Goal: Book appointment/travel/reservation

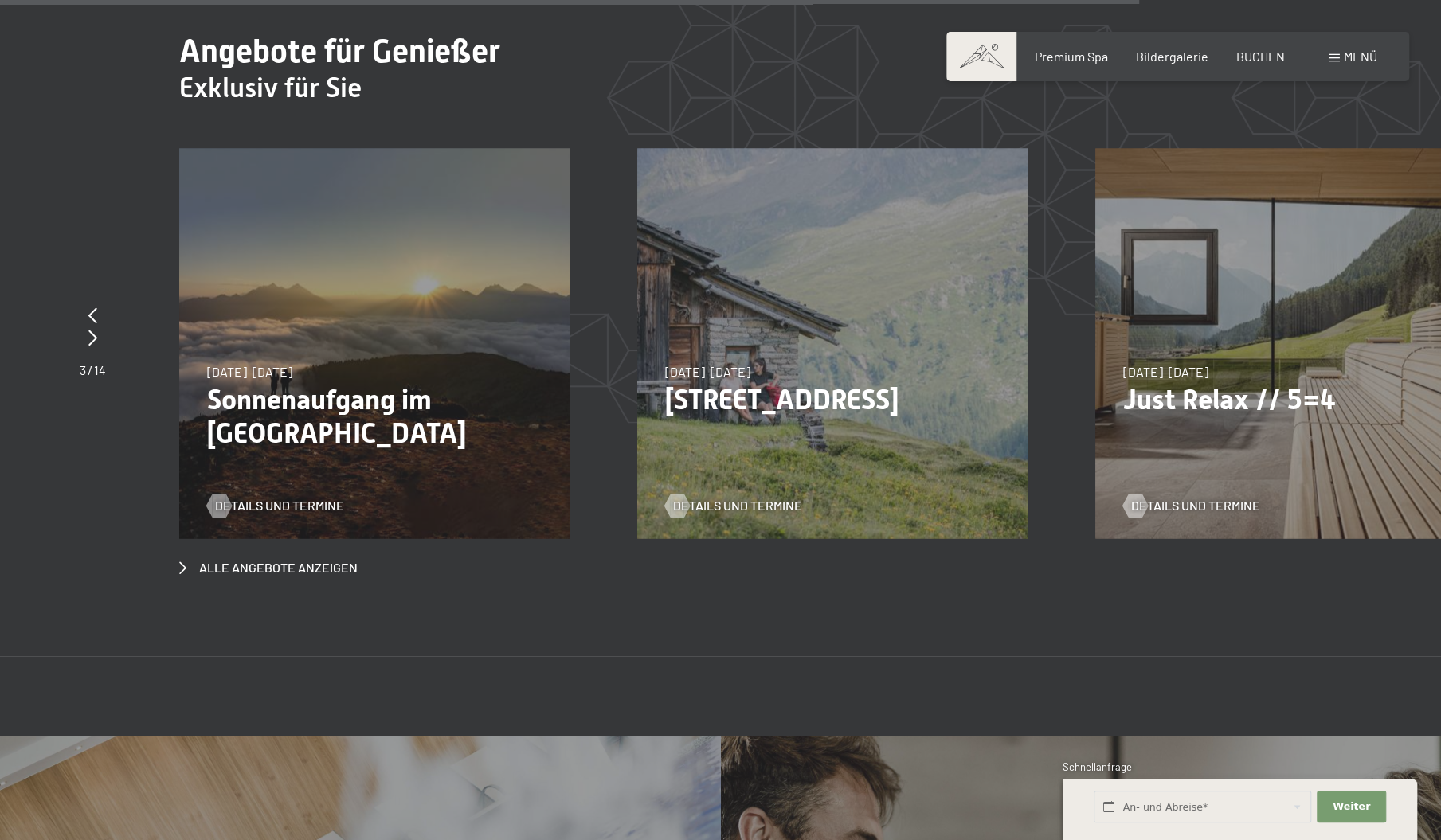
scroll to position [6175, 0]
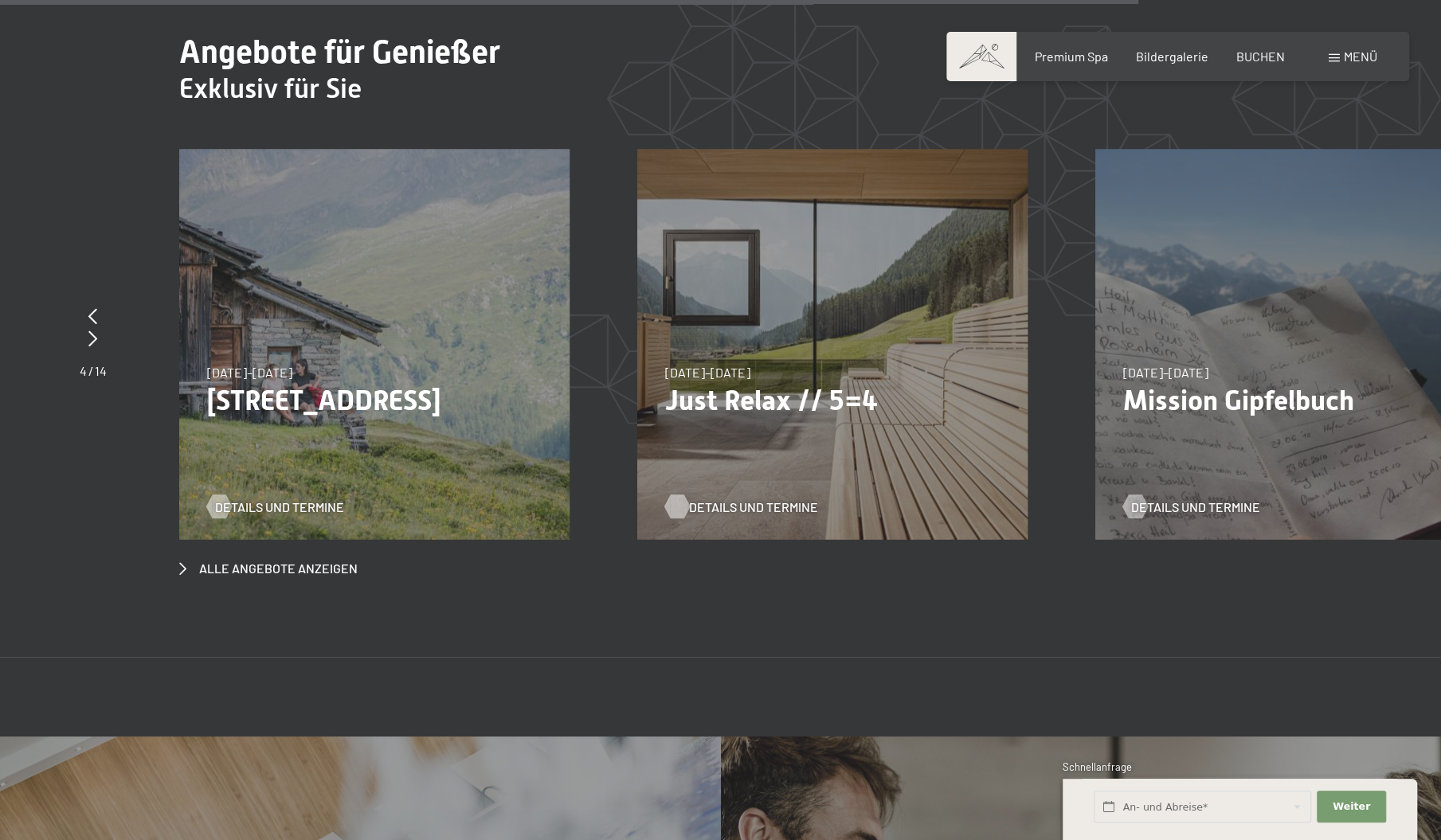
click at [702, 498] on span "Details und Termine" at bounding box center [754, 507] width 129 height 18
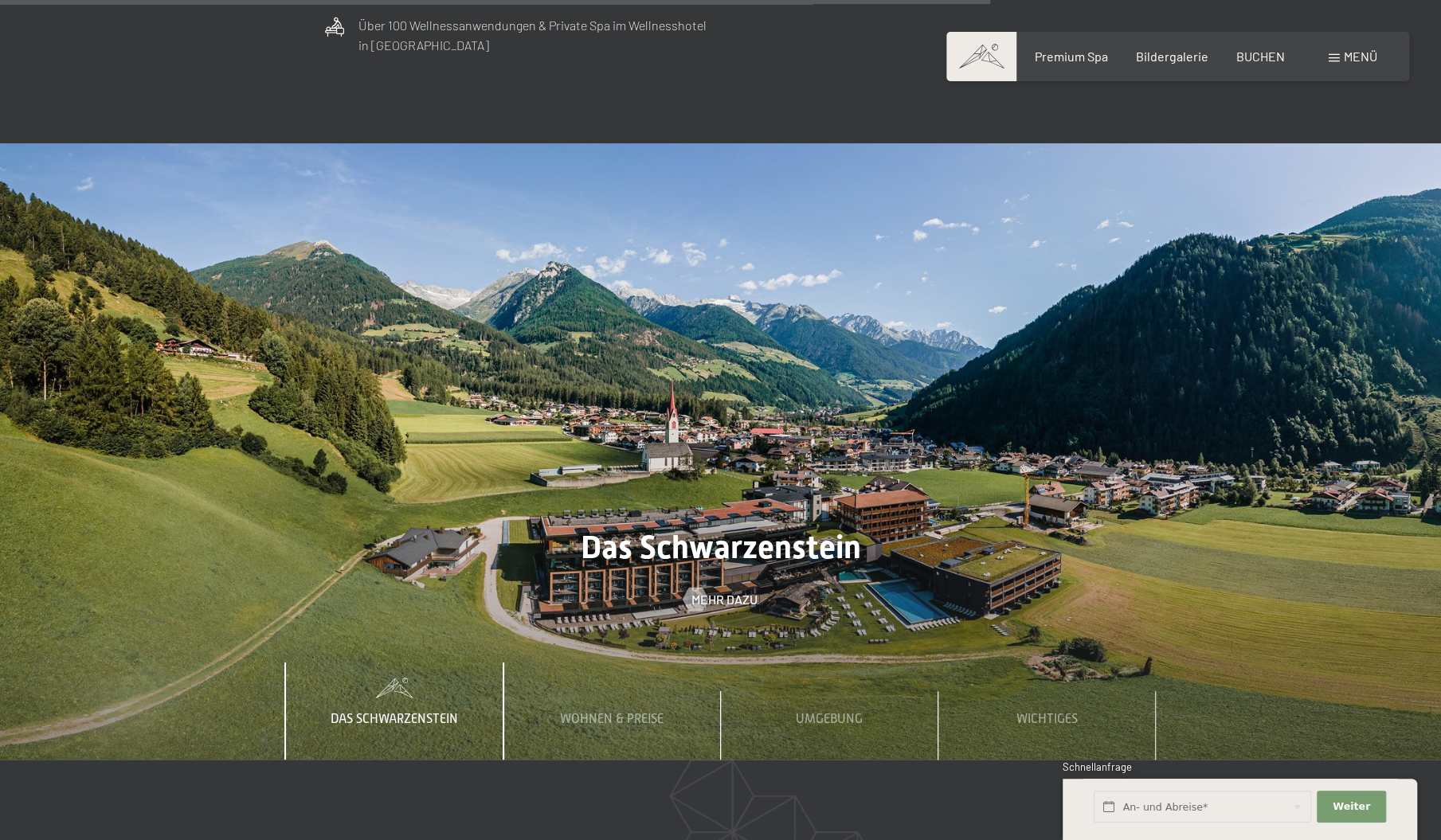
scroll to position [5370, 0]
click at [579, 662] on div "Wohnen & Preise" at bounding box center [612, 711] width 128 height 97
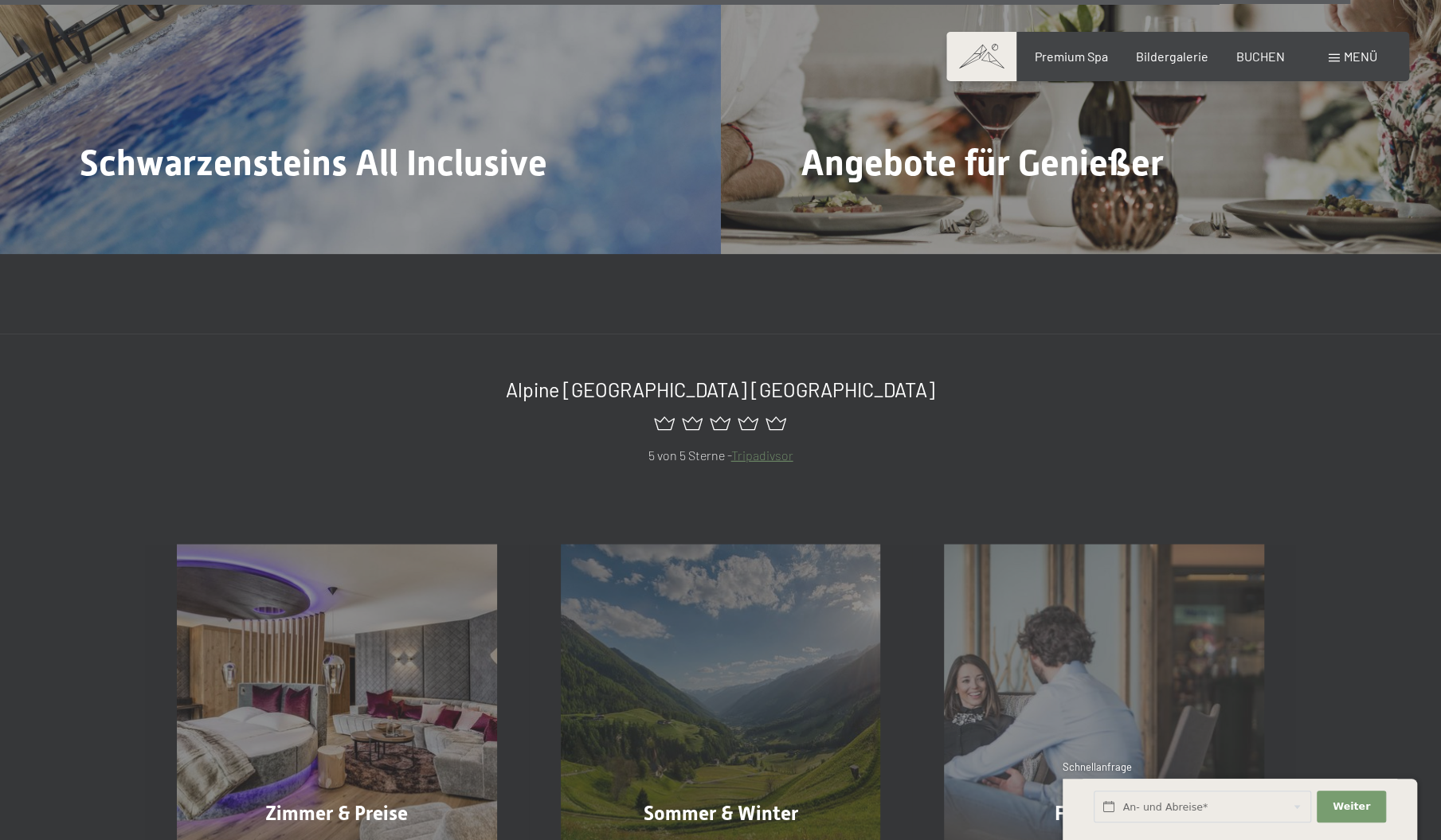
scroll to position [7415, 0]
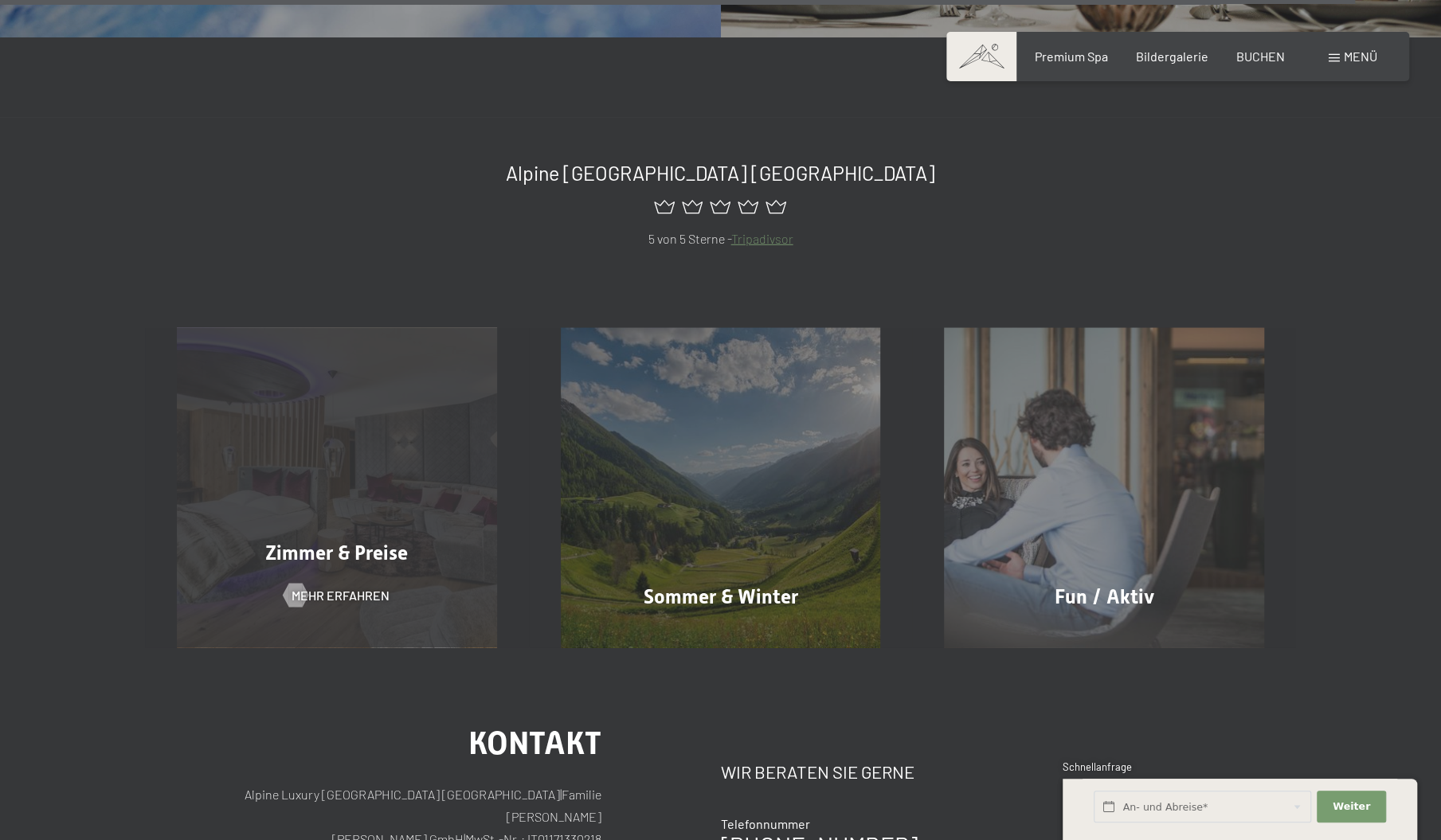
click at [409, 450] on div "Zimmer & Preise Mehr erfahren" at bounding box center [337, 488] width 384 height 320
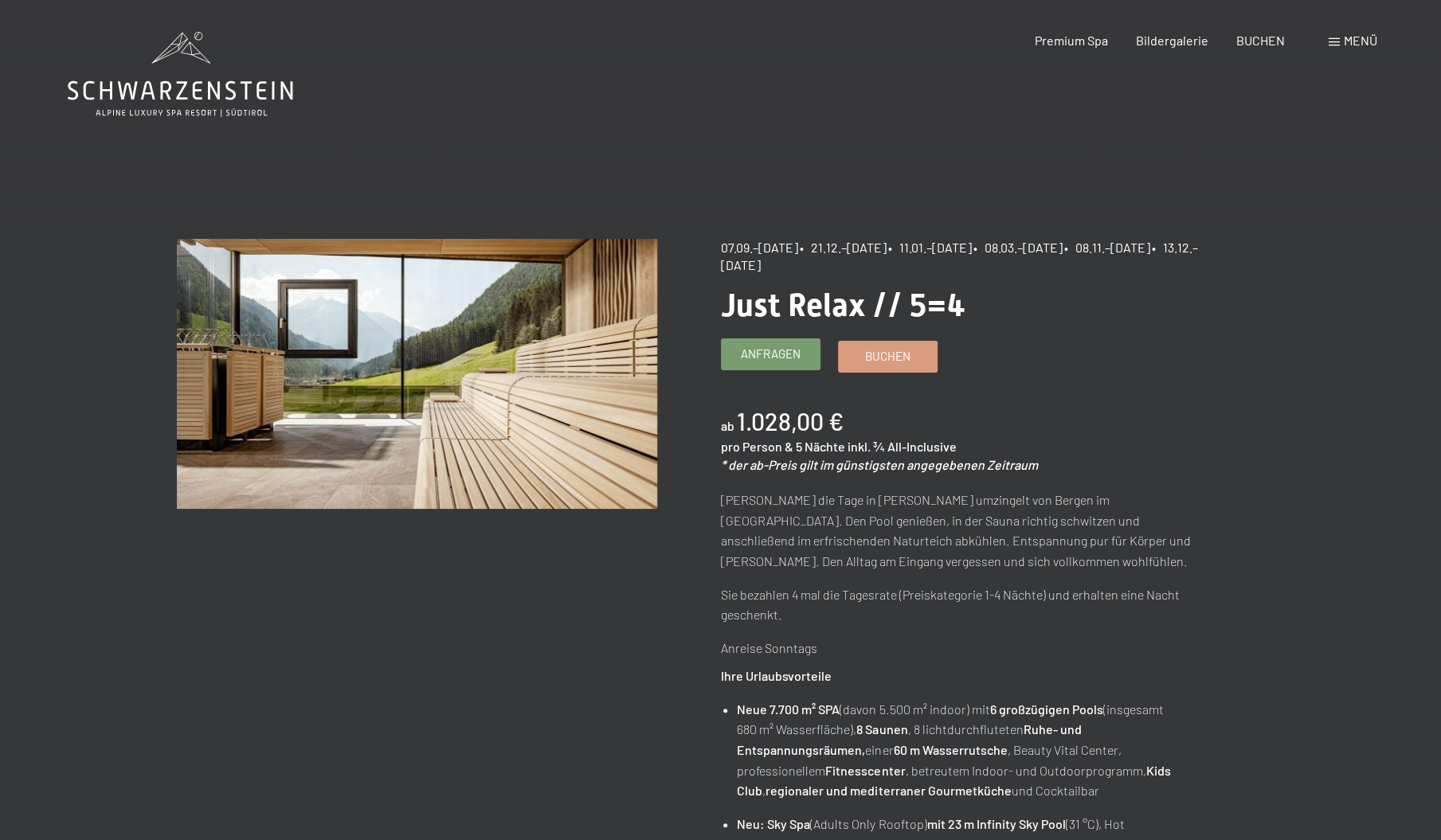
click at [763, 360] on span "Anfragen" at bounding box center [771, 353] width 60 height 17
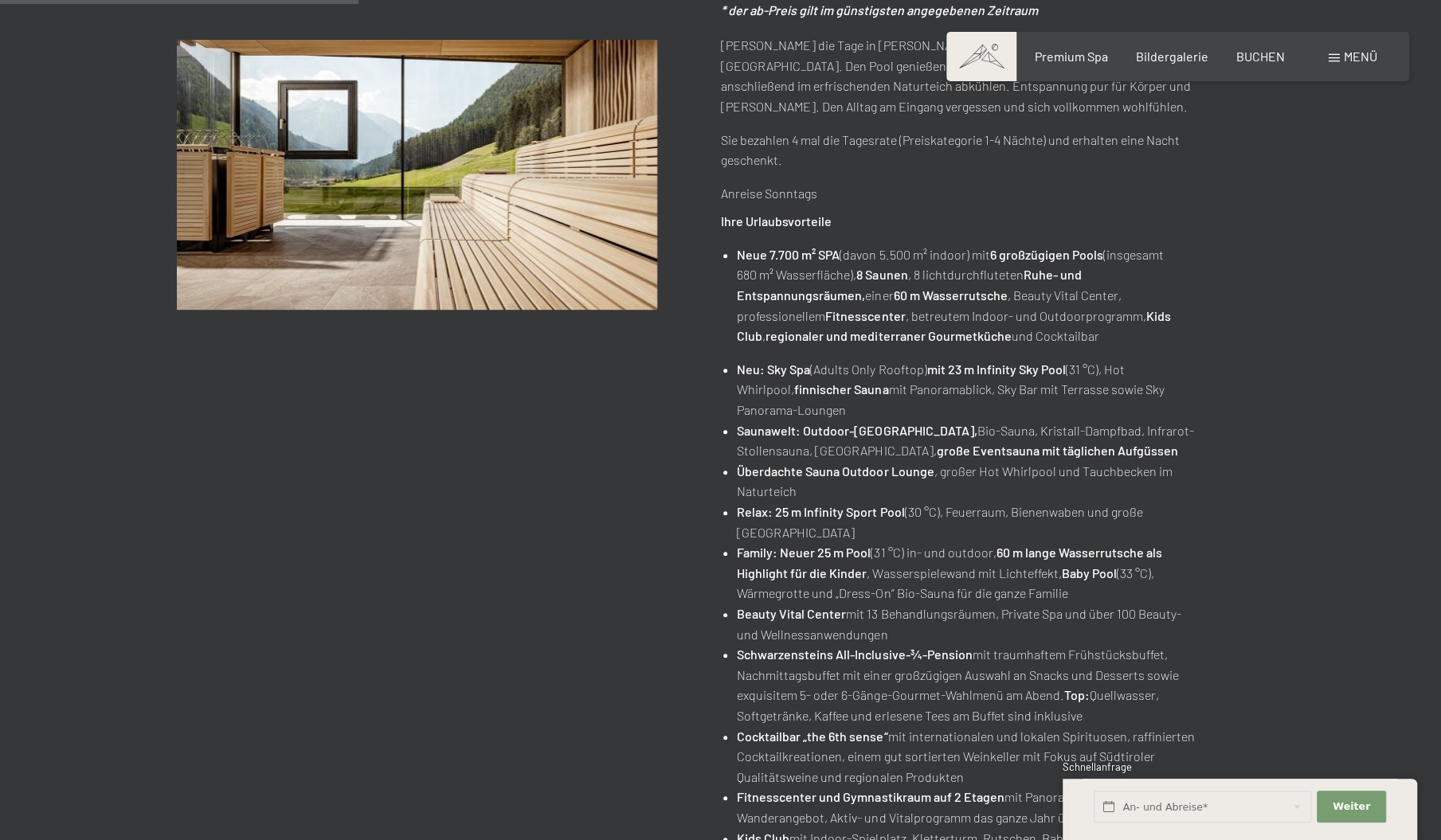
scroll to position [496, 0]
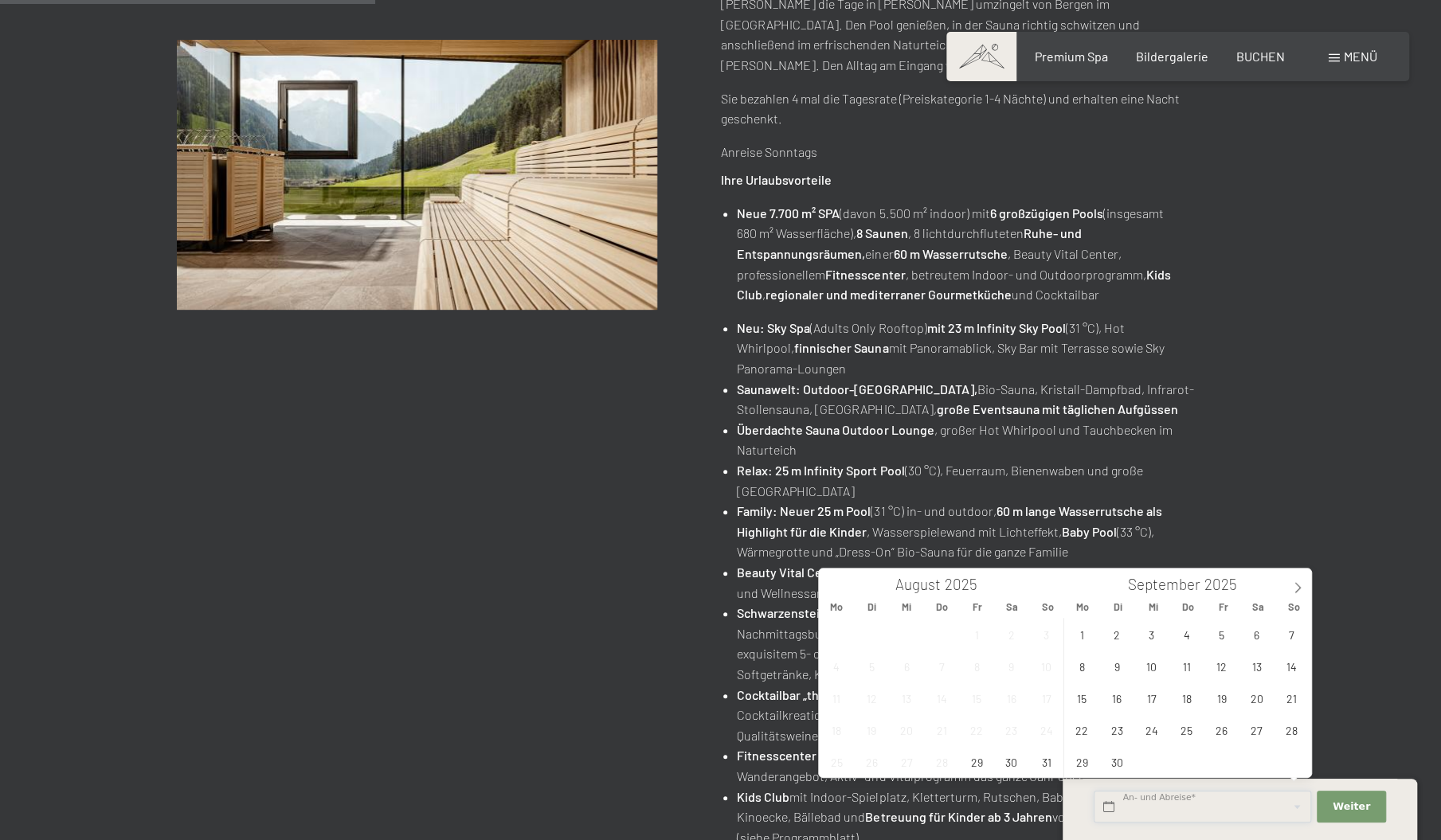
click at [1137, 800] on input "text" at bounding box center [1202, 807] width 217 height 32
click at [1220, 630] on span "5" at bounding box center [1221, 634] width 31 height 31
click at [1190, 667] on span "11" at bounding box center [1187, 666] width 31 height 31
type input "Fr. 05.09.2025 - Do. 11.09.2025"
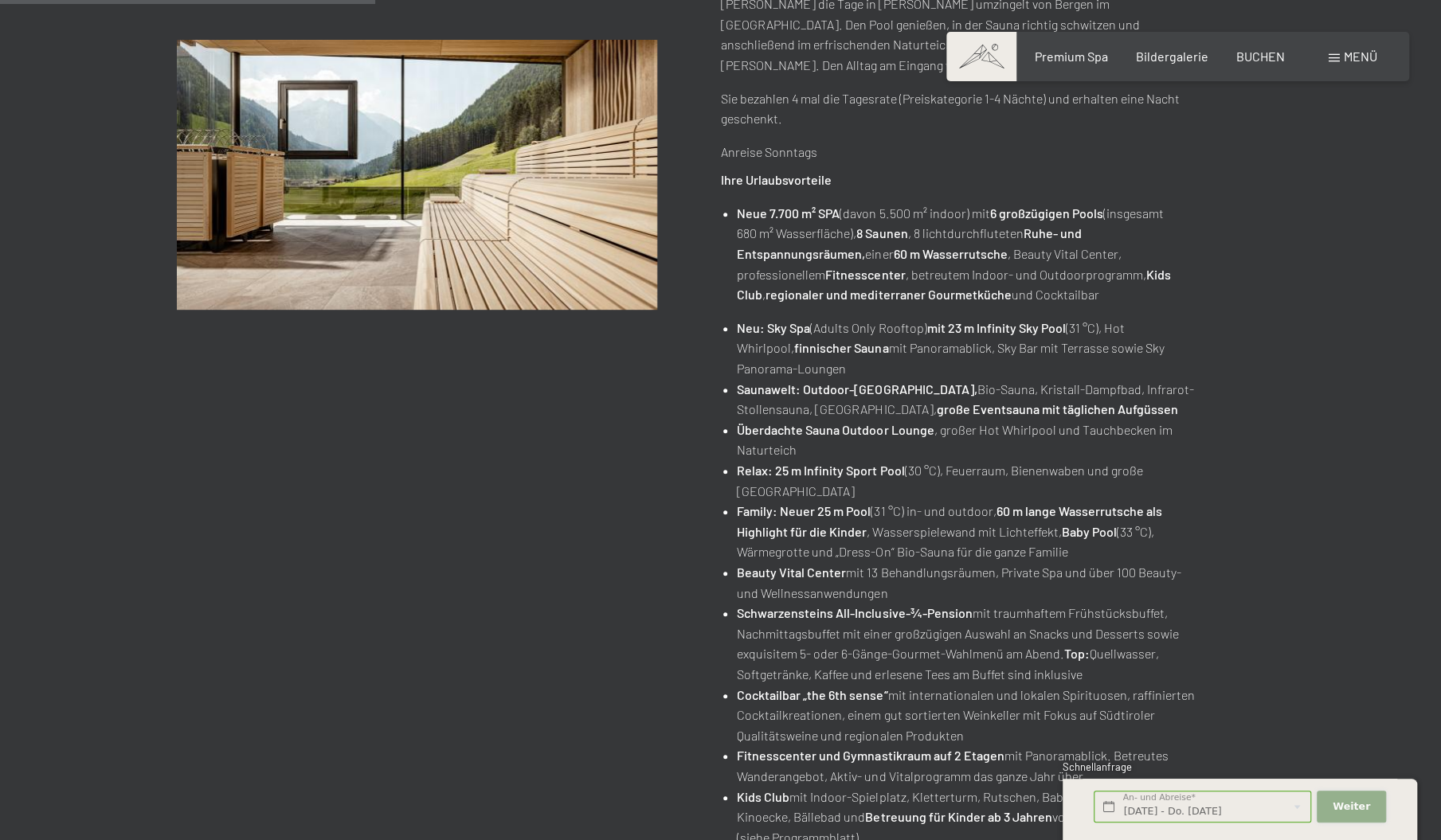
click at [1360, 805] on span "Weiter" at bounding box center [1351, 807] width 37 height 15
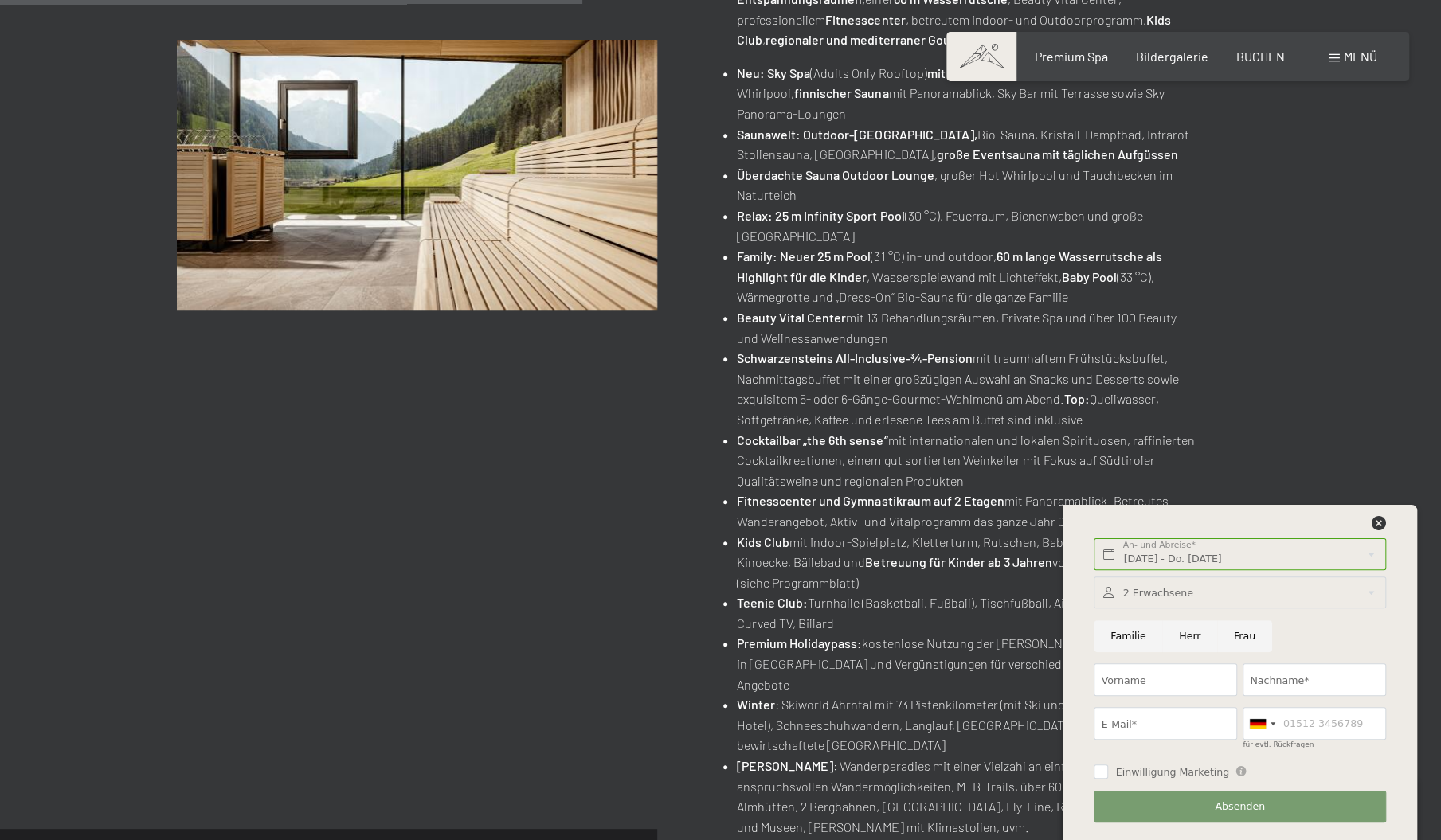
scroll to position [770, 0]
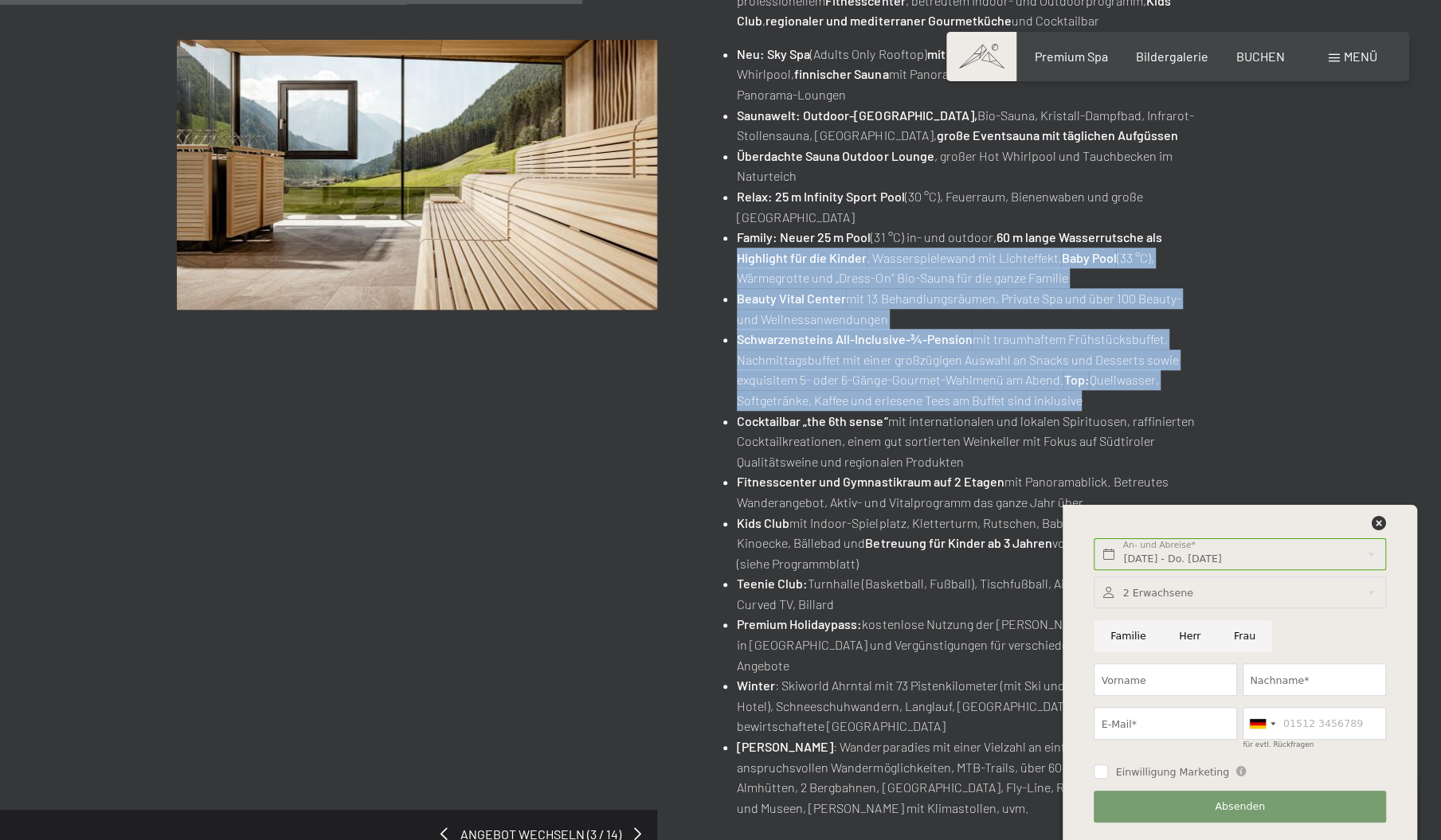
drag, startPoint x: 1286, startPoint y: 230, endPoint x: 645, endPoint y: 444, distance: 675.8
click at [645, 444] on div "Angebot wechseln (3 / 14) 07.09.–03.10.2025 • 21.12.–26.12.2025 • 11.01.–23.01.…" at bounding box center [720, 165] width 1207 height 1391
click at [645, 444] on div "Angebot wechseln (3 / 14) 07.09.–03.10.2025 • 21.12.–26.12.2025 • 11.01.–23.01.…" at bounding box center [720, 165] width 1087 height 1391
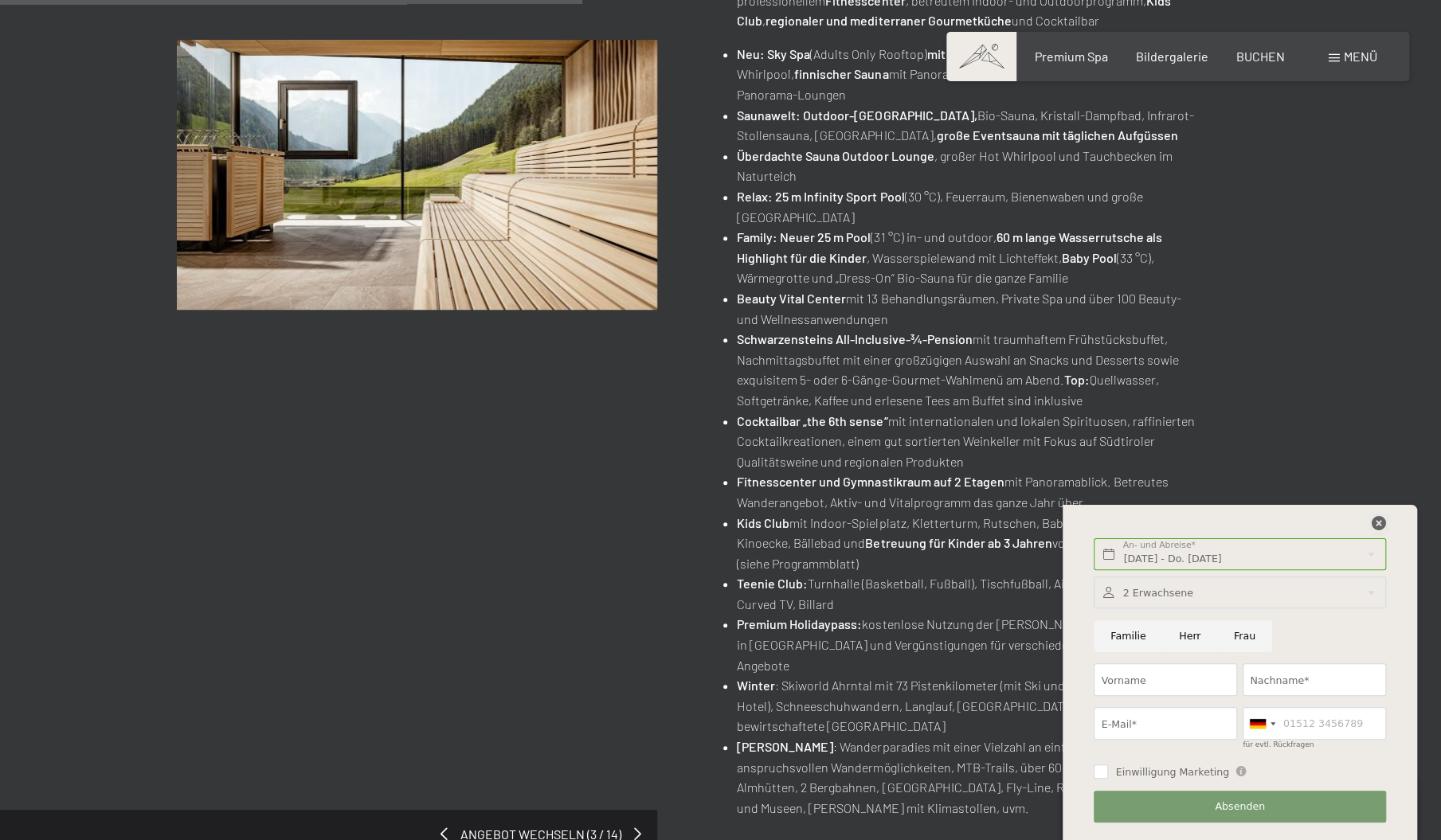
click at [1376, 523] on icon at bounding box center [1379, 523] width 15 height 15
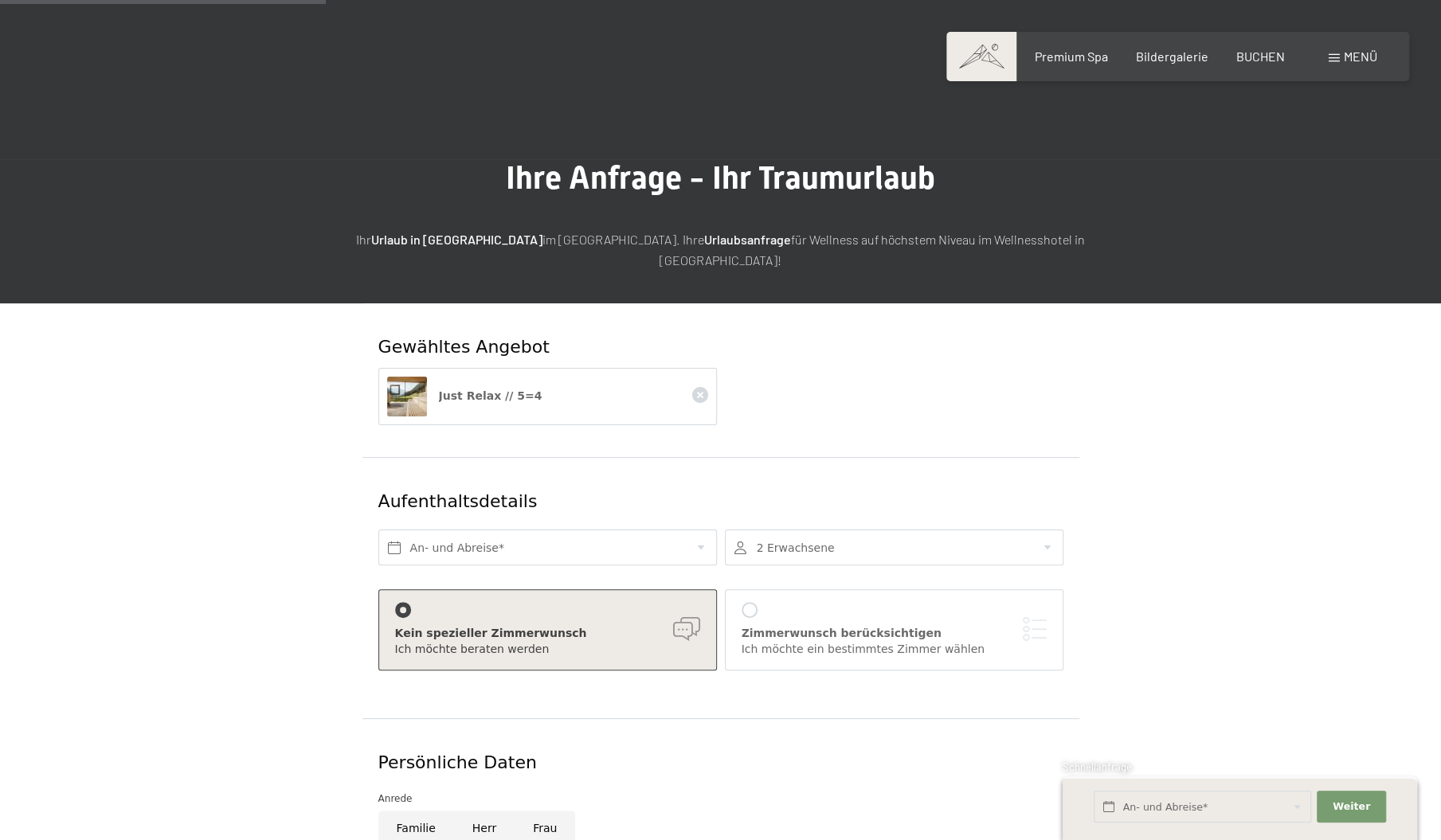
scroll to position [373, 0]
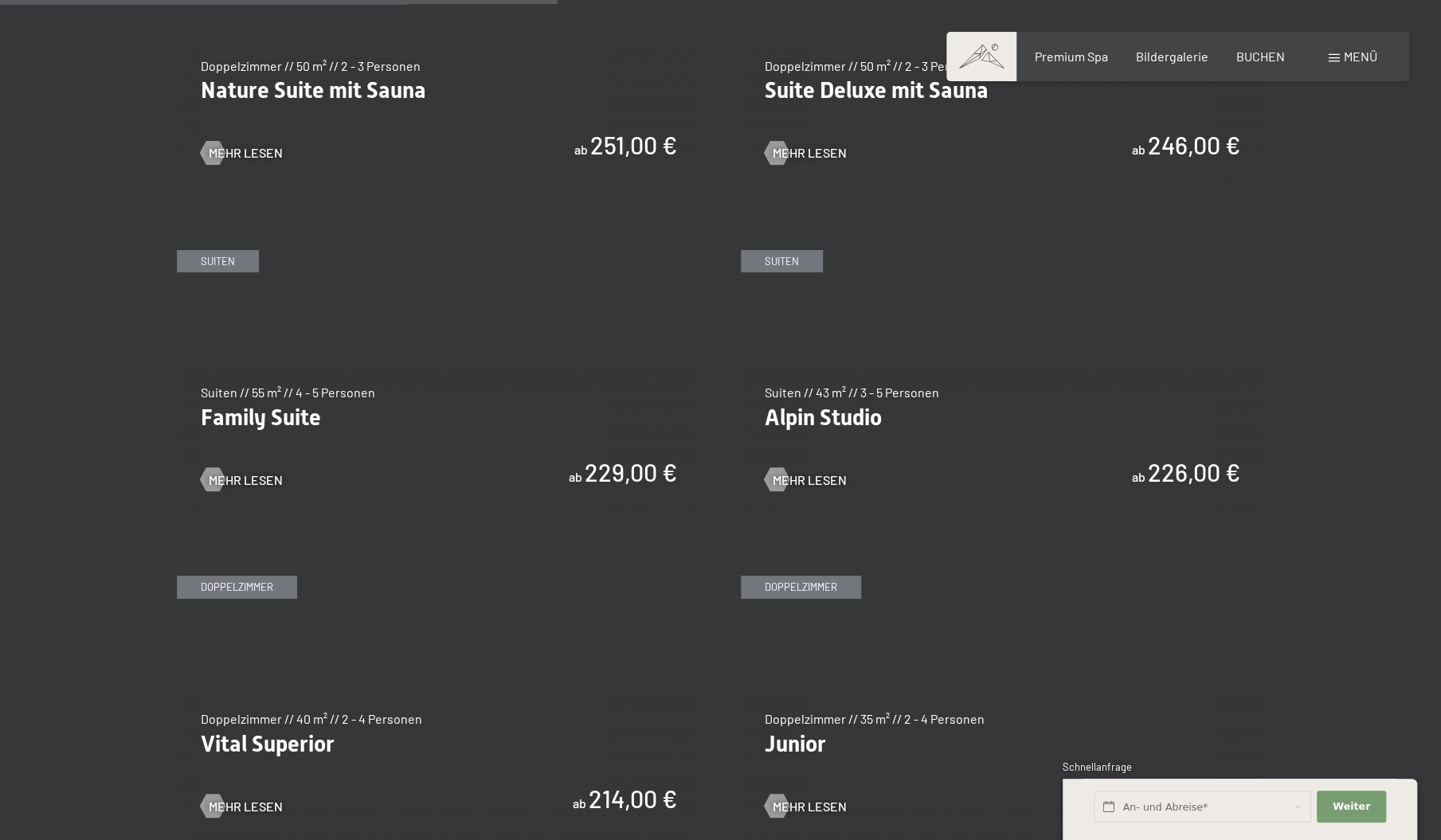
scroll to position [1979, 0]
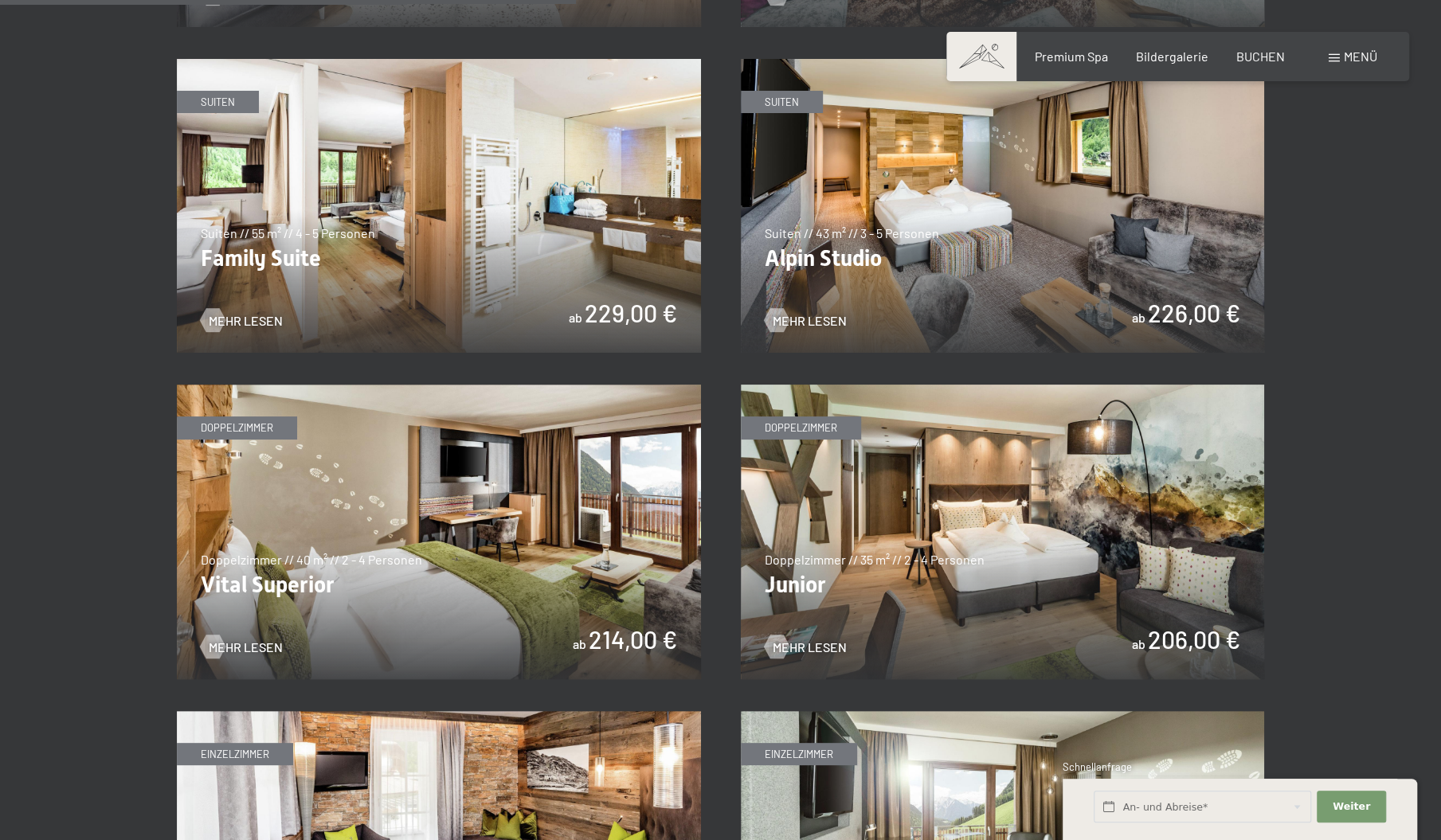
click at [966, 525] on img at bounding box center [1003, 532] width 524 height 295
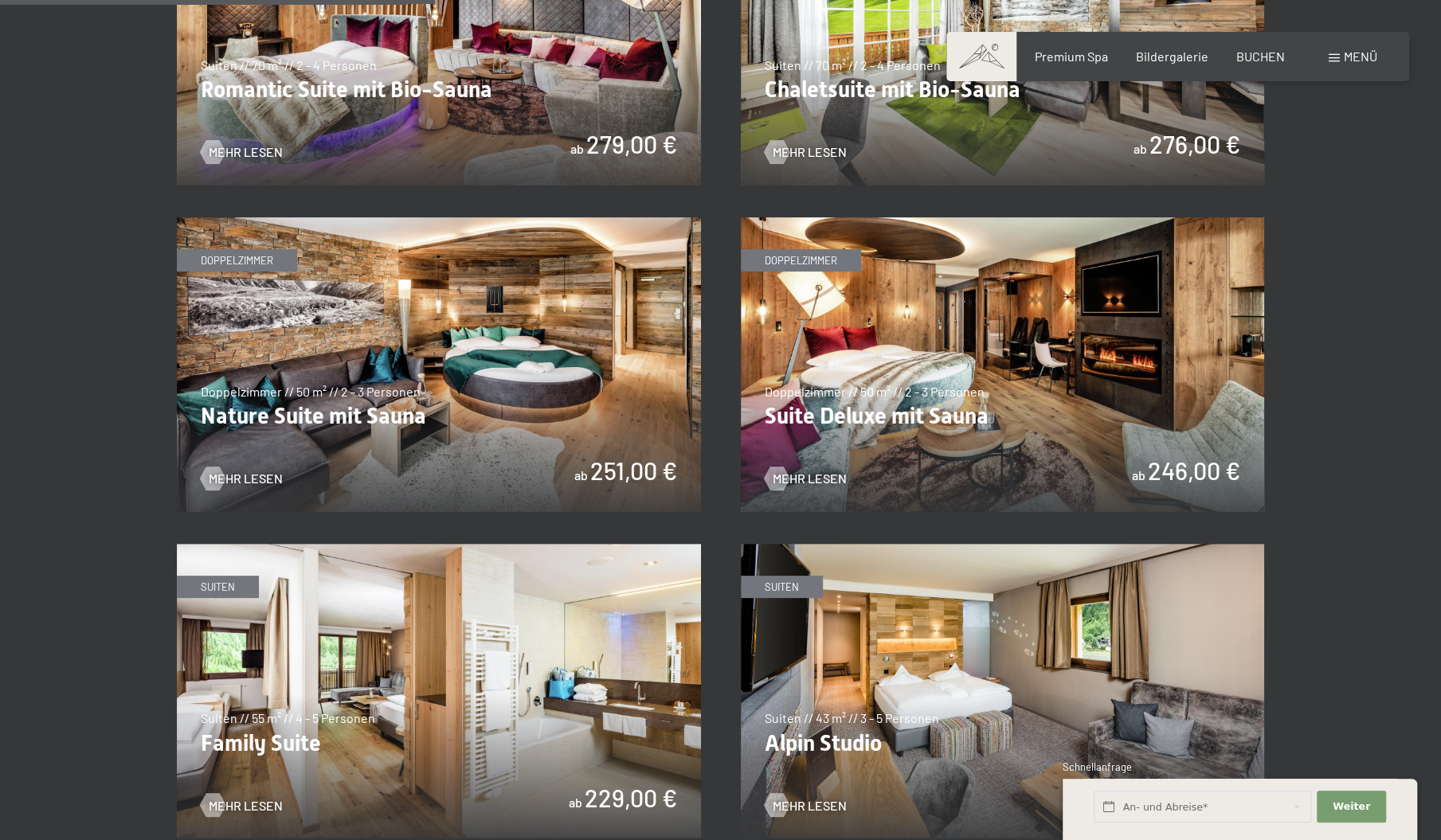
scroll to position [1494, 0]
click at [926, 415] on img at bounding box center [1003, 365] width 524 height 295
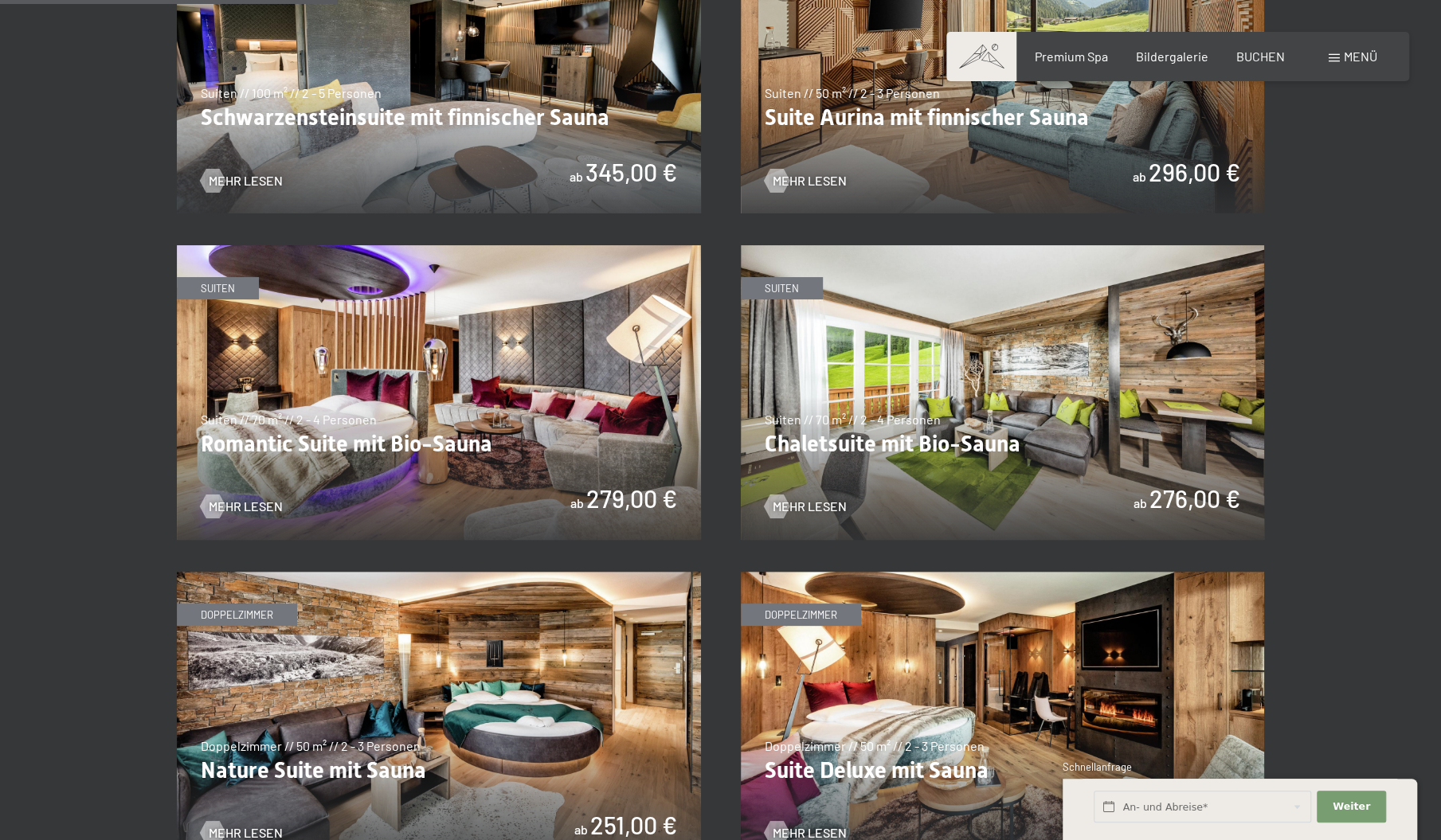
scroll to position [1137, 0]
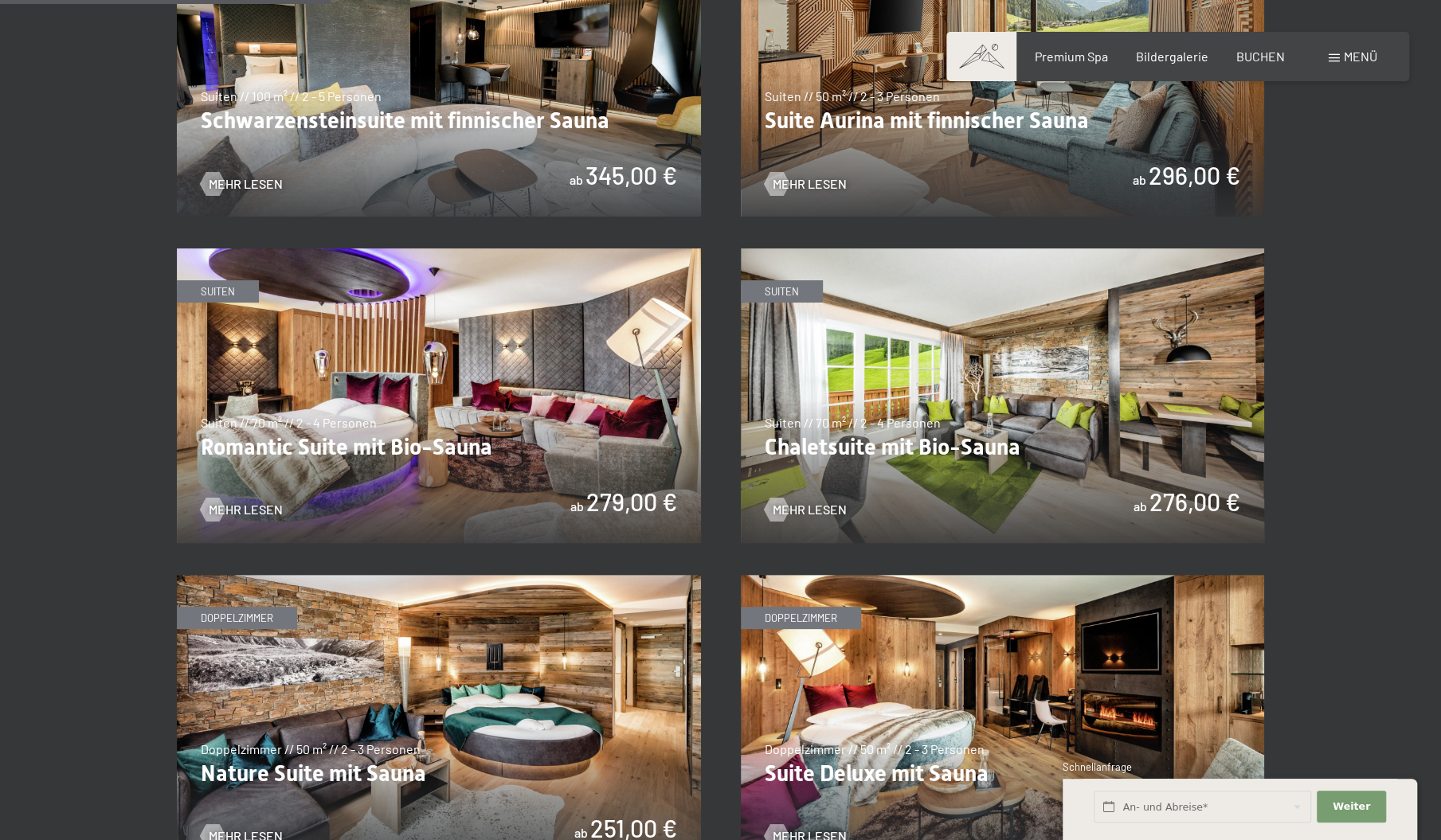
click at [998, 411] on img at bounding box center [1003, 395] width 524 height 295
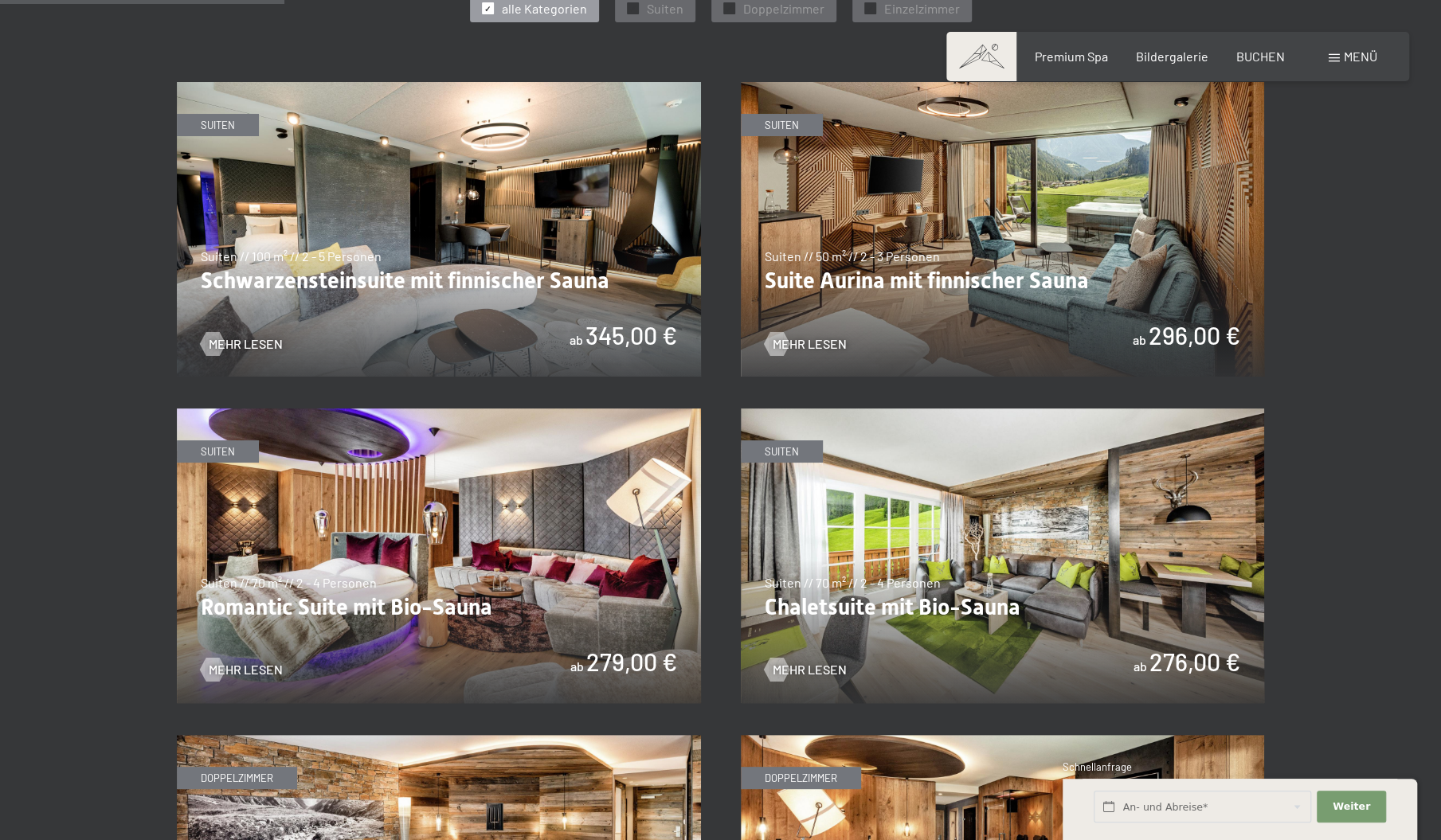
scroll to position [978, 0]
click at [895, 283] on img at bounding box center [1003, 228] width 524 height 295
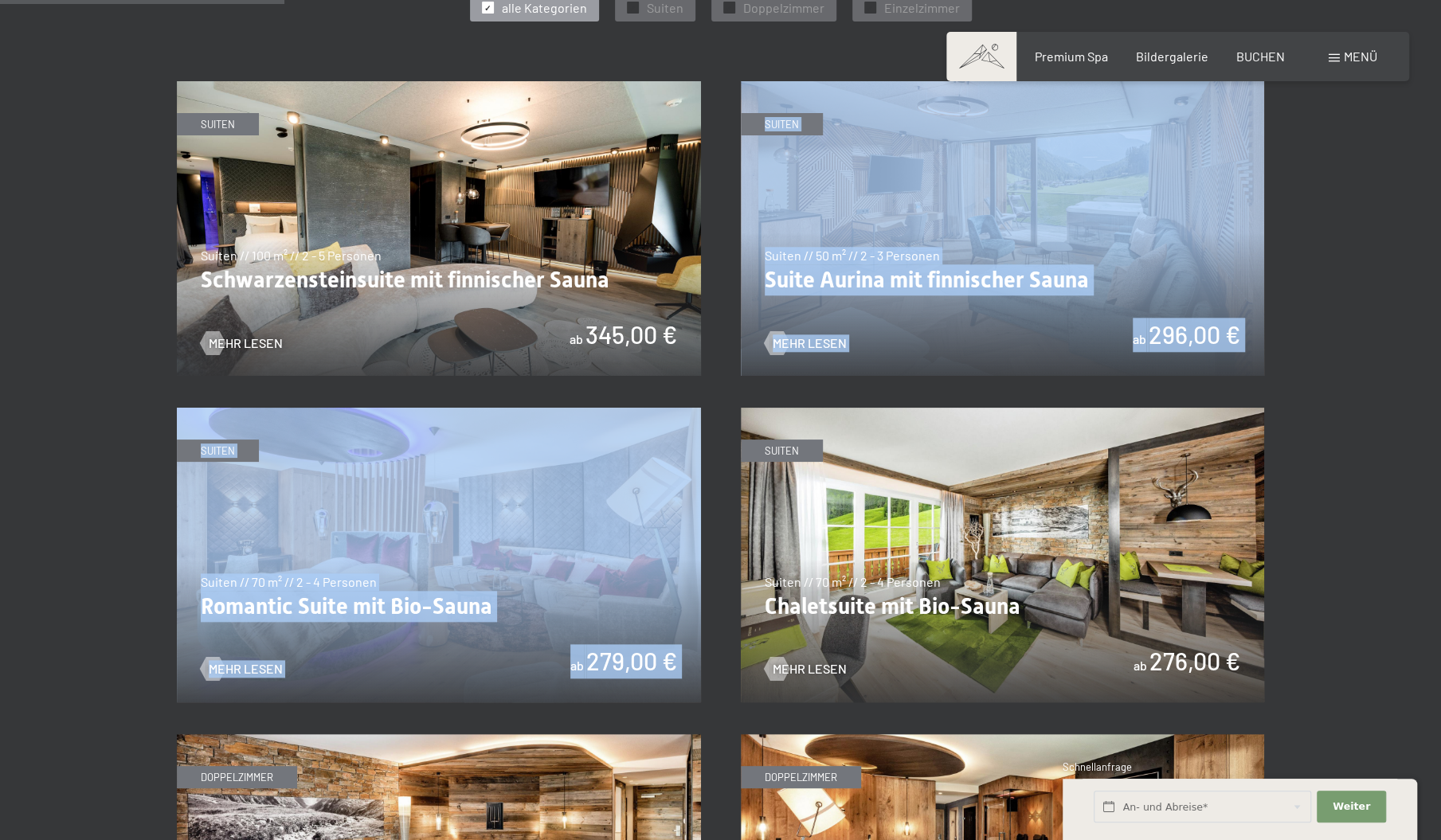
drag, startPoint x: 748, startPoint y: 403, endPoint x: 730, endPoint y: 380, distance: 29.2
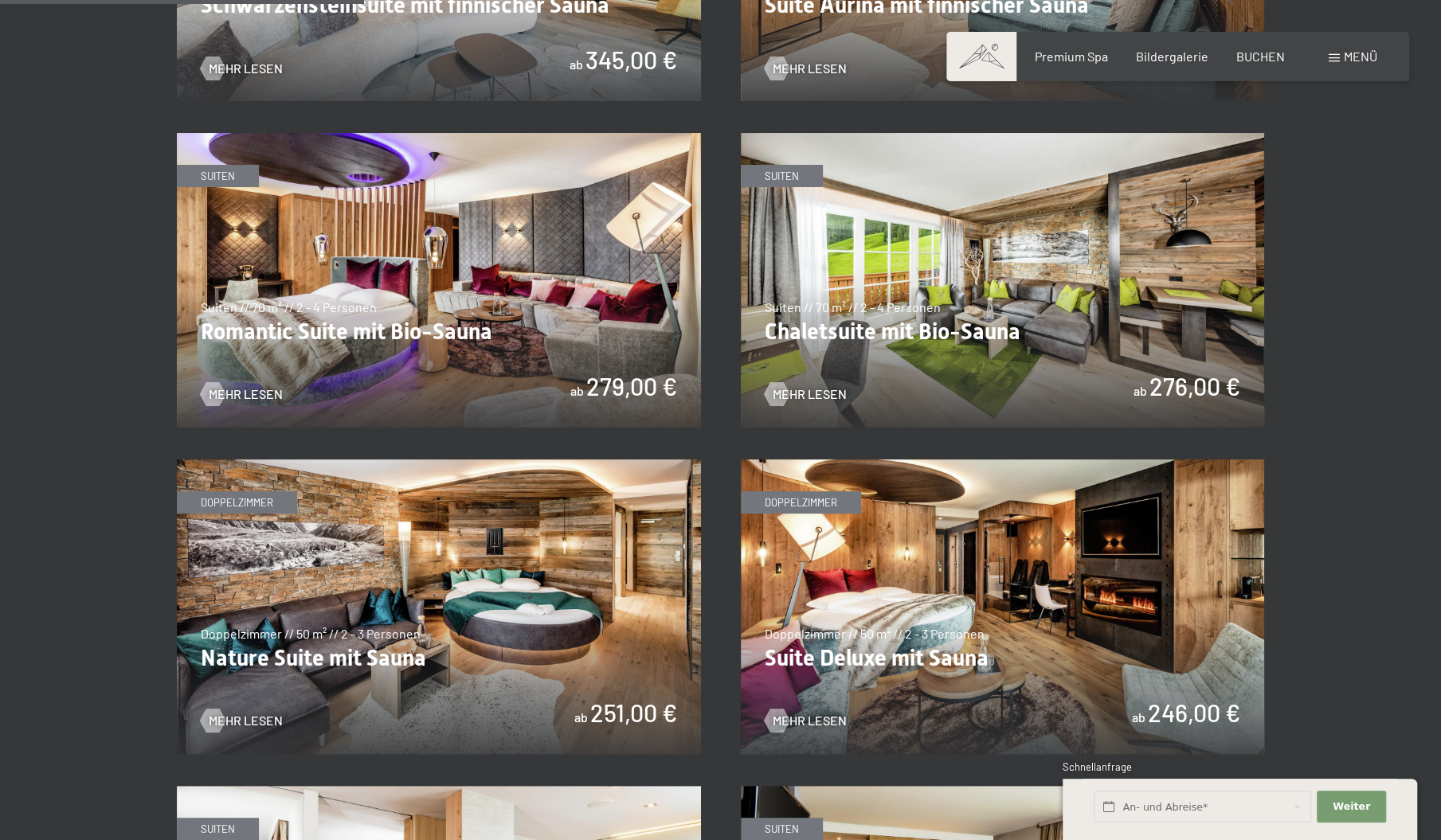
scroll to position [1286, 0]
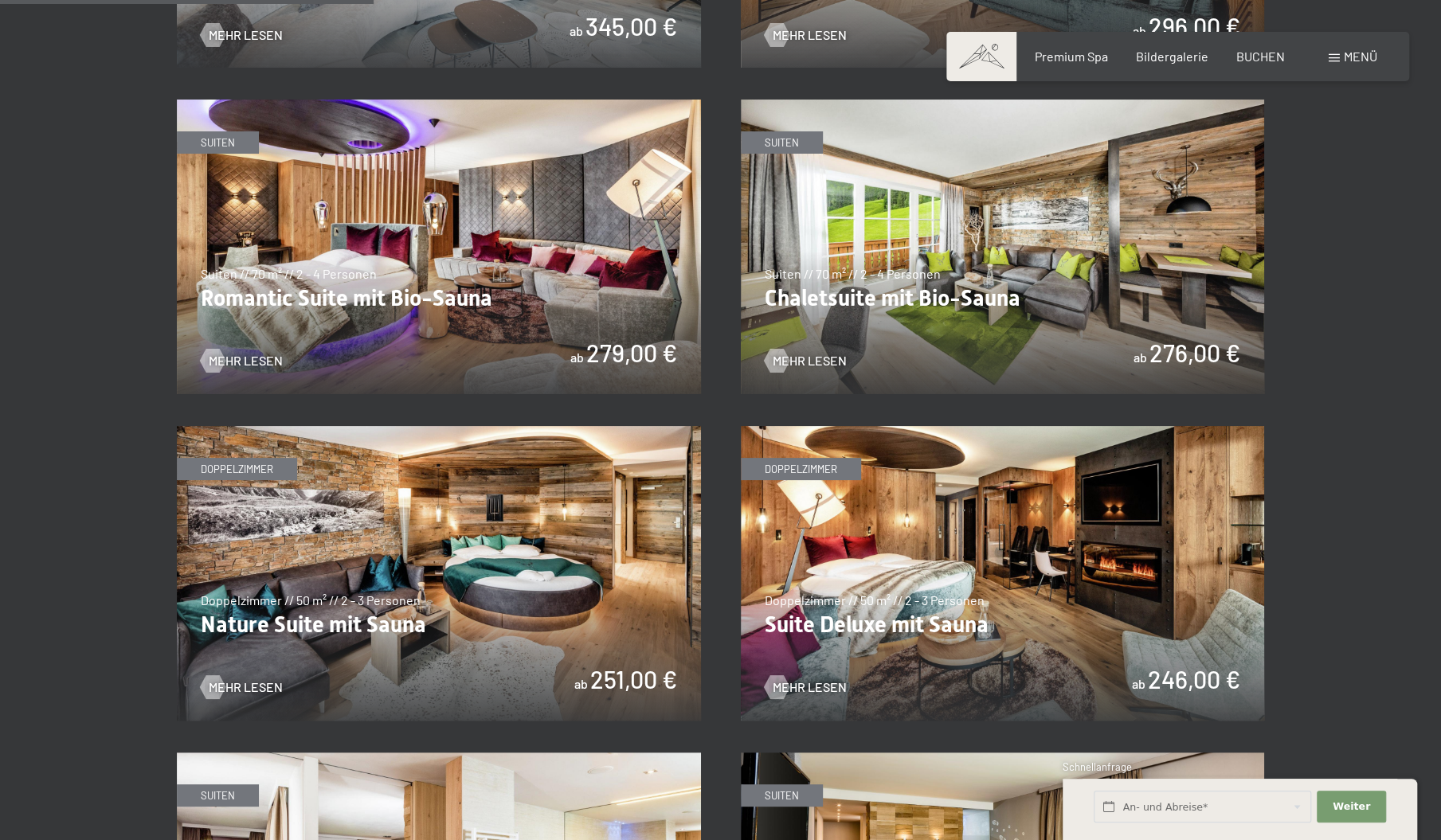
click at [1005, 273] on img at bounding box center [1003, 246] width 524 height 295
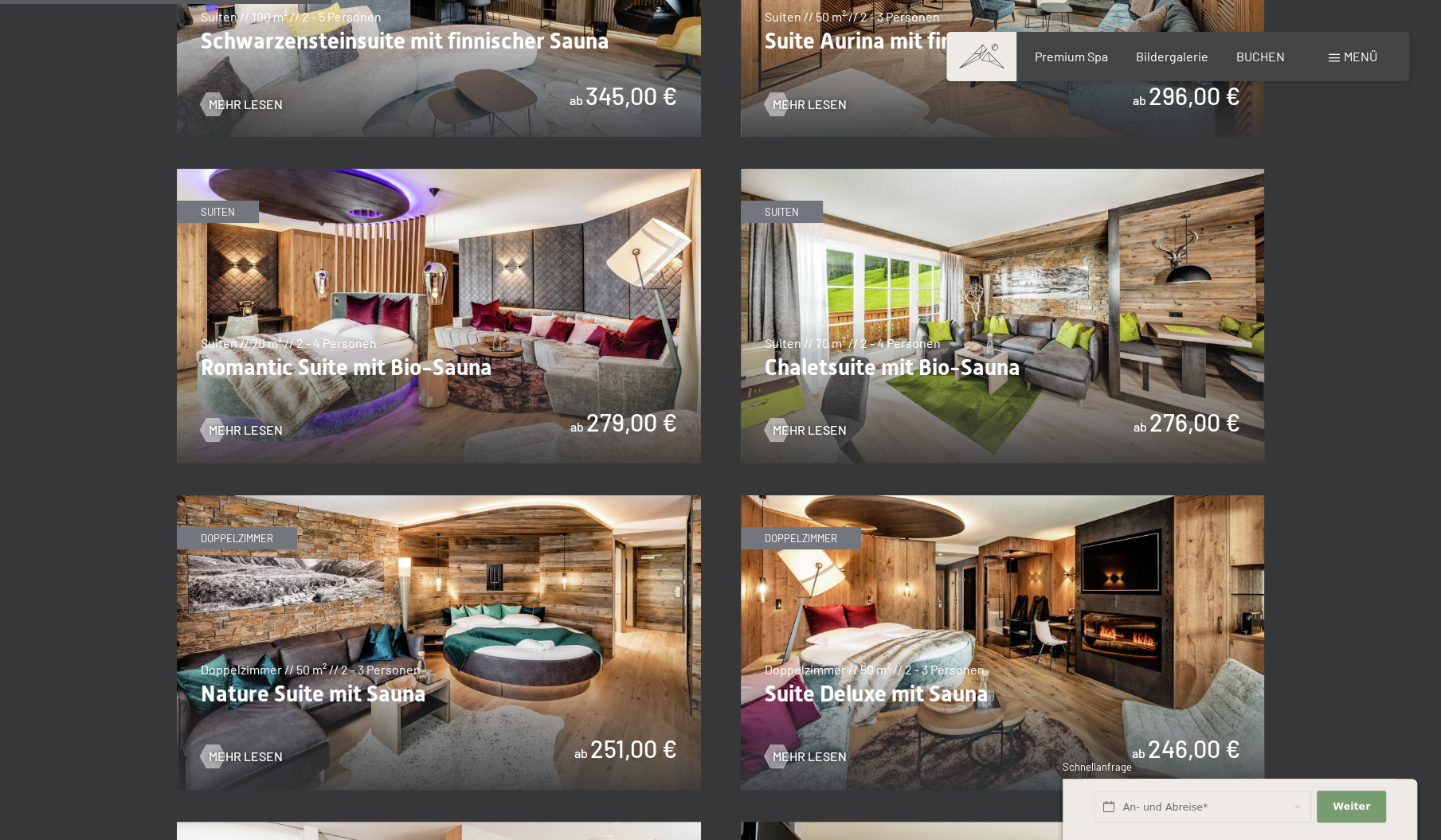
scroll to position [1226, 0]
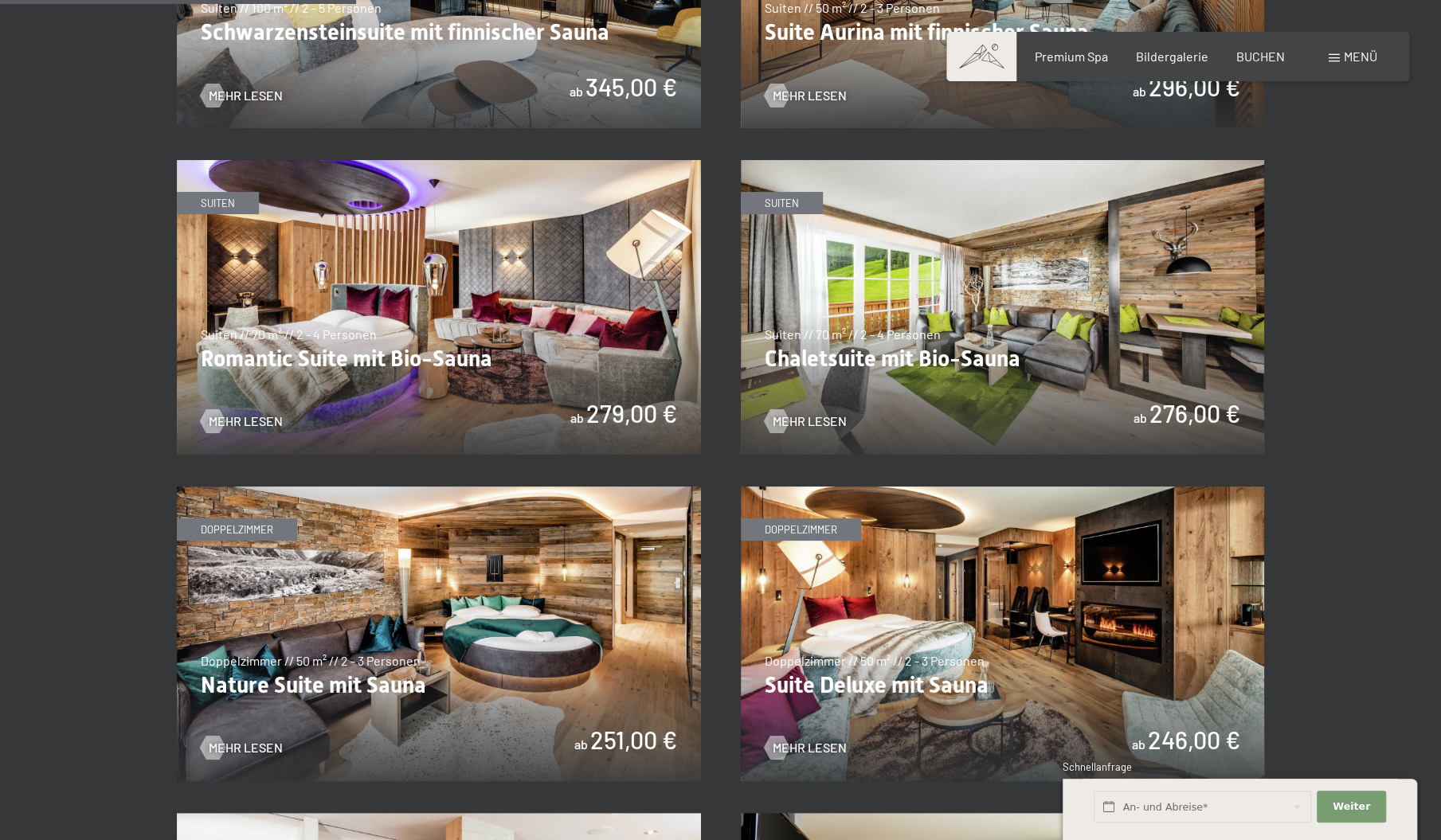
click at [980, 300] on img at bounding box center [1003, 307] width 524 height 295
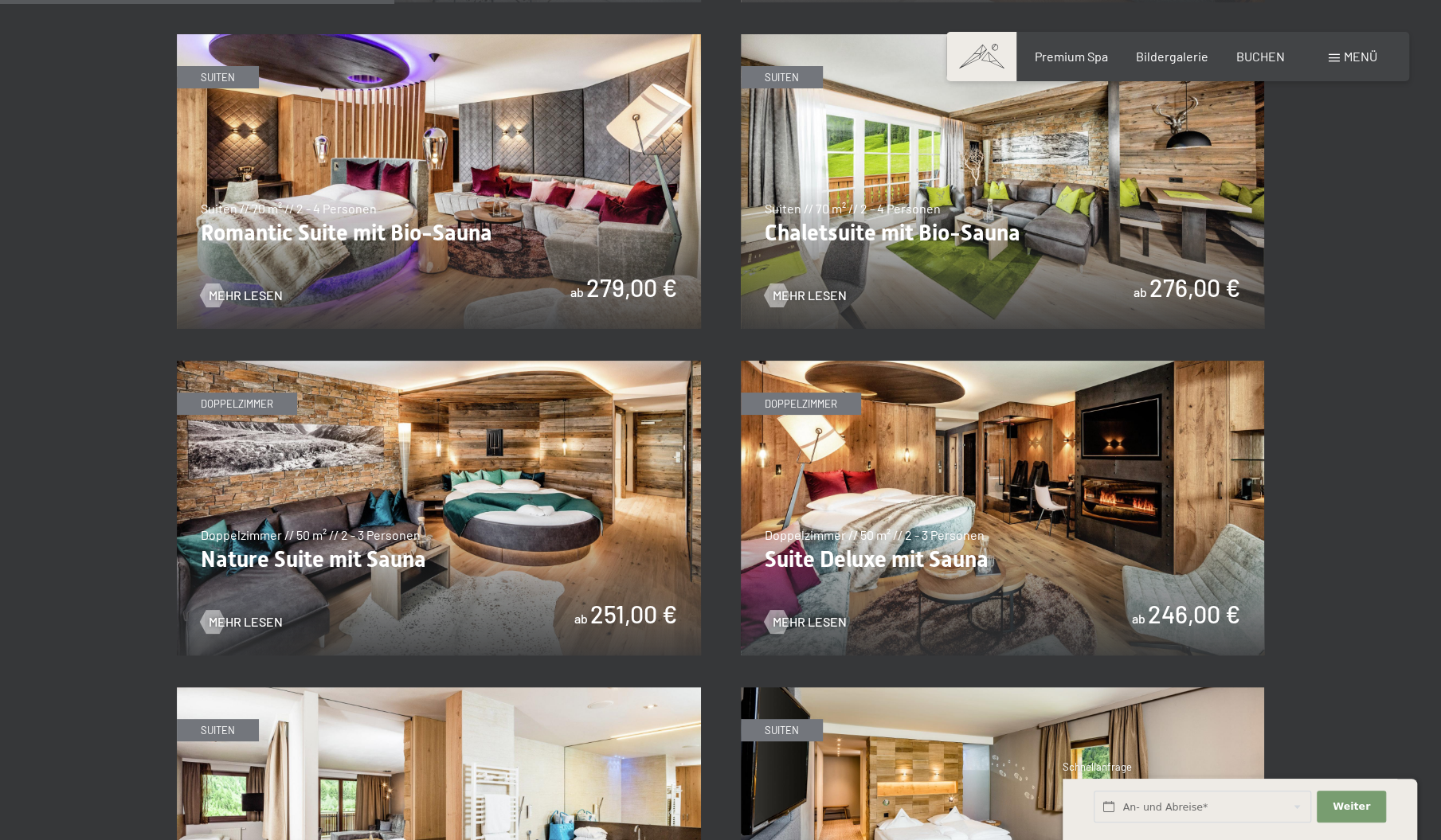
scroll to position [1355, 0]
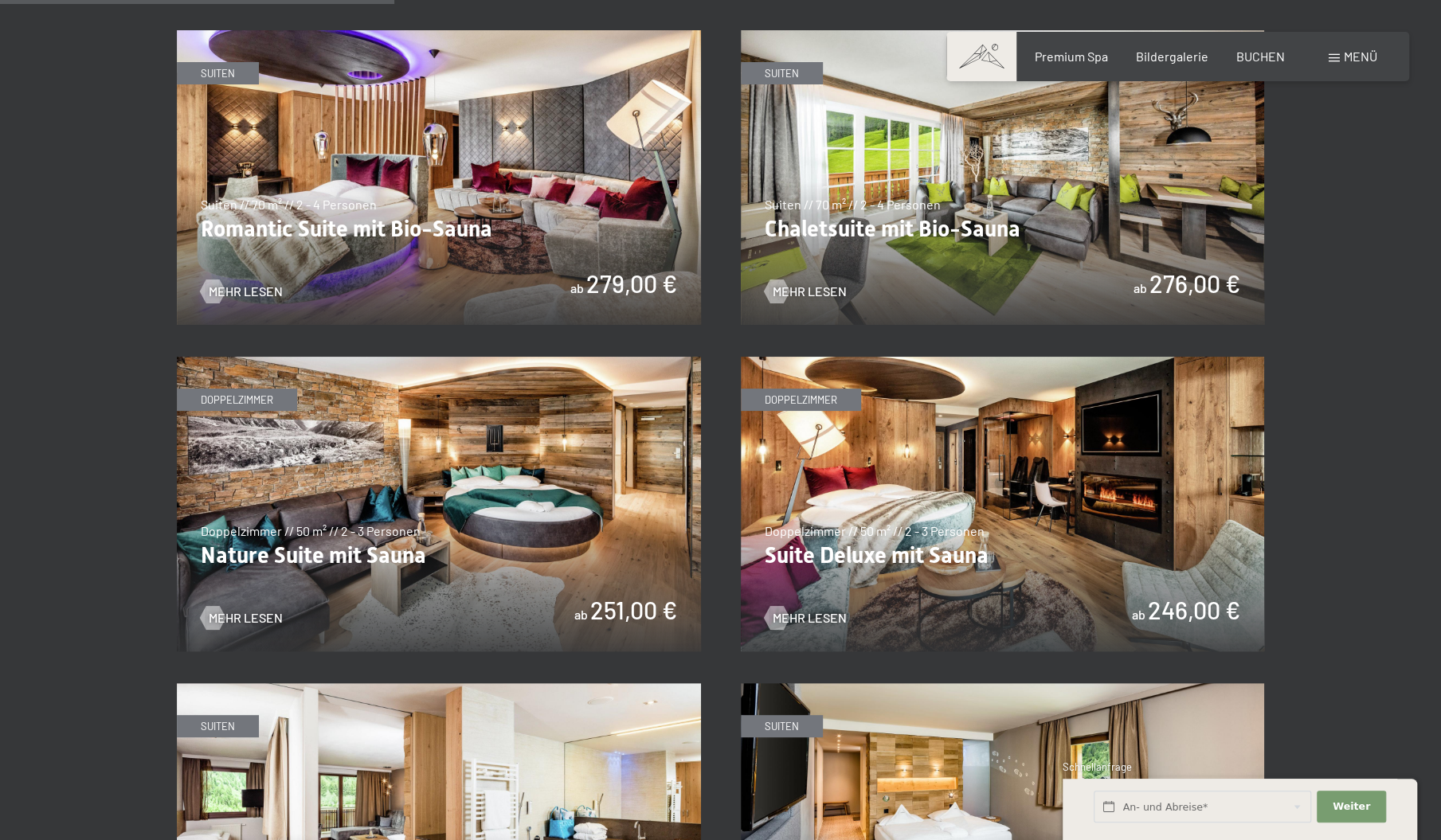
click at [957, 190] on img at bounding box center [1003, 177] width 524 height 295
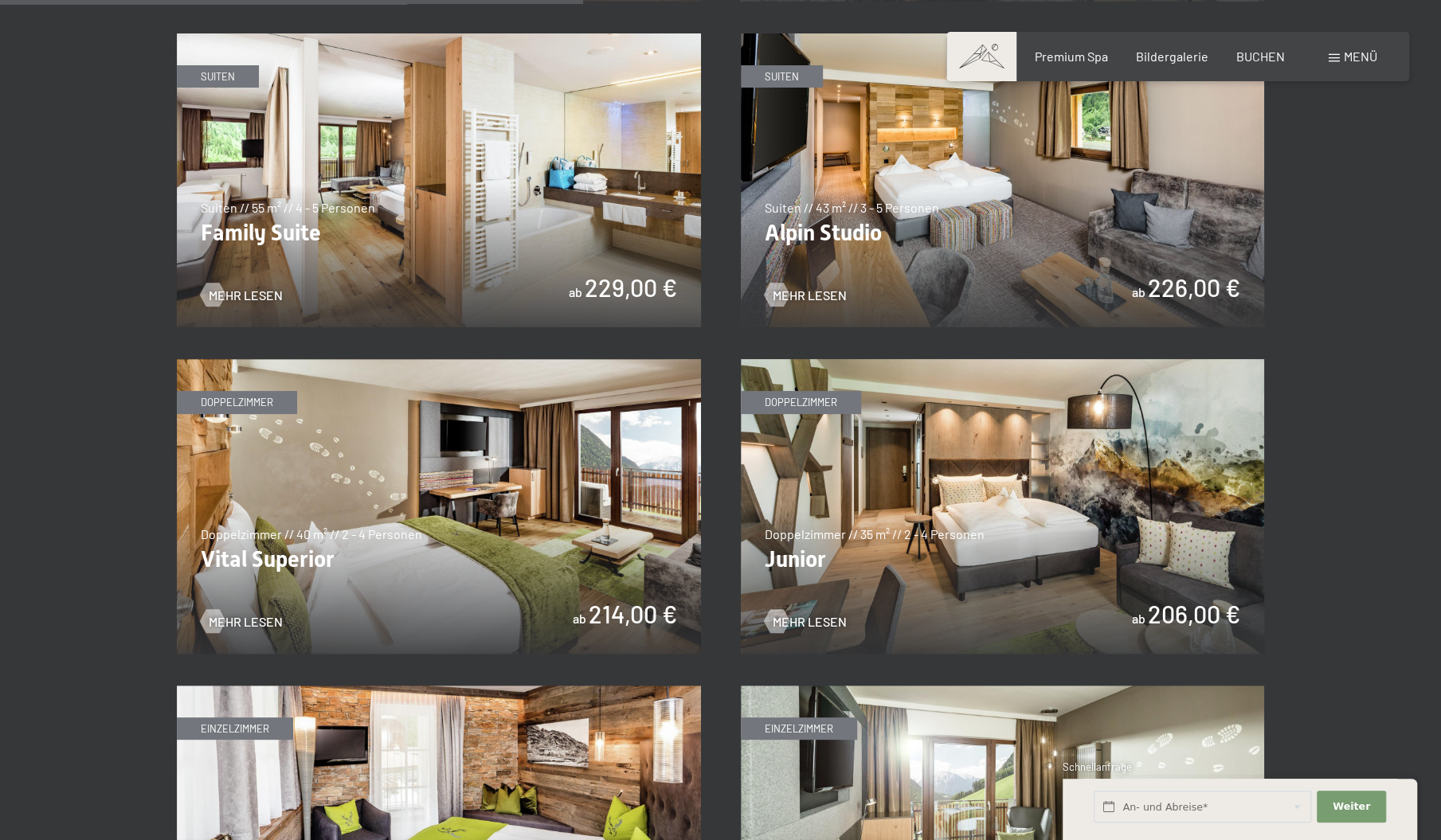
scroll to position [2004, 0]
click at [1049, 518] on img at bounding box center [1003, 507] width 524 height 295
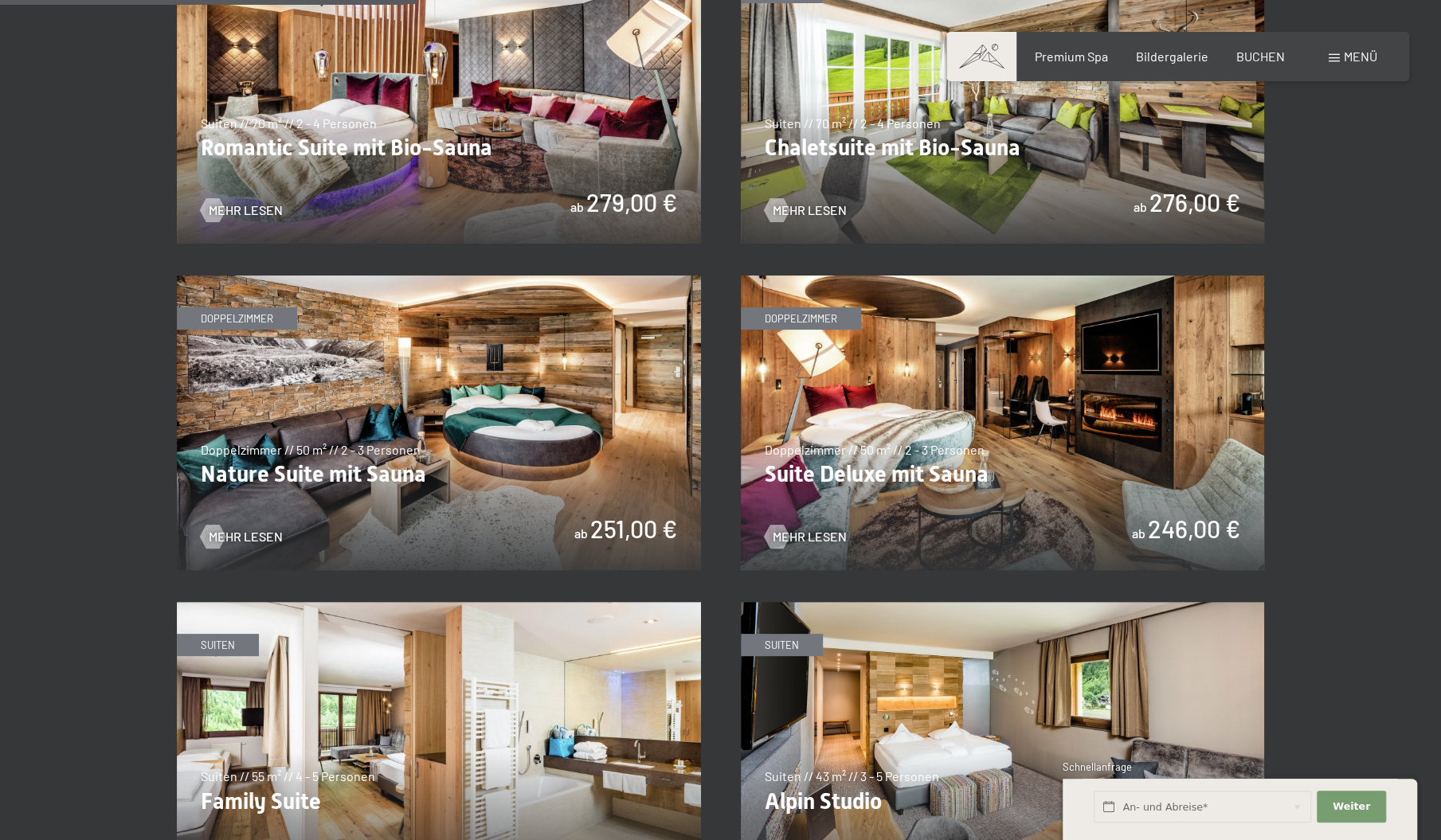
scroll to position [1433, 0]
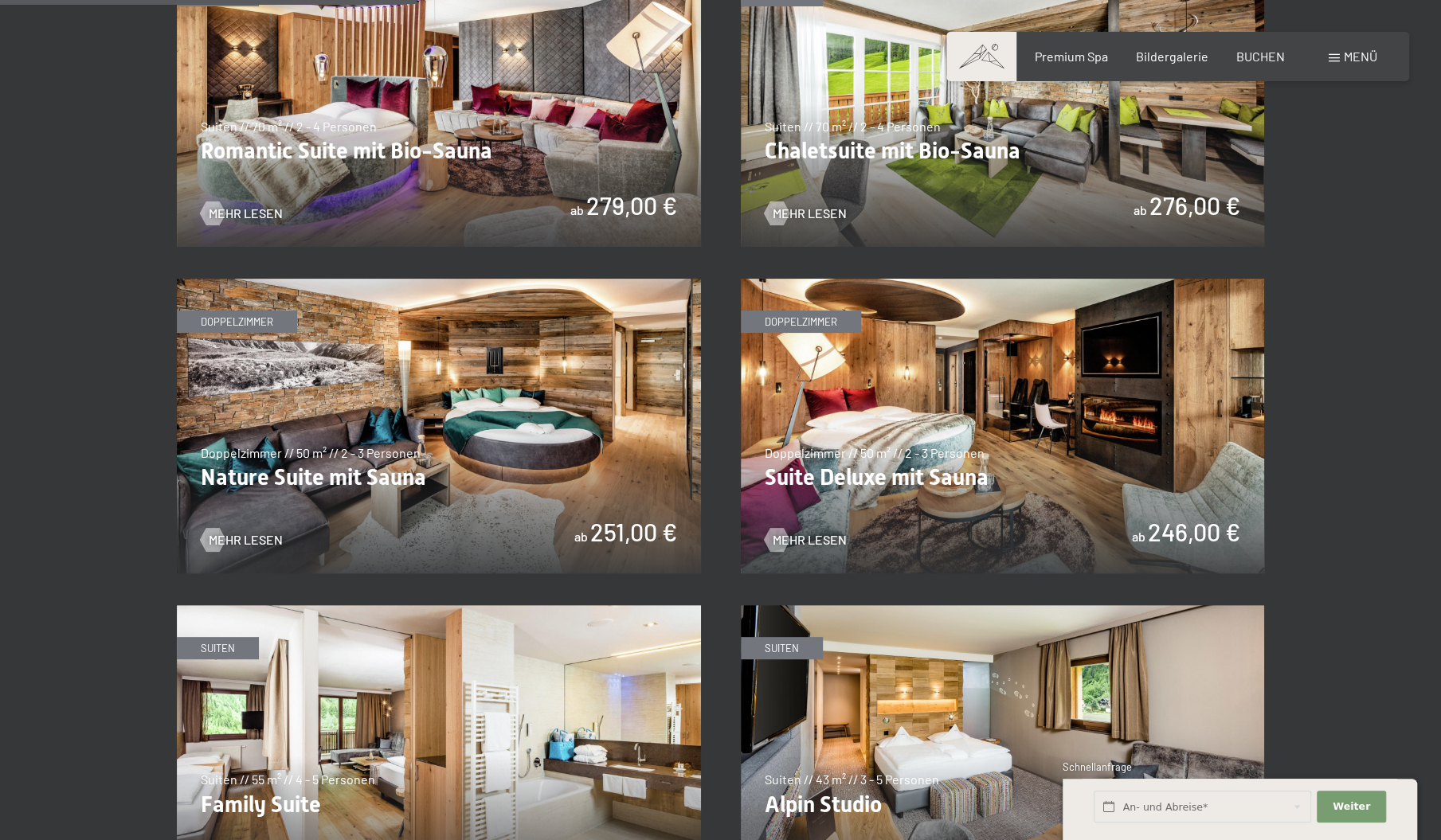
click at [433, 411] on img at bounding box center [438, 425] width 524 height 295
click at [943, 144] on img at bounding box center [1003, 99] width 524 height 295
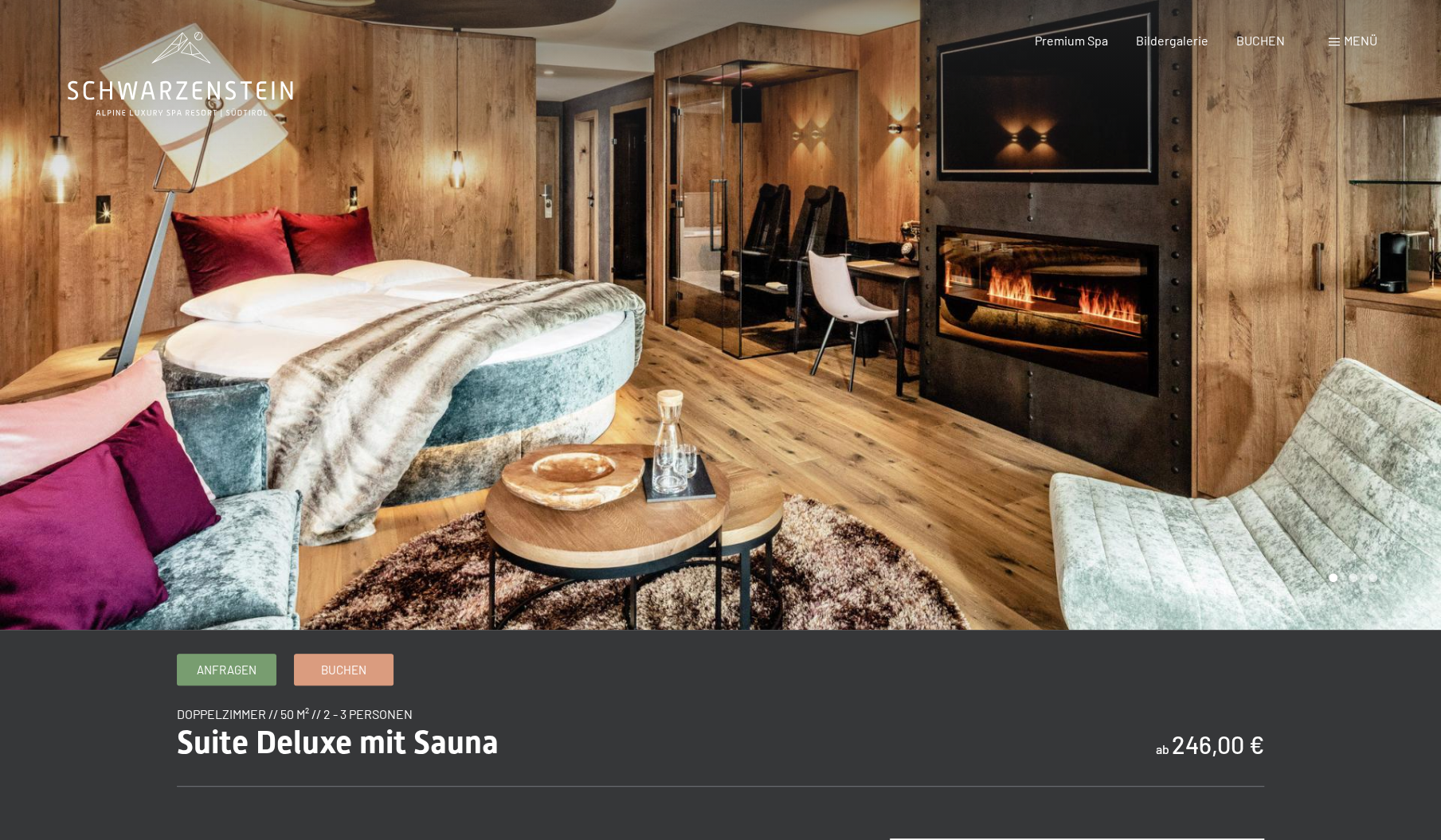
click at [547, 345] on div at bounding box center [360, 315] width 721 height 630
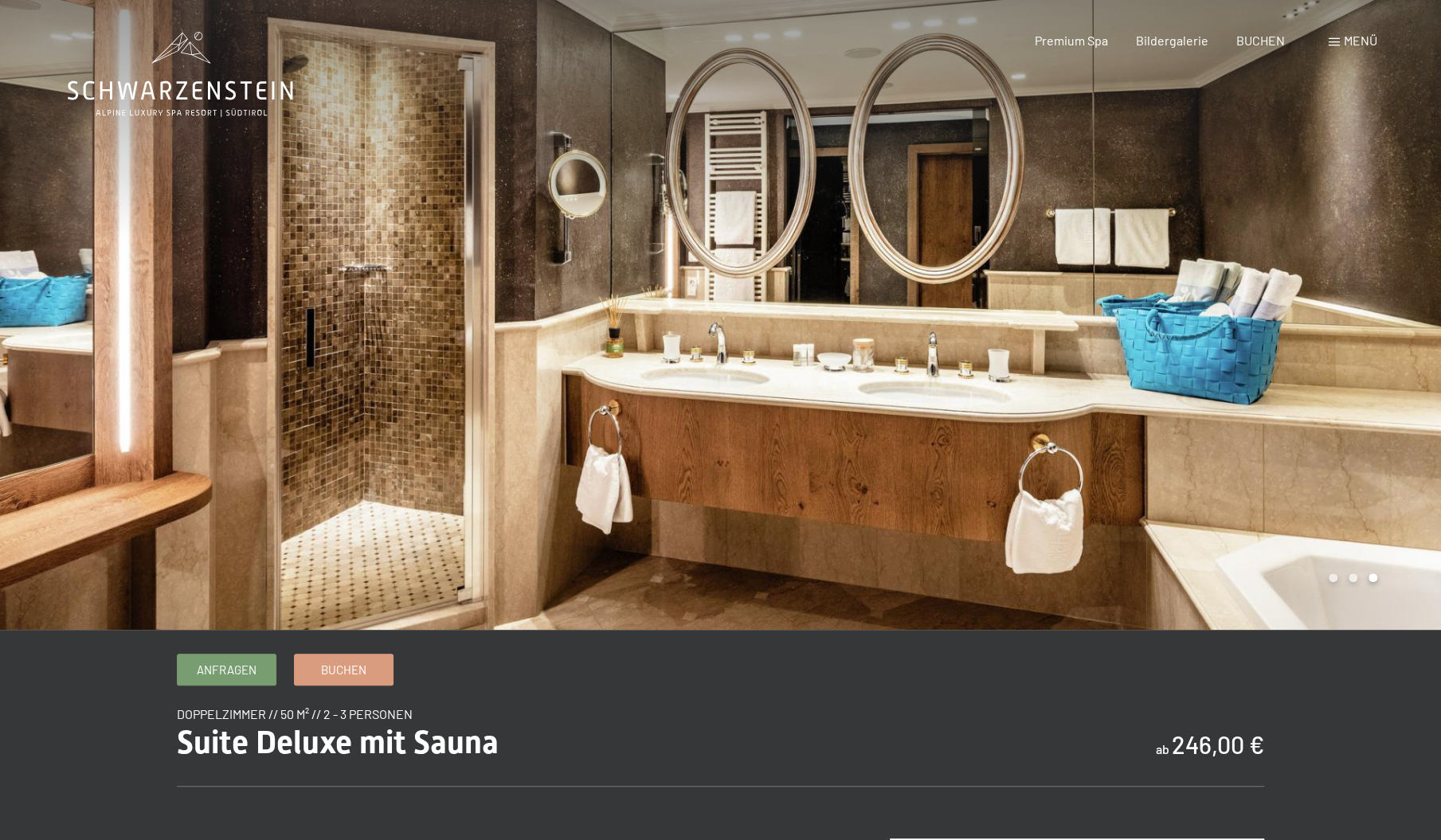
click at [547, 345] on div at bounding box center [360, 315] width 721 height 630
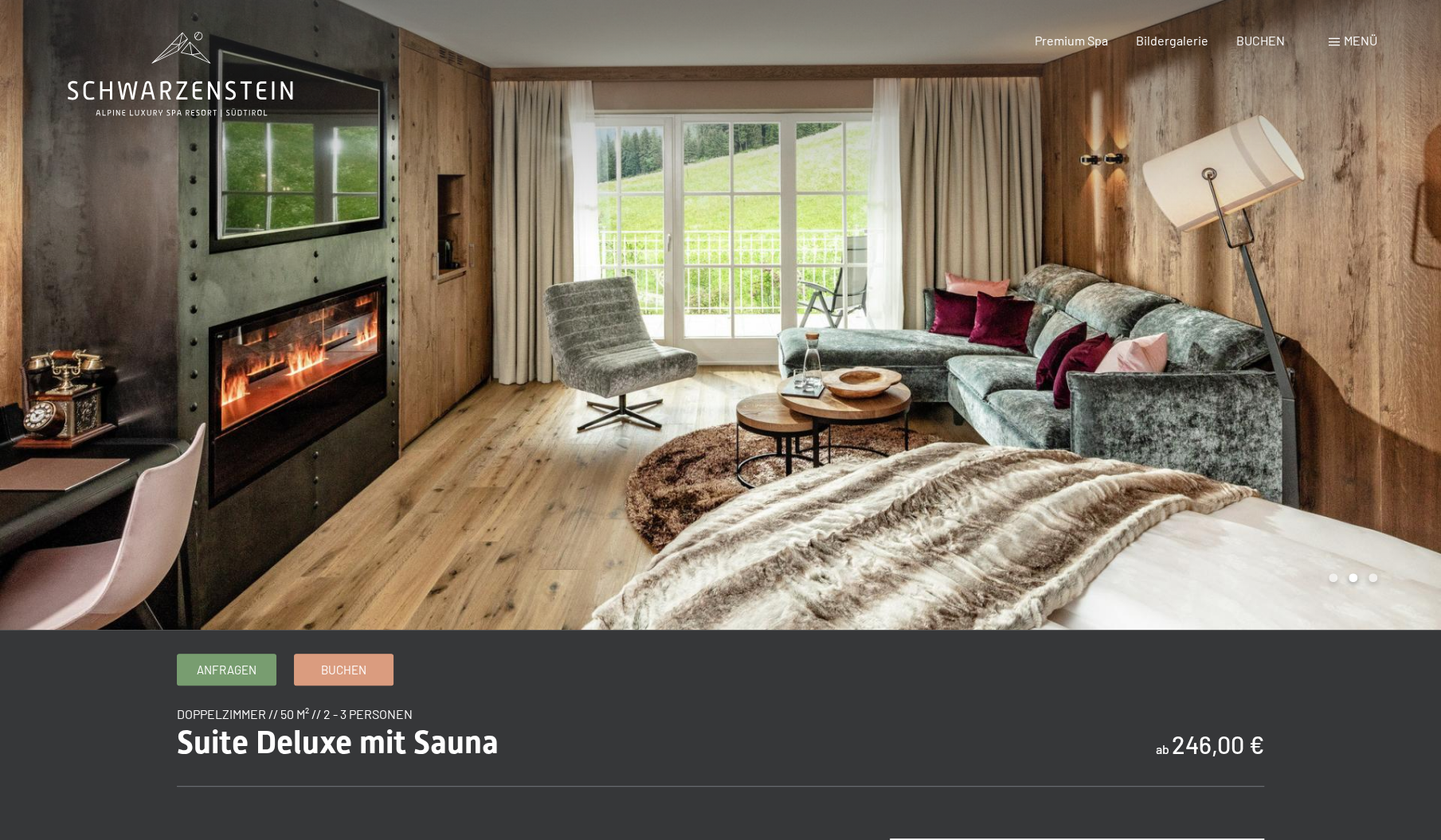
click at [547, 345] on div at bounding box center [360, 315] width 721 height 630
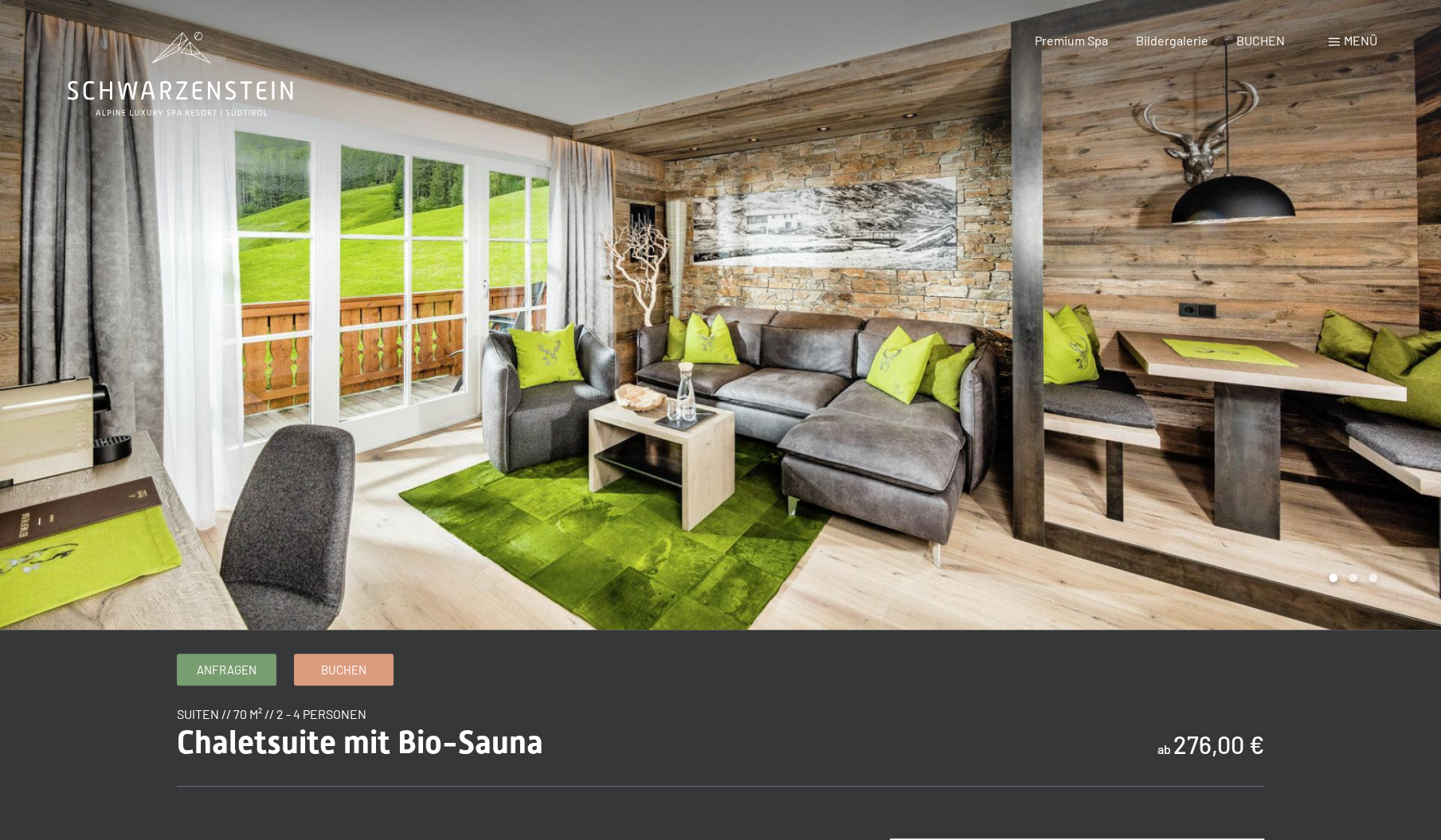
scroll to position [1, 0]
click at [751, 433] on div at bounding box center [1081, 314] width 721 height 630
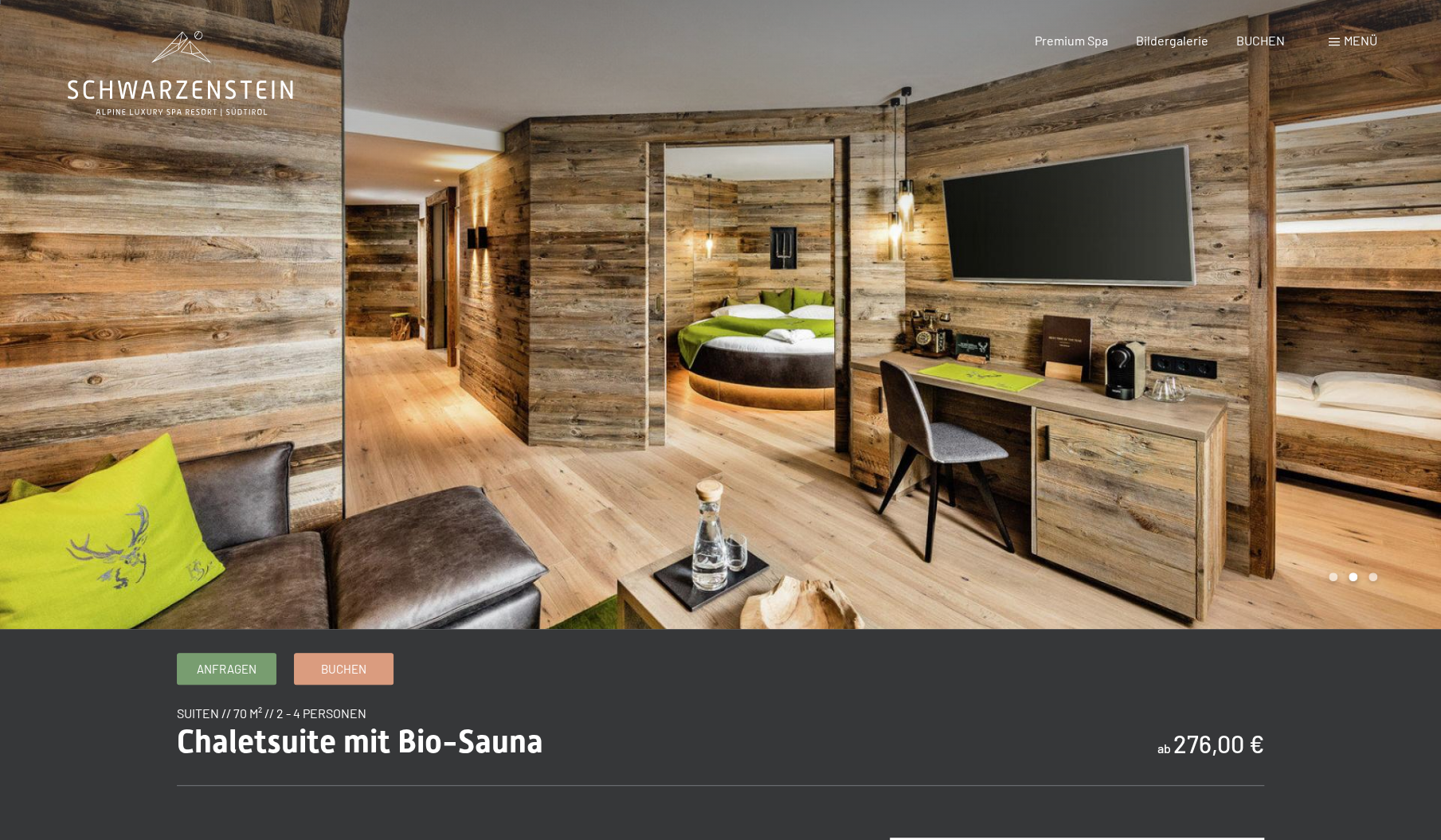
click at [751, 433] on div at bounding box center [1081, 314] width 721 height 630
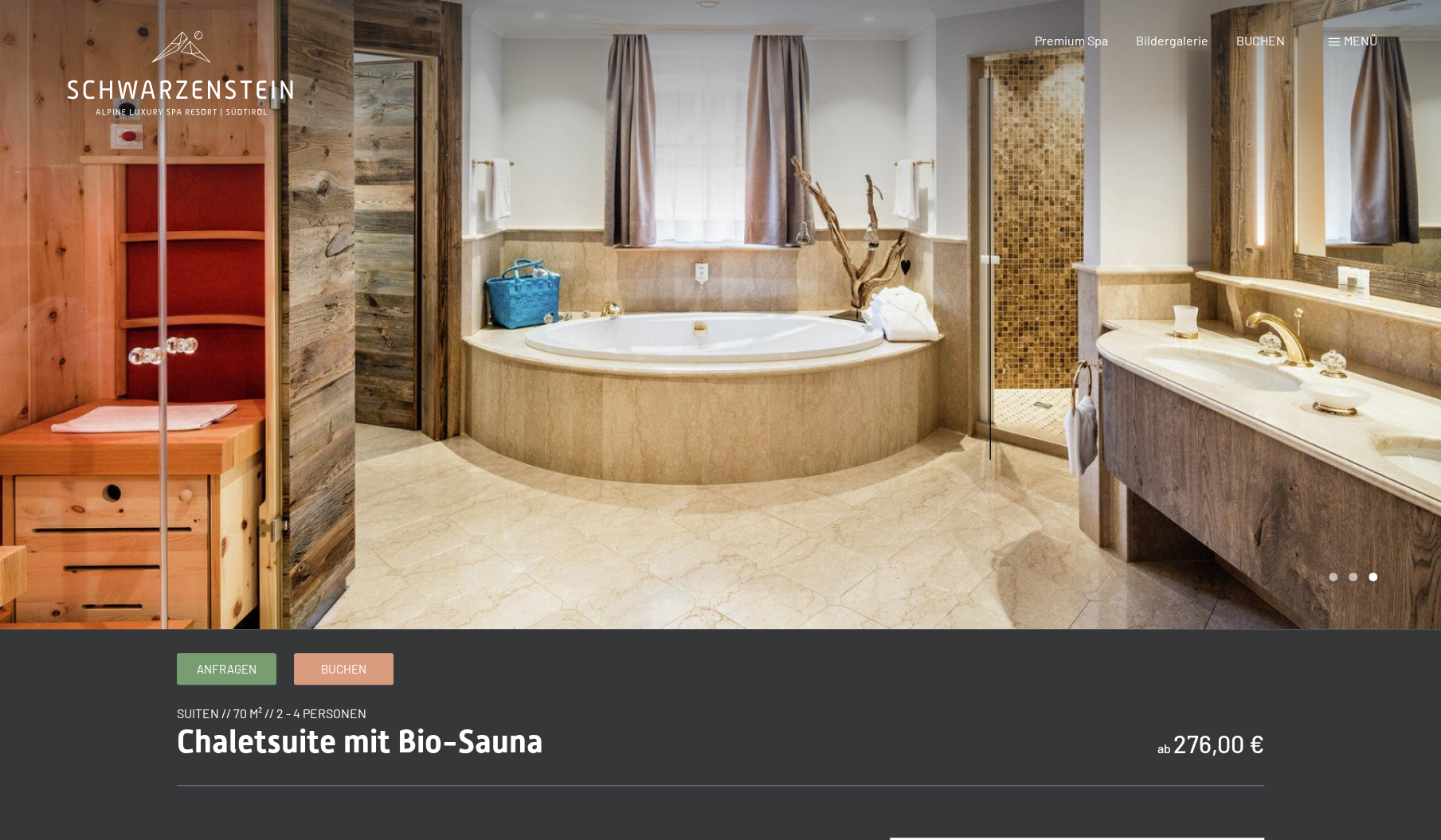
click at [751, 433] on div at bounding box center [1081, 314] width 721 height 630
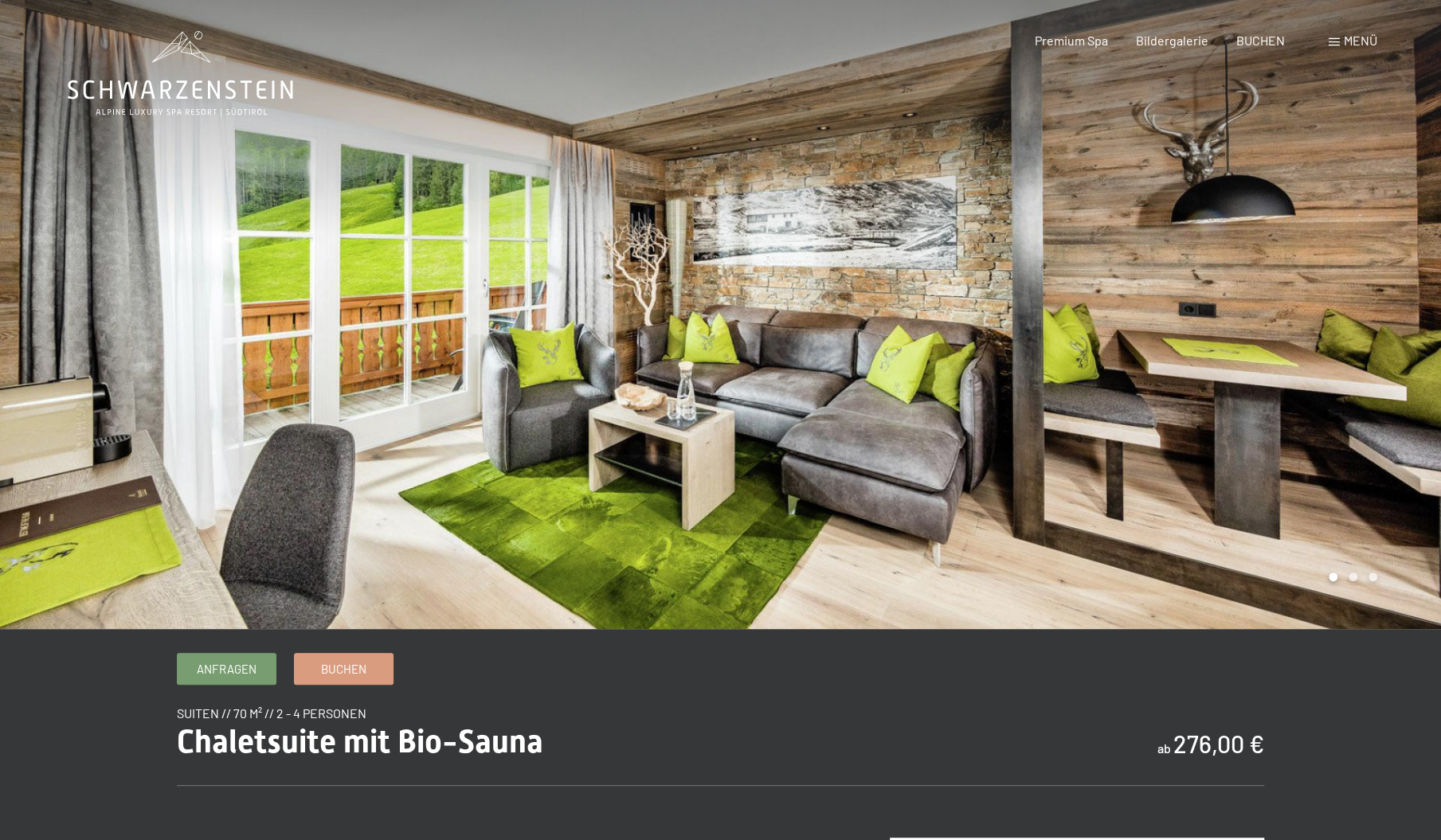
click at [751, 433] on div at bounding box center [1081, 314] width 721 height 630
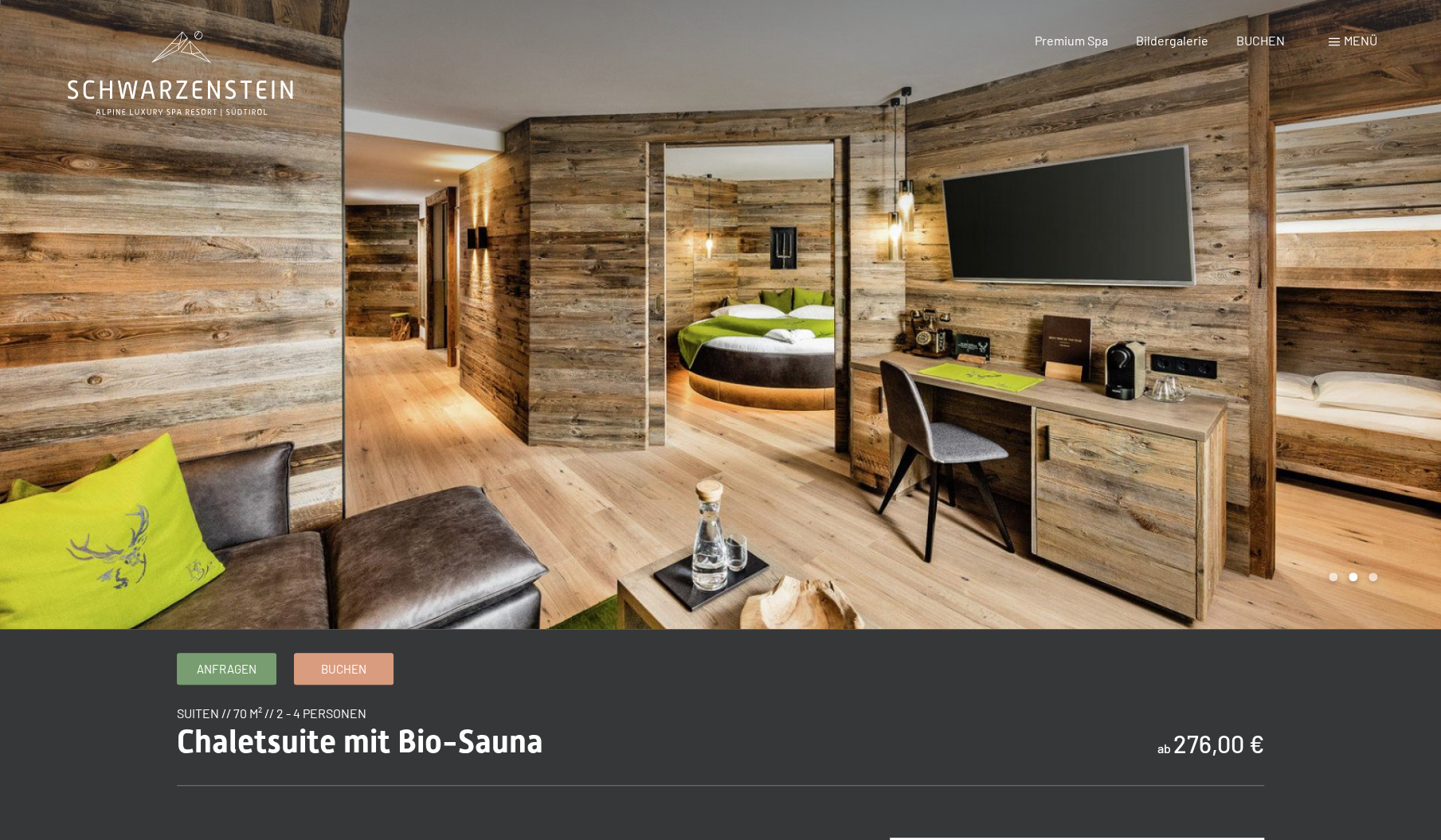
click at [751, 433] on div at bounding box center [1081, 314] width 721 height 630
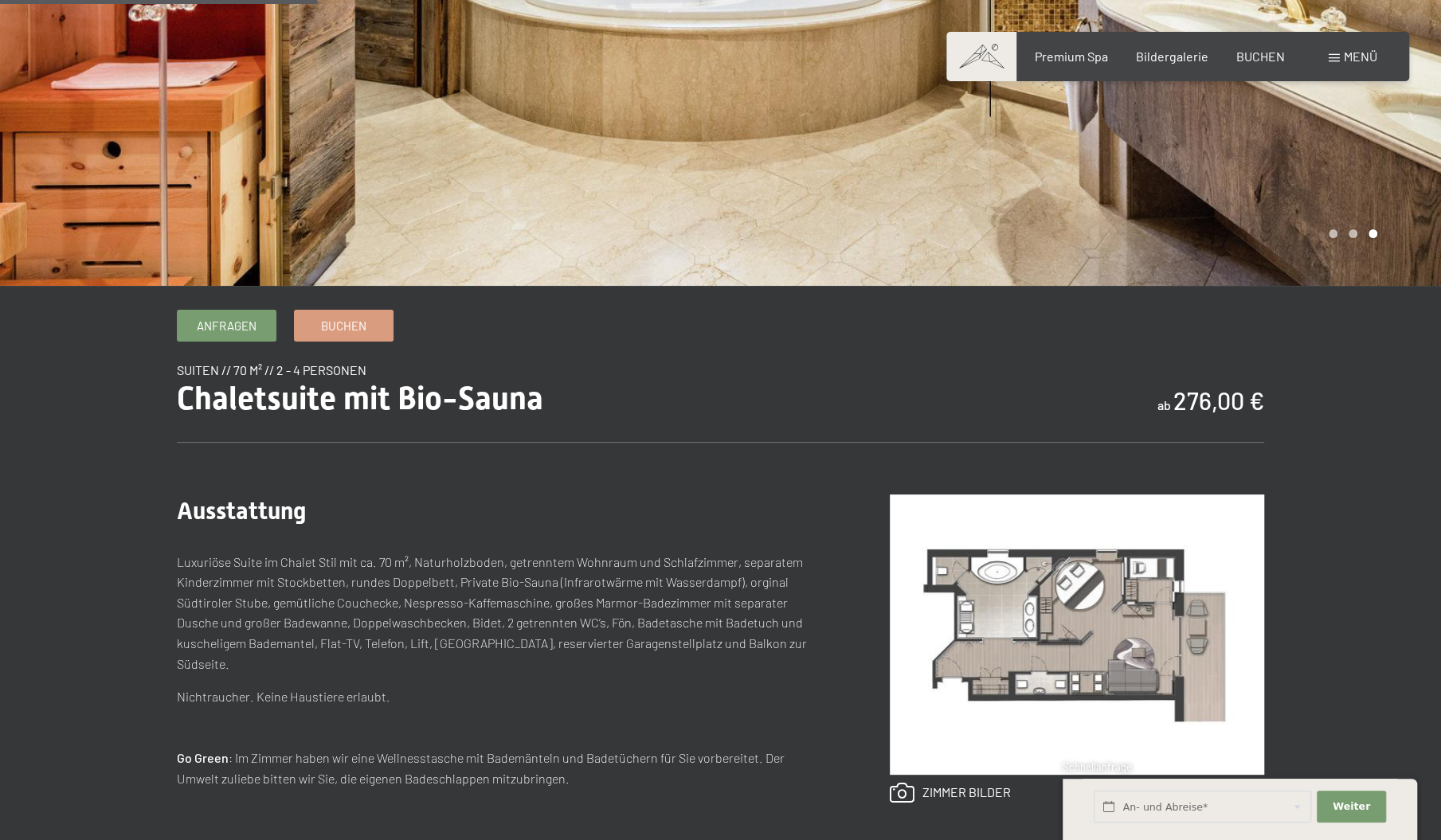
scroll to position [485, 0]
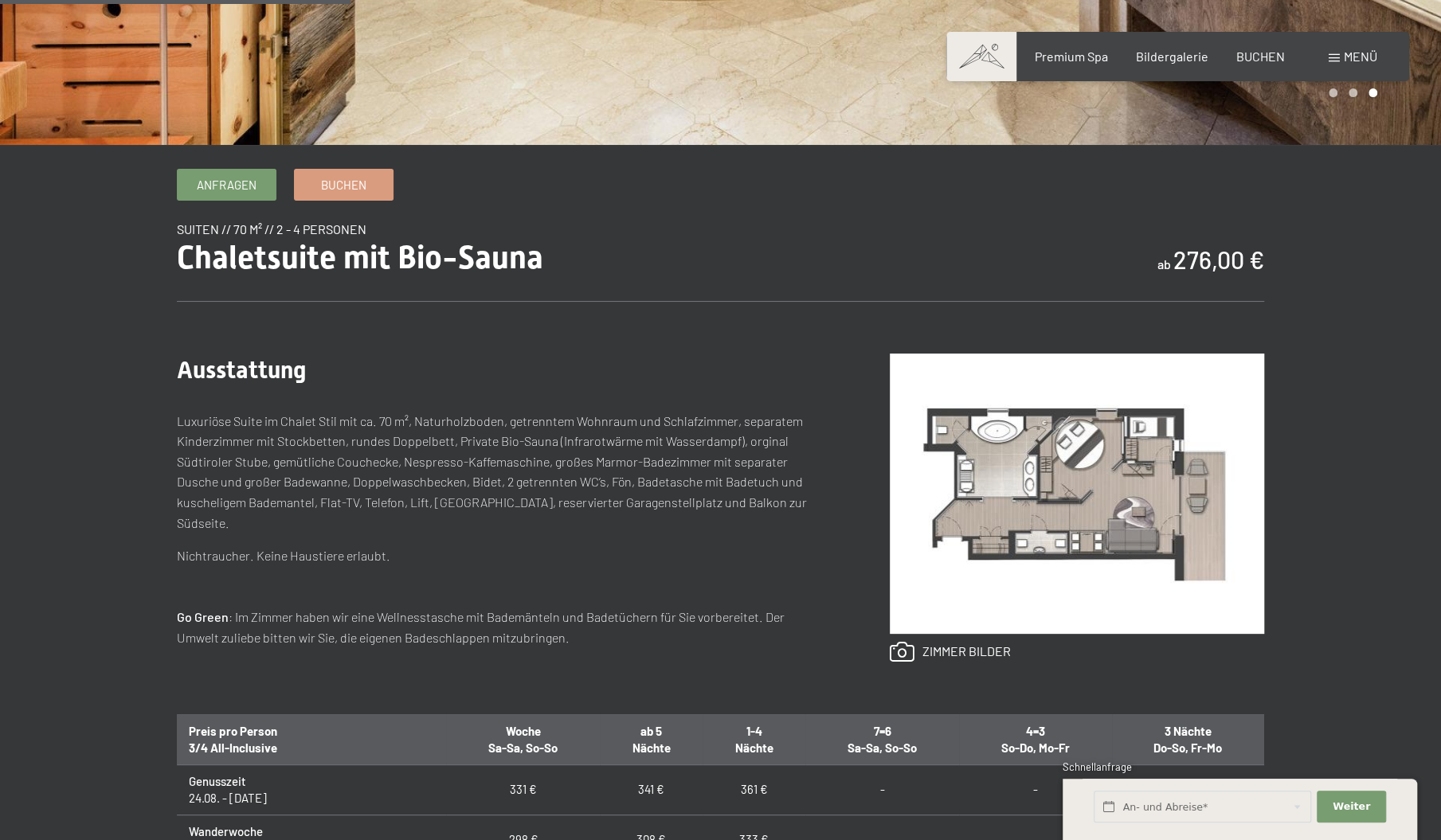
click at [751, 433] on p "Luxuriöse Suite im Chalet Stil mit ca. 70 m², Naturholzboden, getrenntem Wohnra…" at bounding box center [501, 472] width 649 height 123
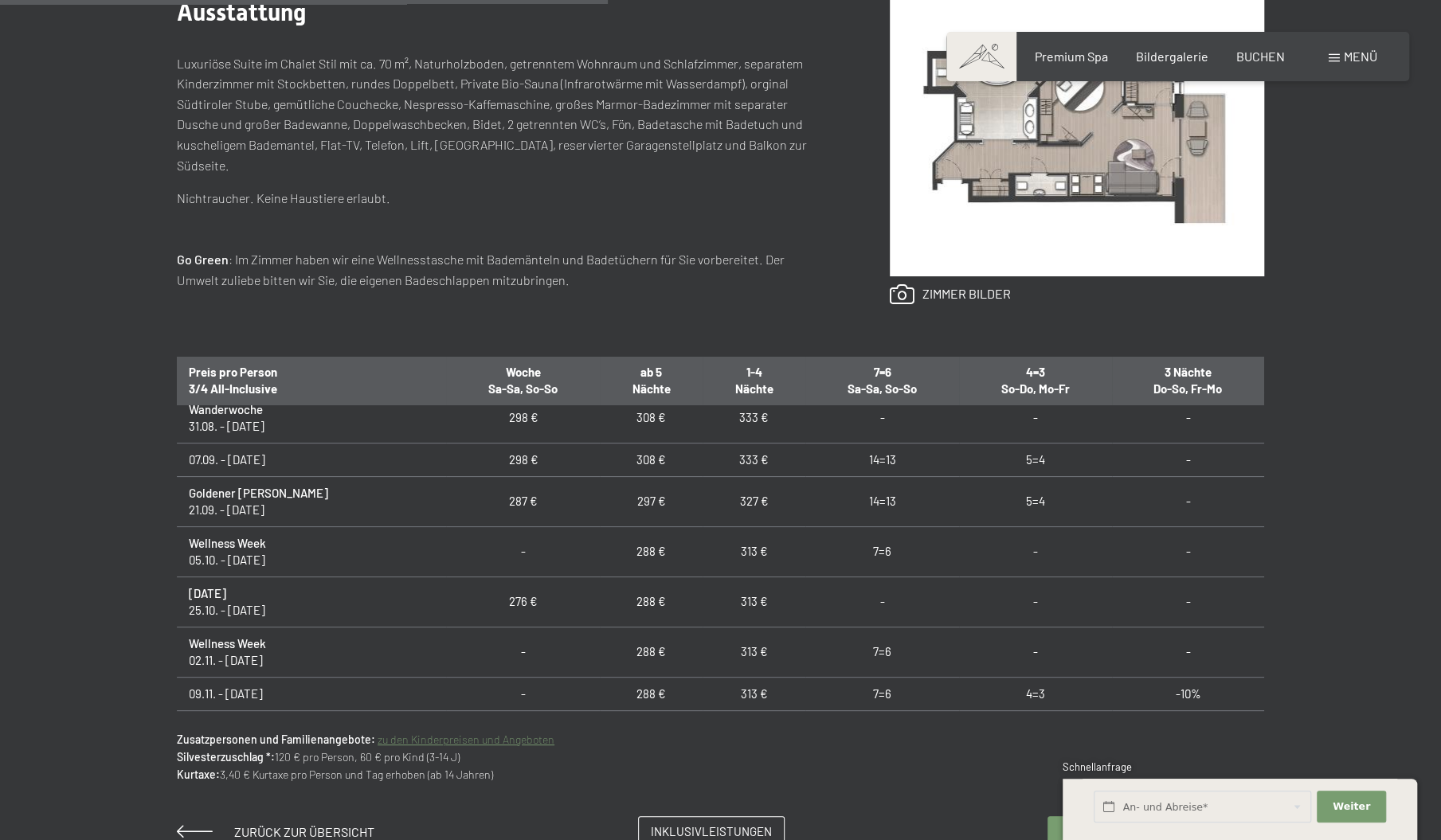
scroll to position [64, 0]
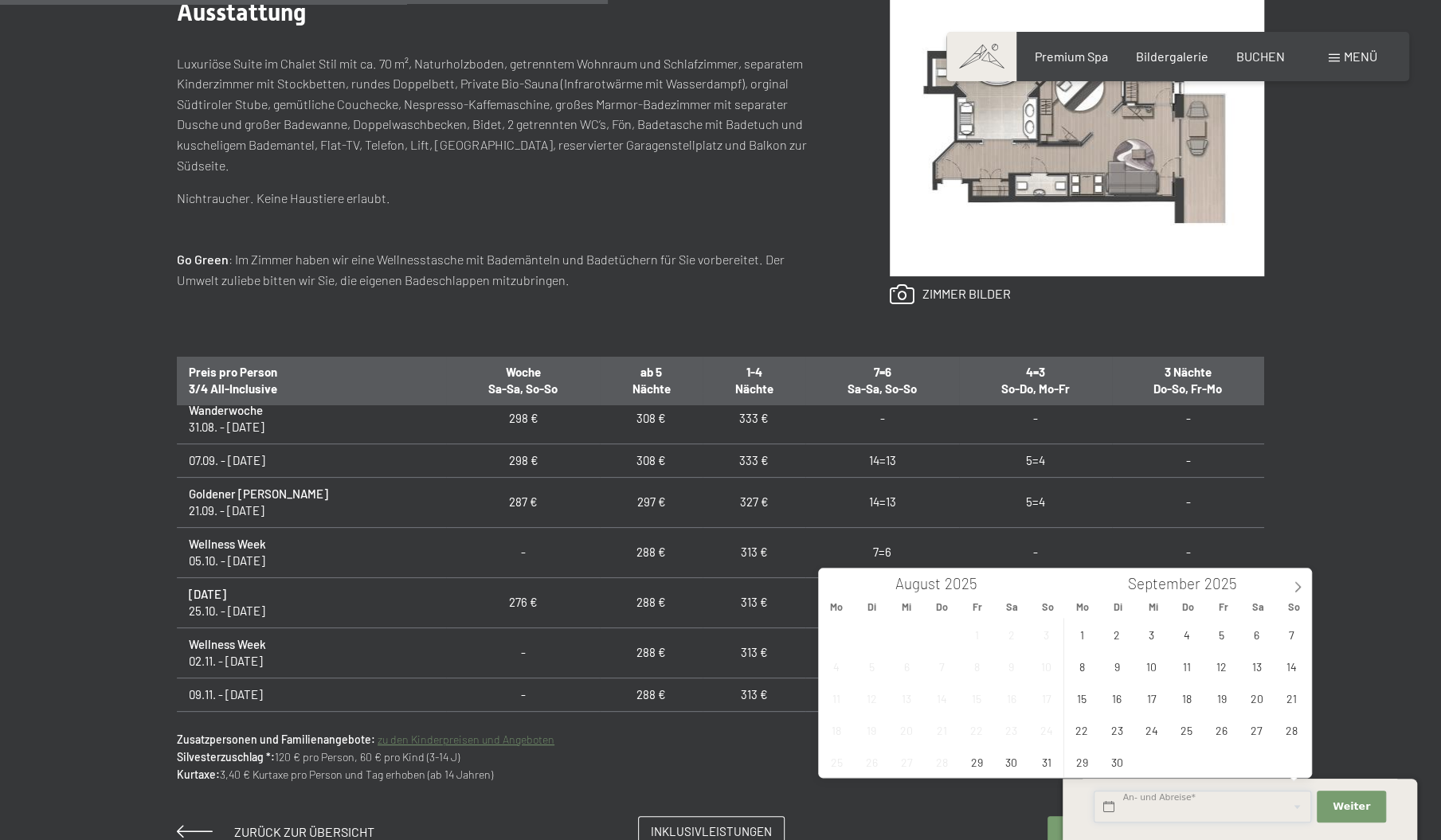
click at [1163, 804] on input "text" at bounding box center [1202, 807] width 217 height 32
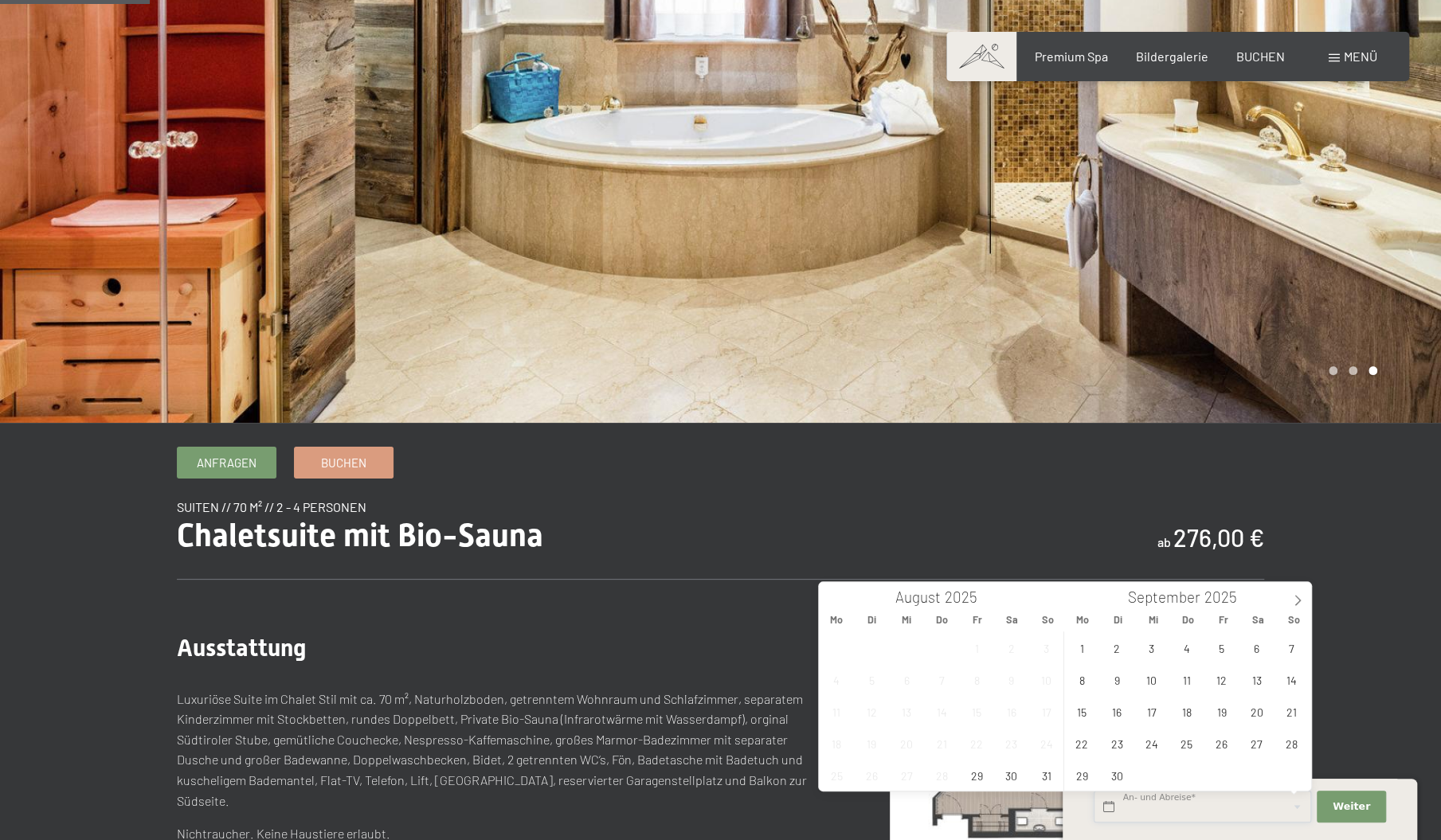
scroll to position [206, 0]
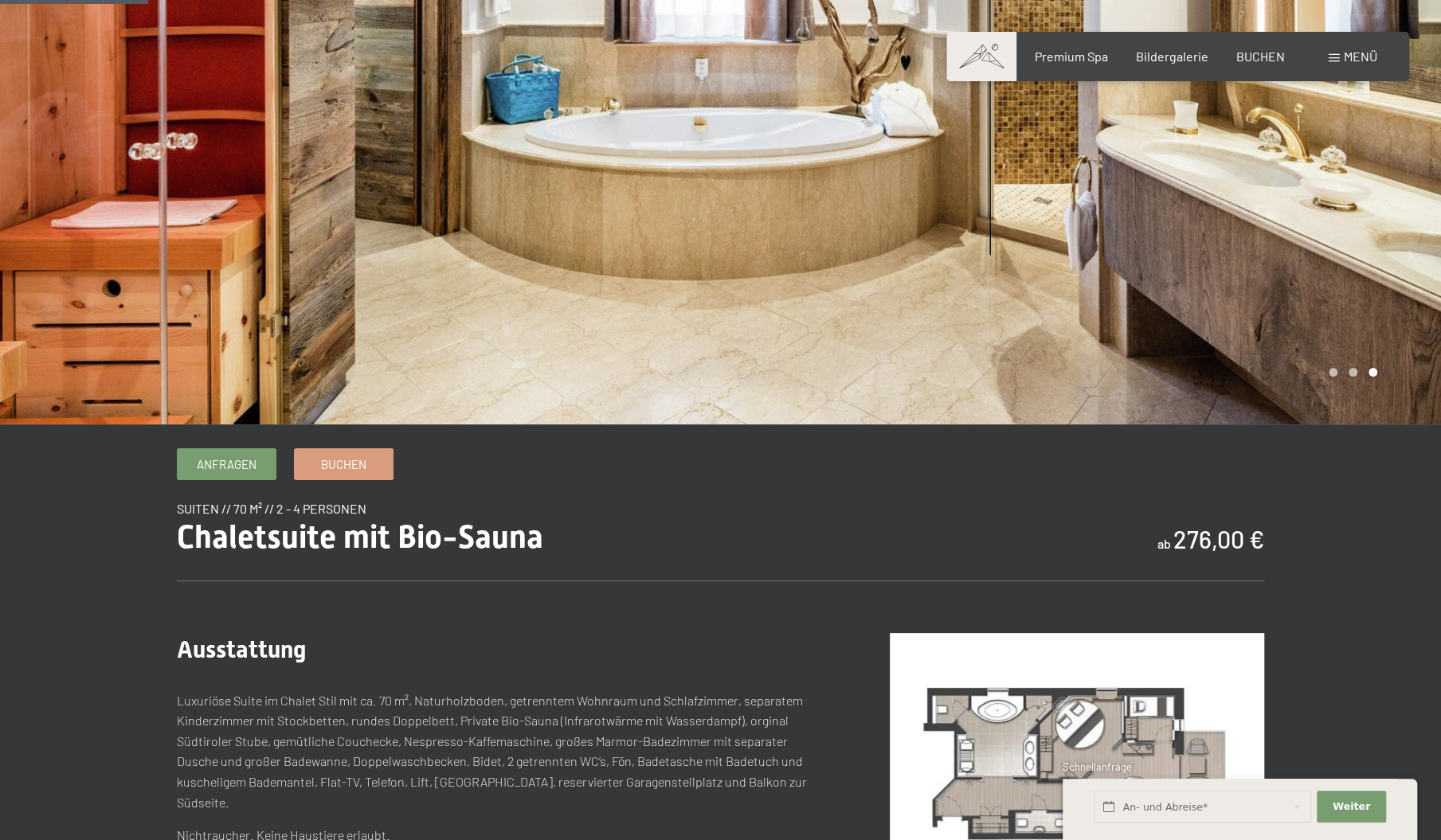
click at [912, 240] on div at bounding box center [1081, 109] width 721 height 630
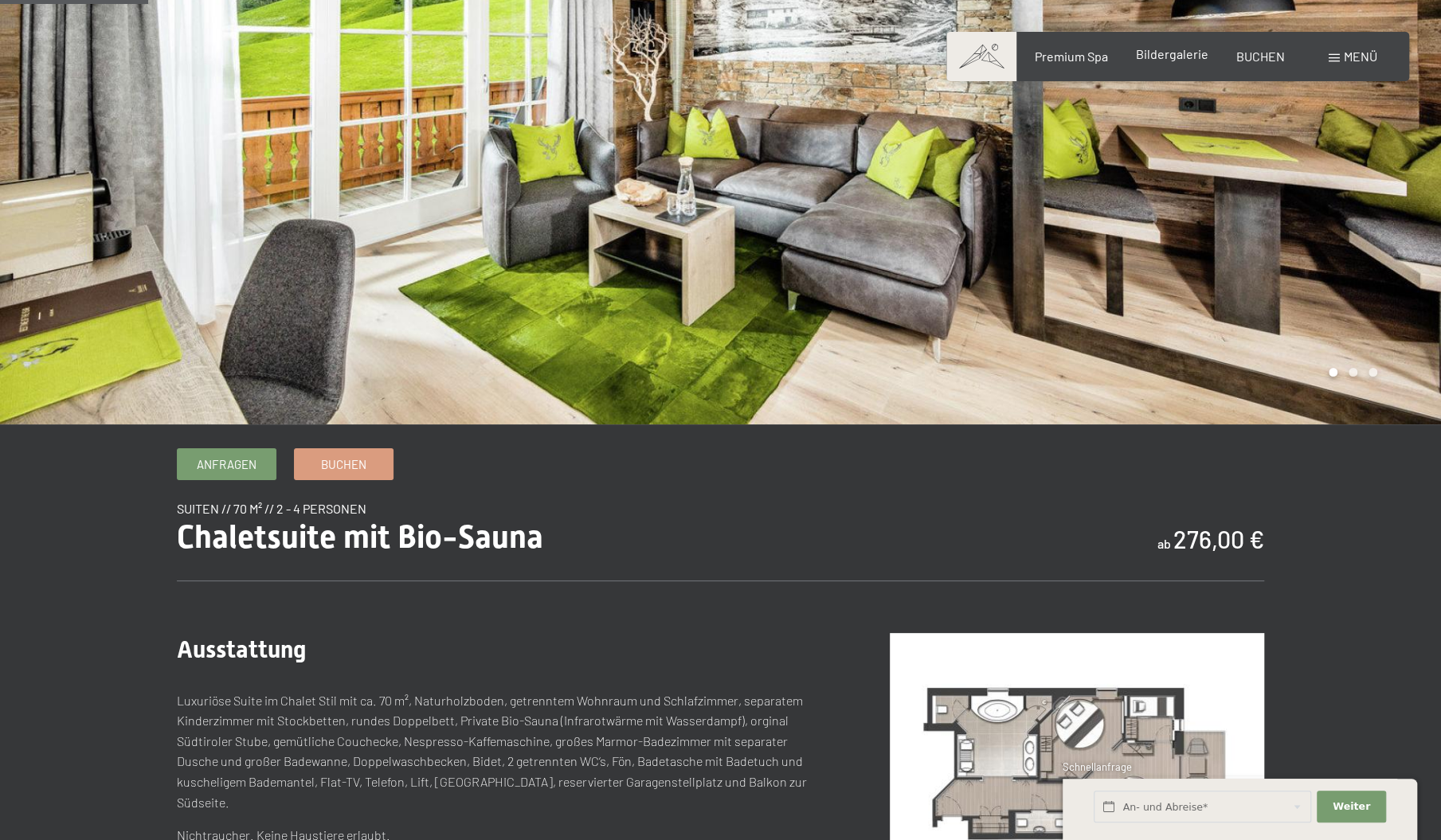
click at [1167, 56] on span "Bildergalerie" at bounding box center [1172, 53] width 73 height 15
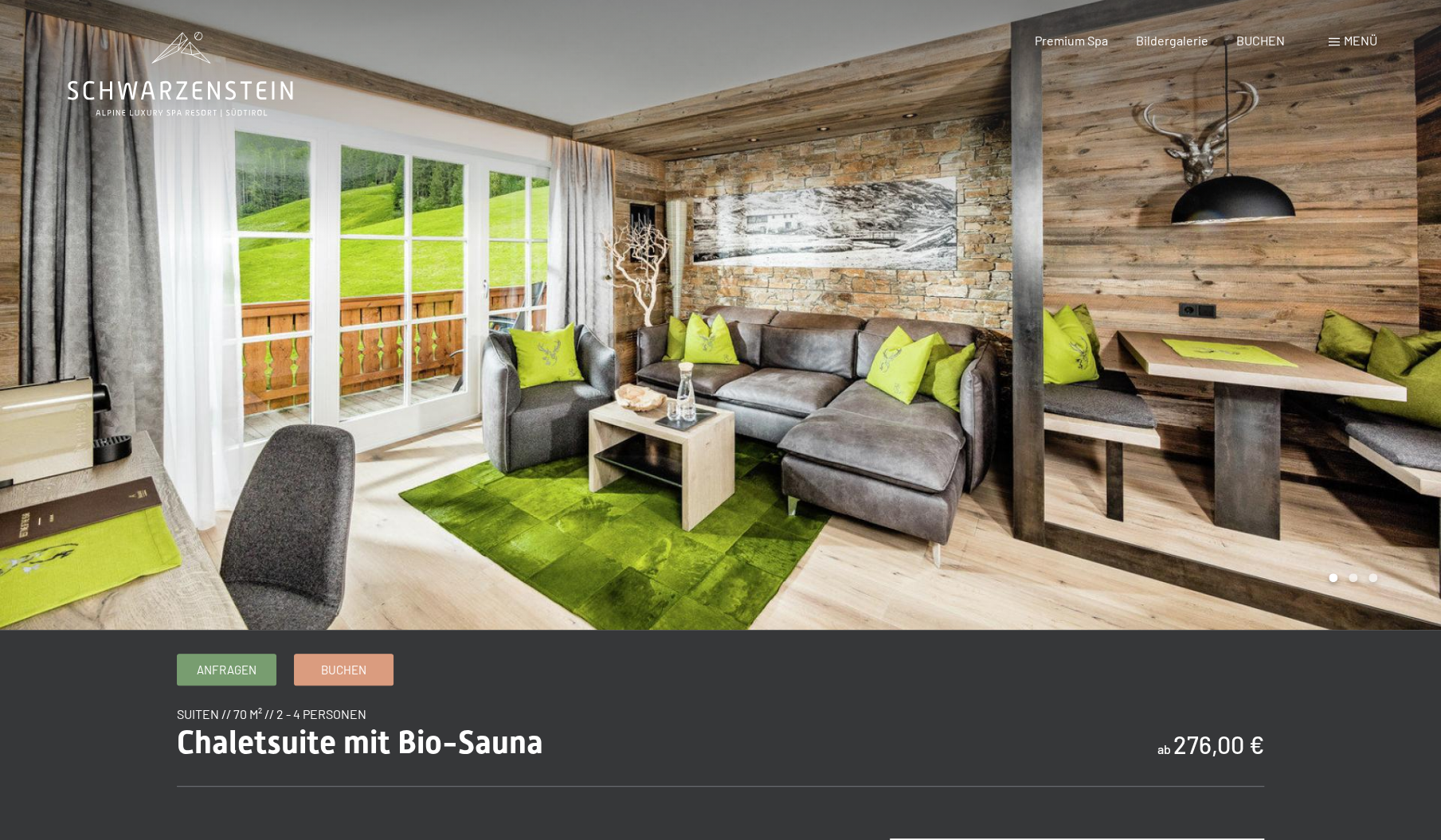
click at [626, 332] on div at bounding box center [360, 315] width 721 height 630
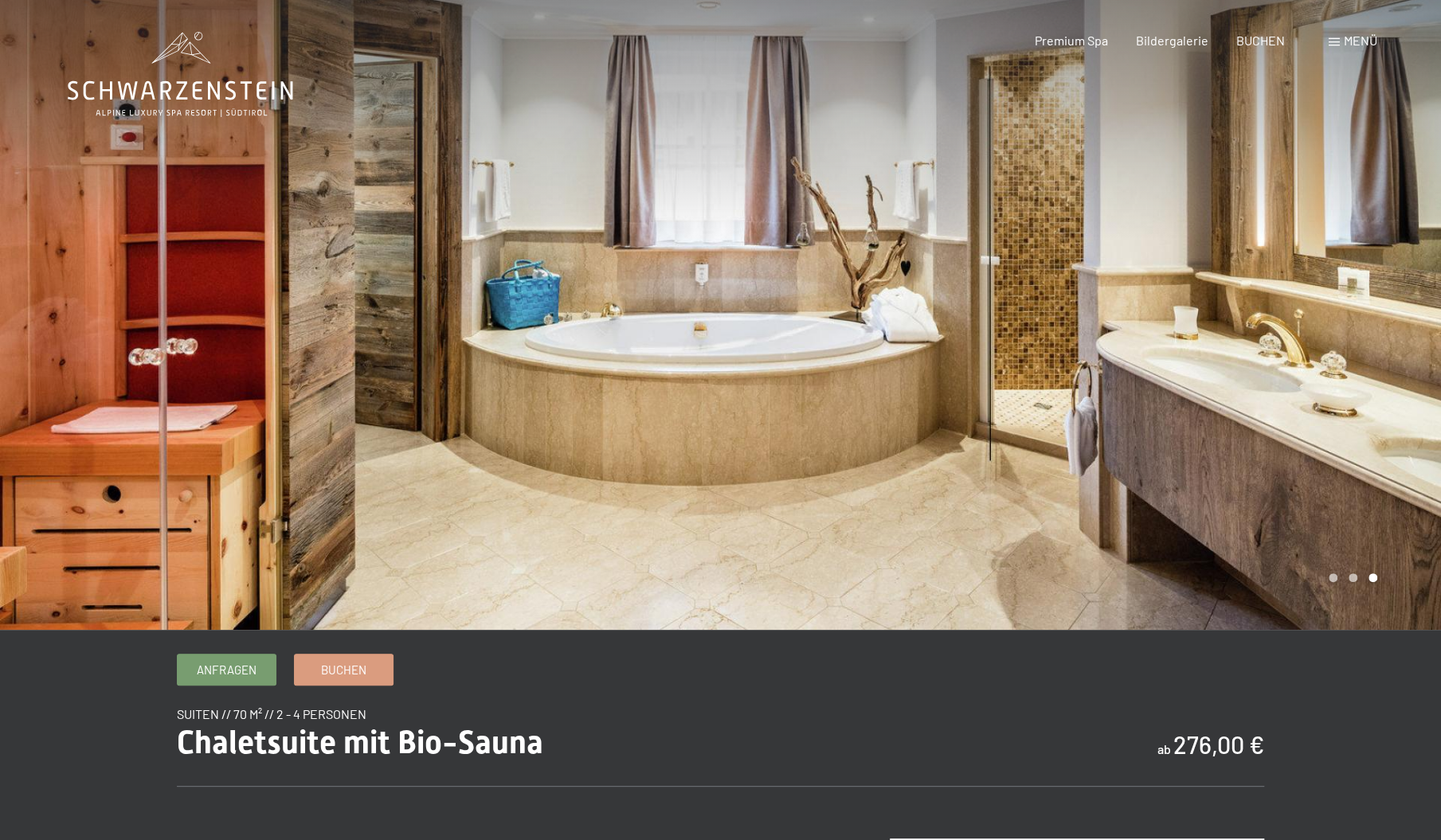
click at [672, 316] on div at bounding box center [360, 315] width 721 height 630
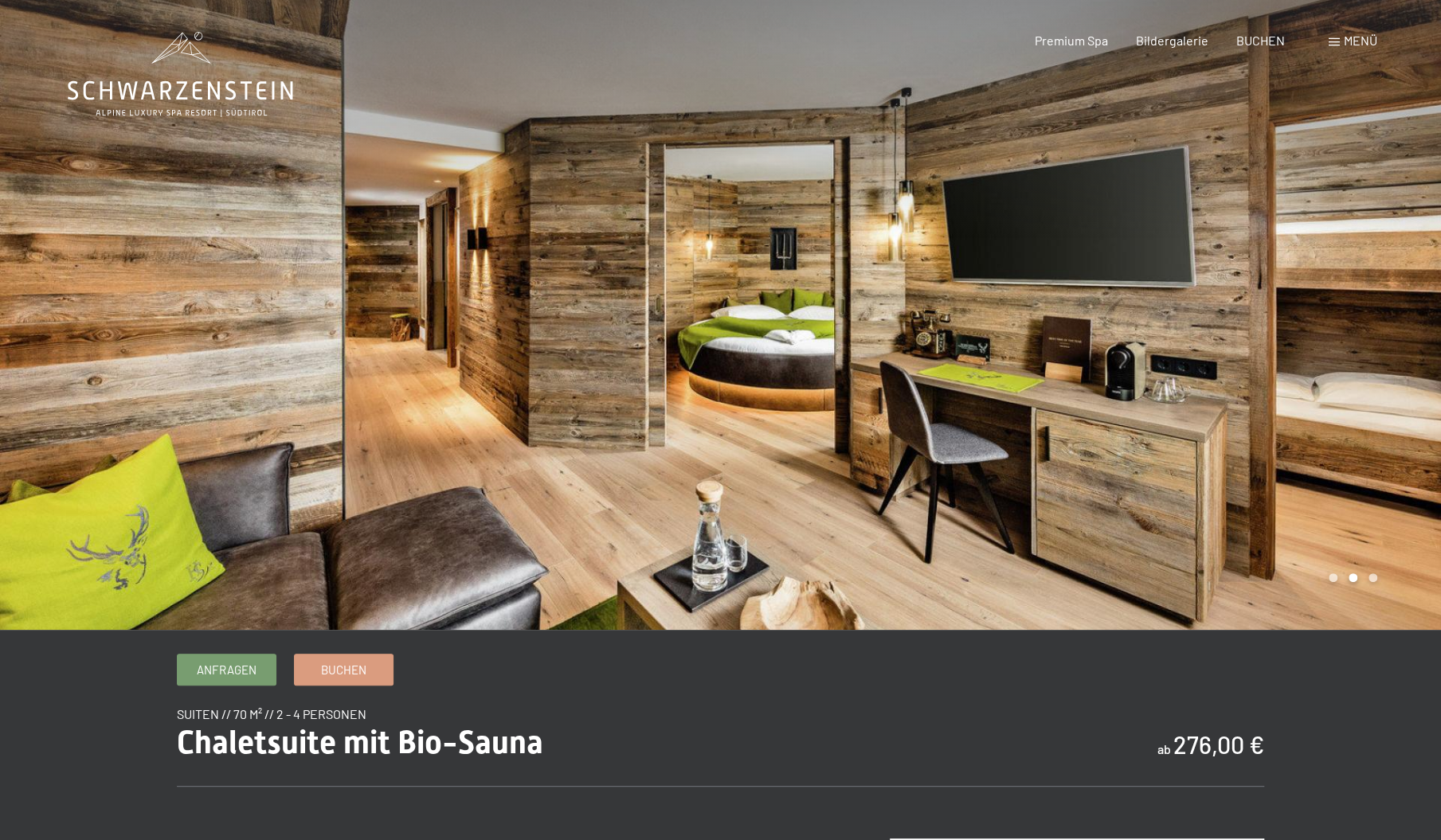
click at [672, 316] on div at bounding box center [360, 315] width 721 height 630
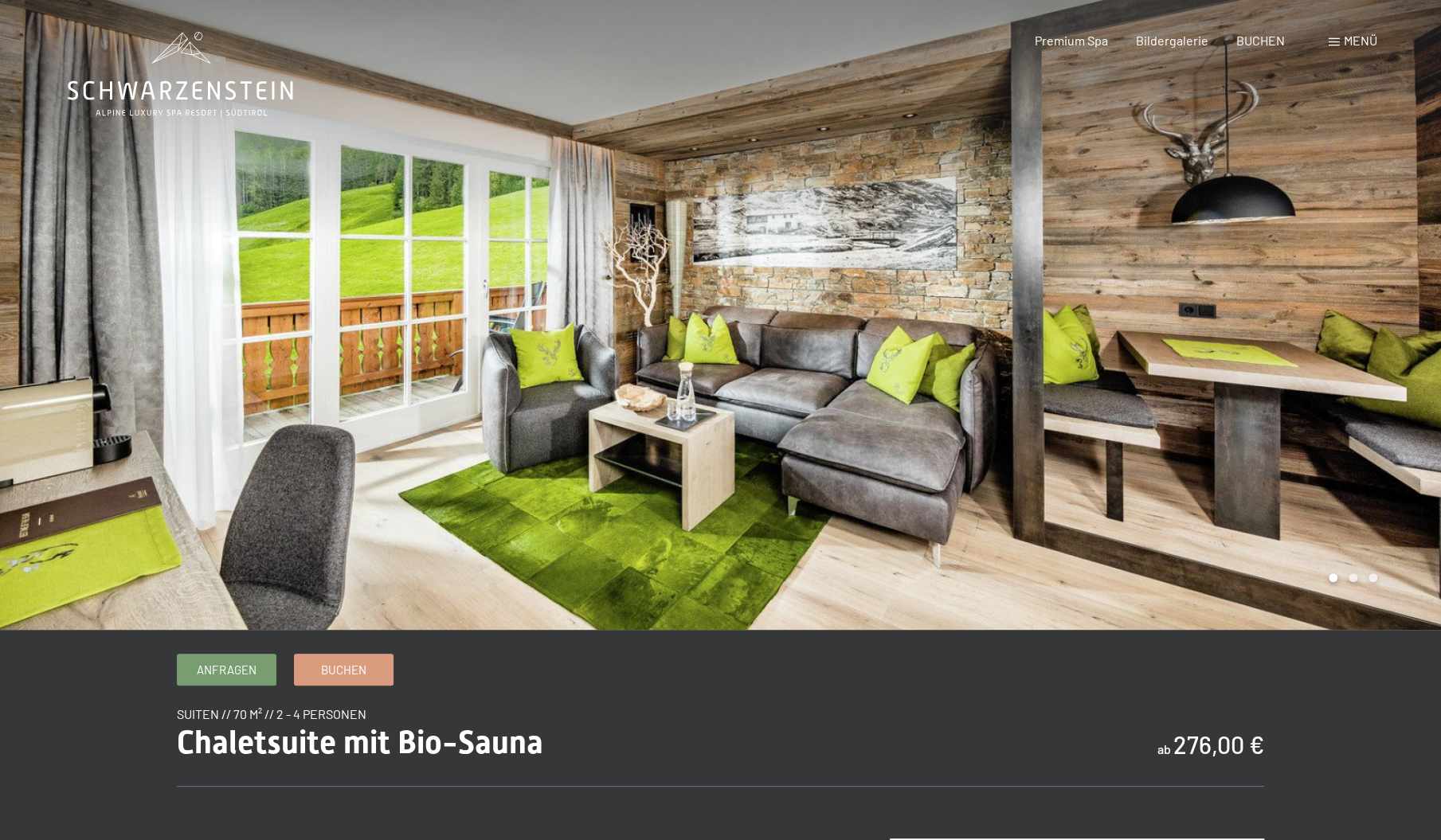
click at [672, 316] on div at bounding box center [360, 315] width 721 height 630
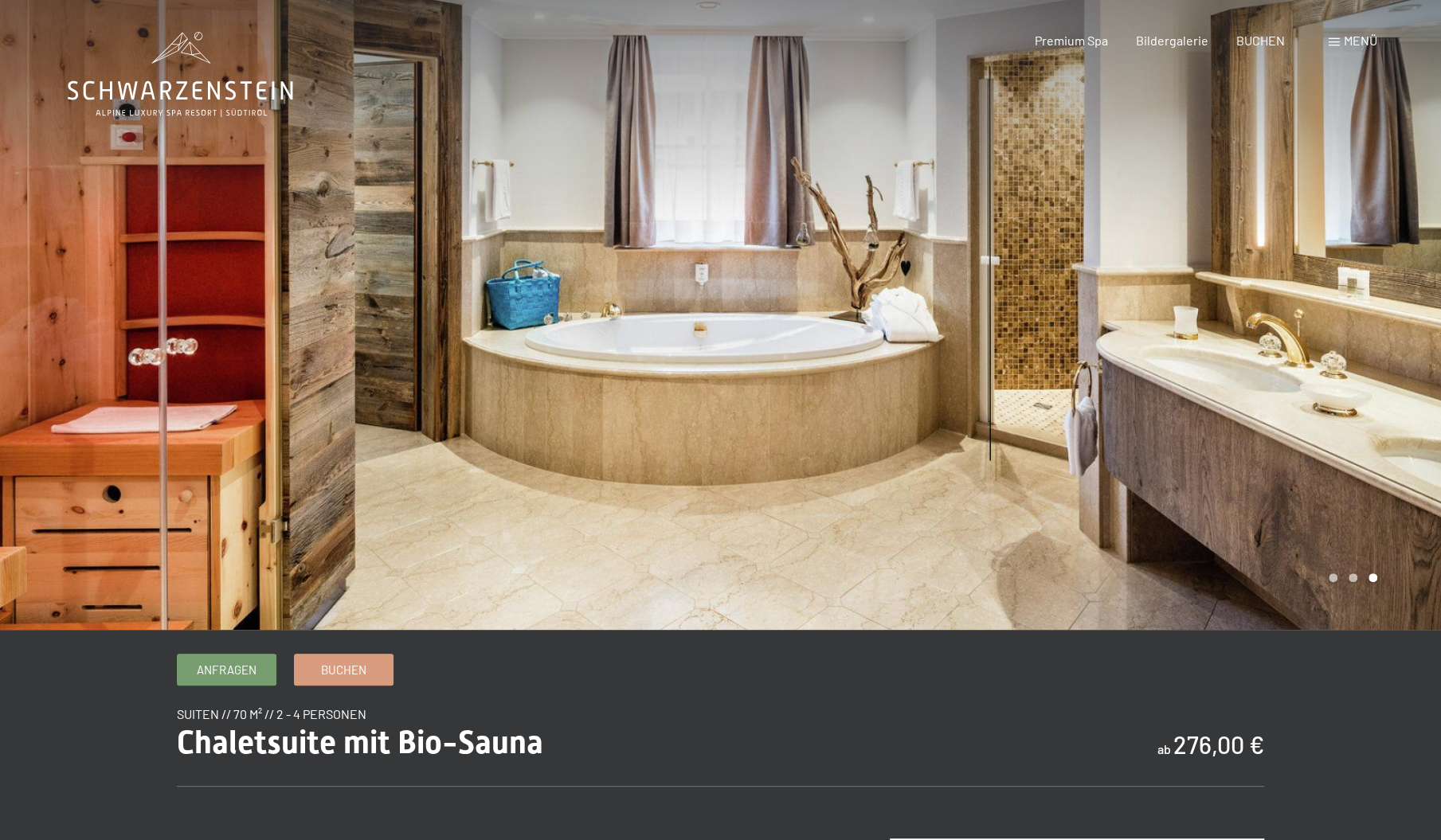
click at [672, 316] on div at bounding box center [360, 315] width 721 height 630
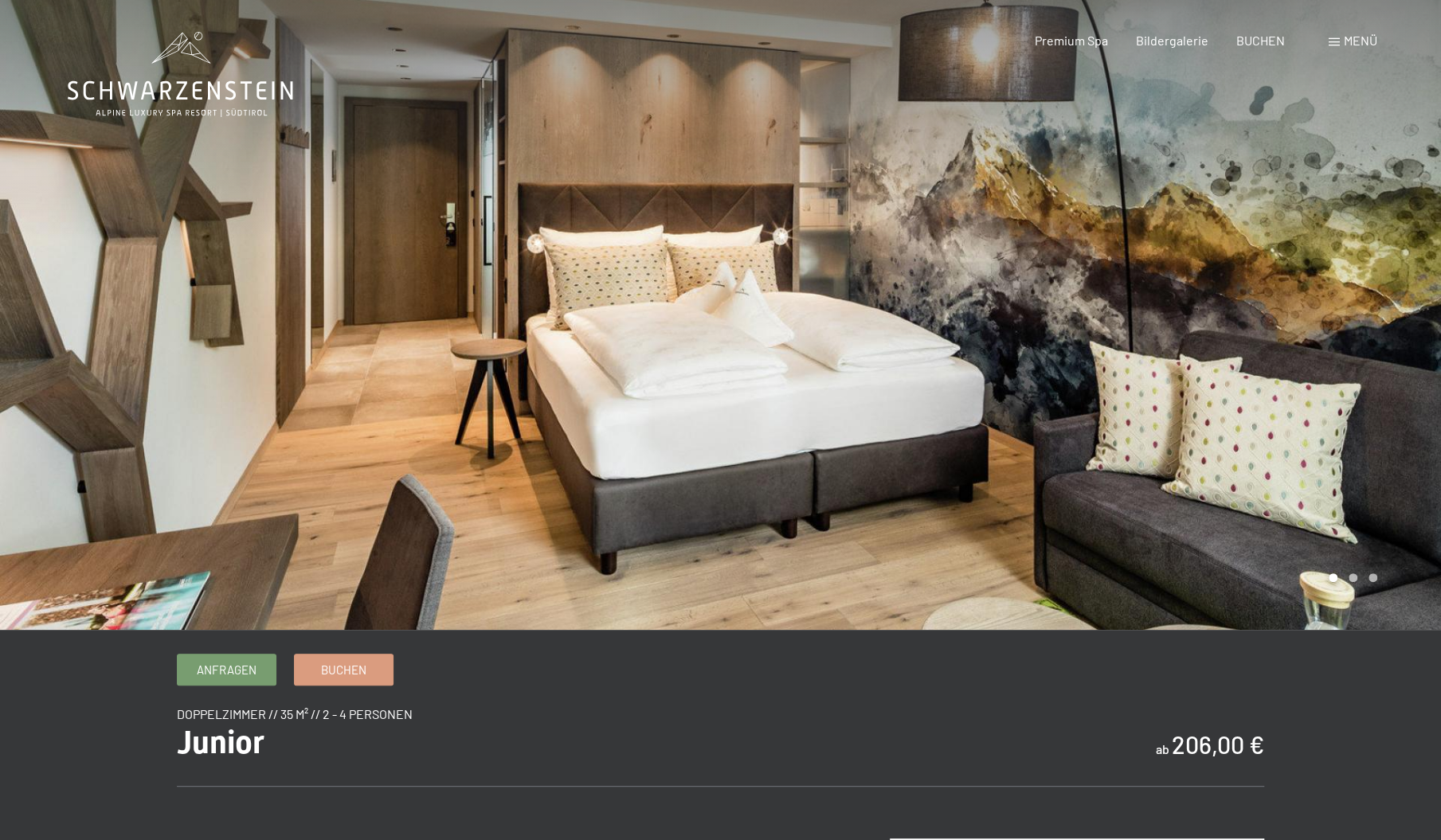
click at [810, 411] on div at bounding box center [1081, 315] width 721 height 630
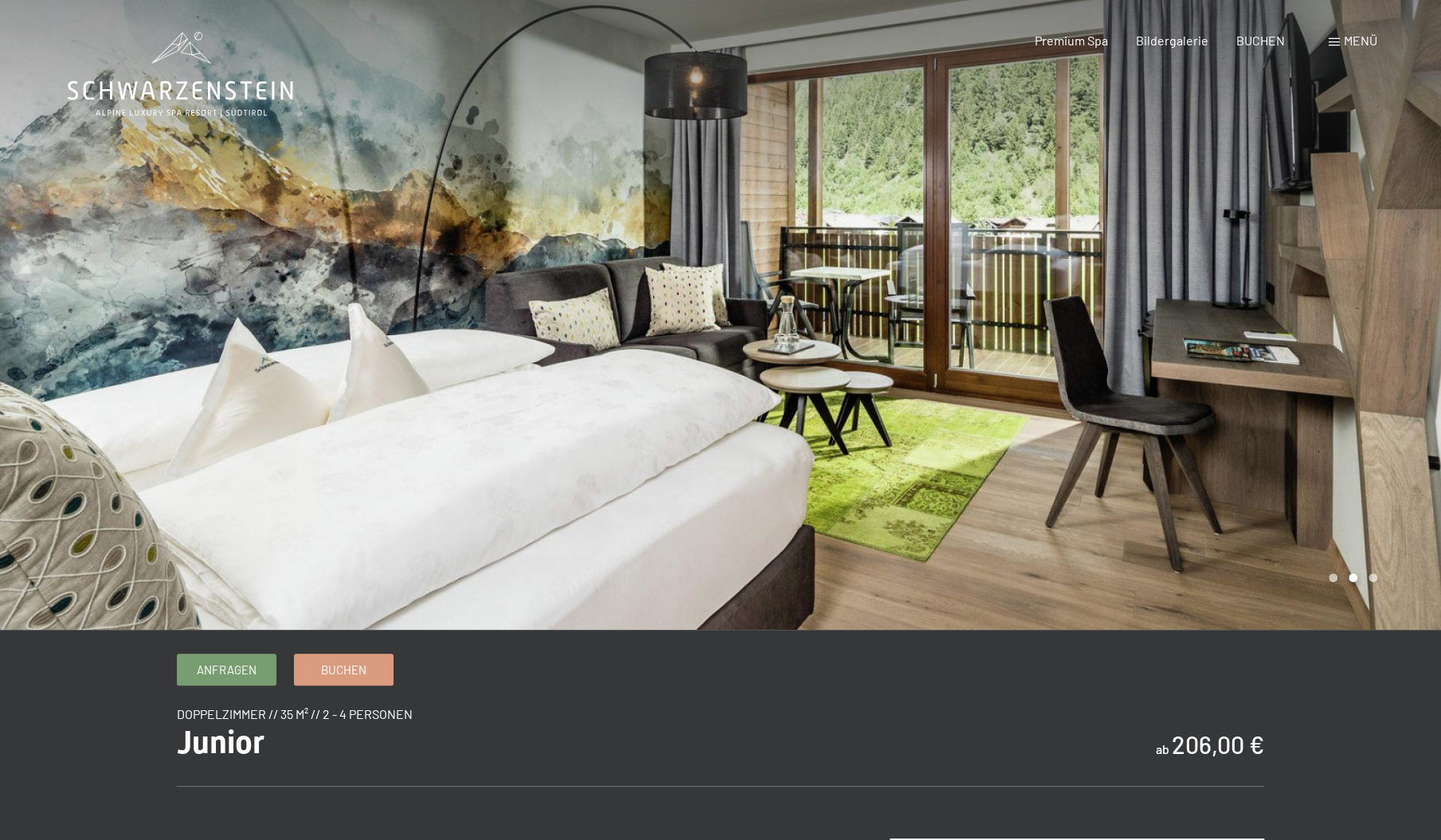
click at [810, 411] on div at bounding box center [1081, 315] width 721 height 630
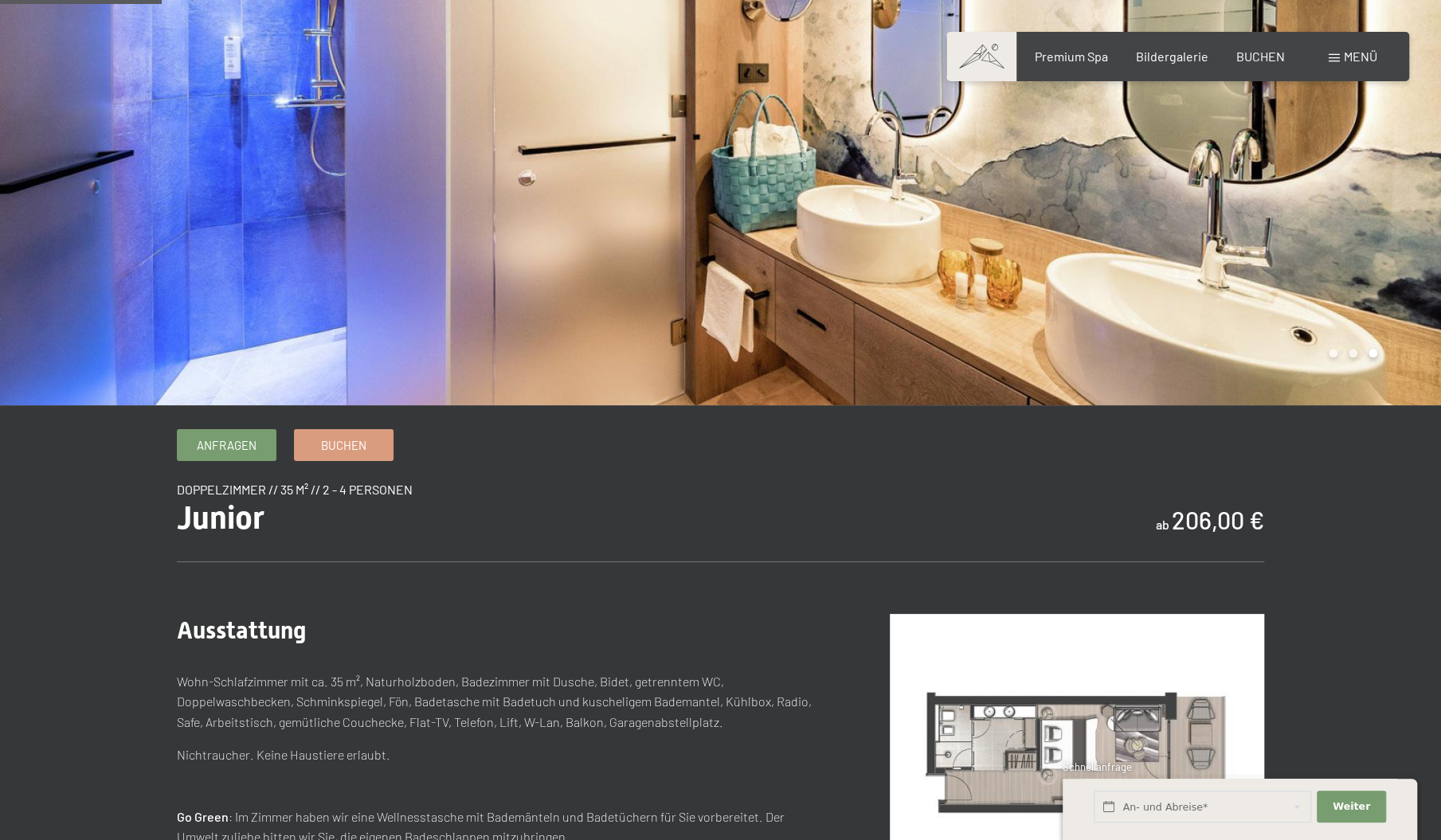
scroll to position [224, 0]
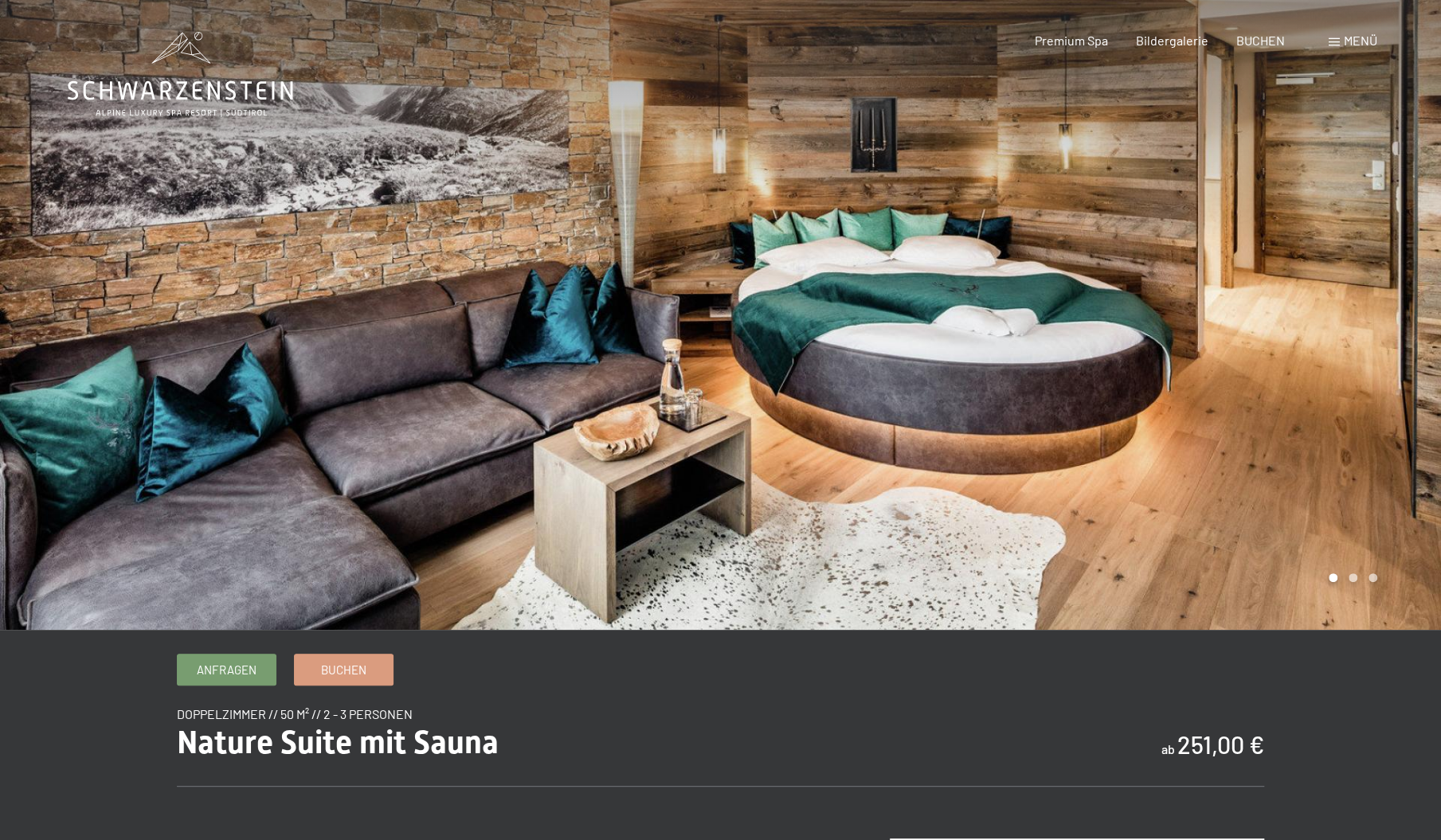
click at [749, 228] on div at bounding box center [1081, 315] width 721 height 630
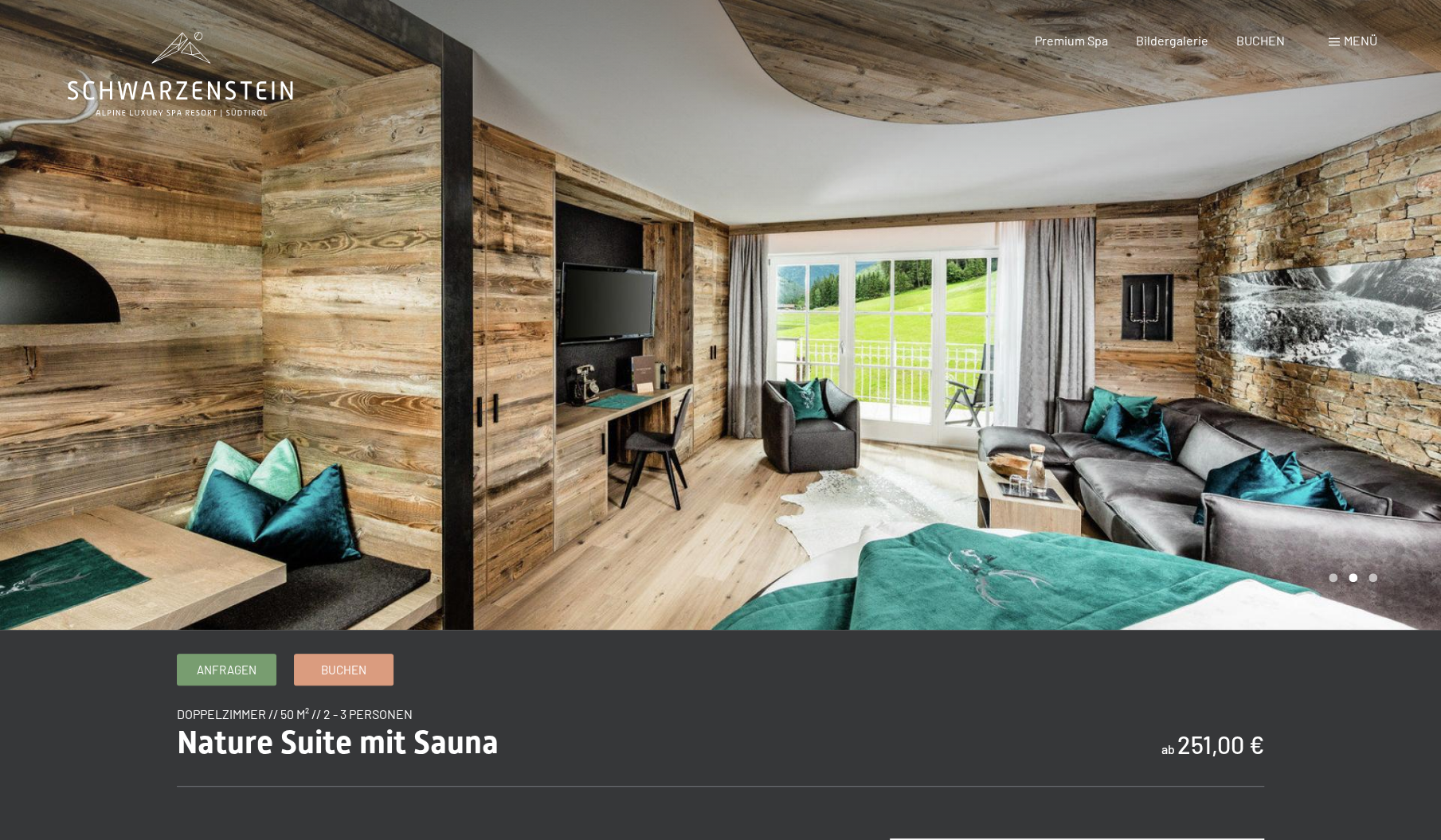
click at [749, 228] on div at bounding box center [1081, 315] width 721 height 630
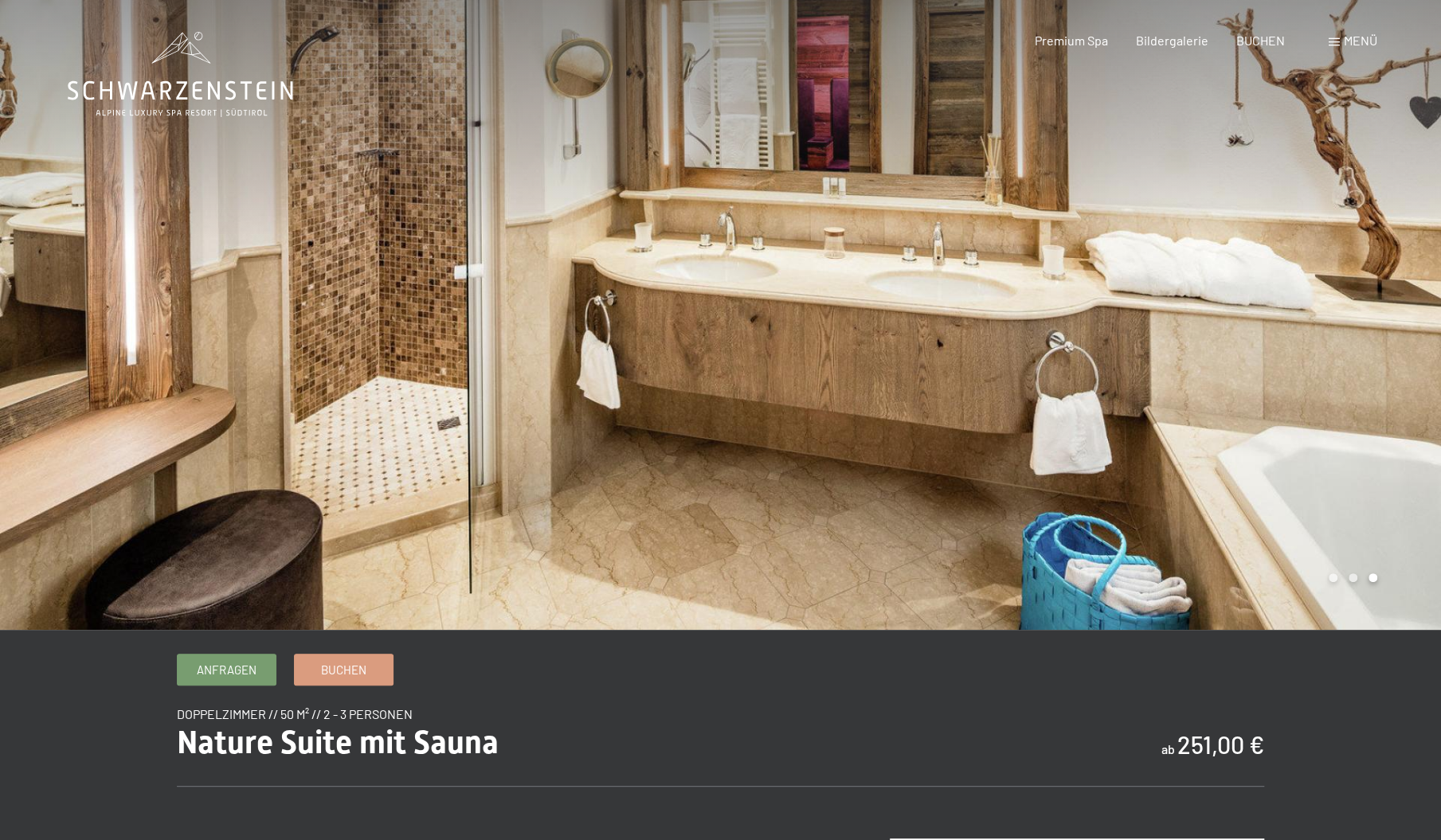
click at [749, 228] on div at bounding box center [1081, 315] width 721 height 630
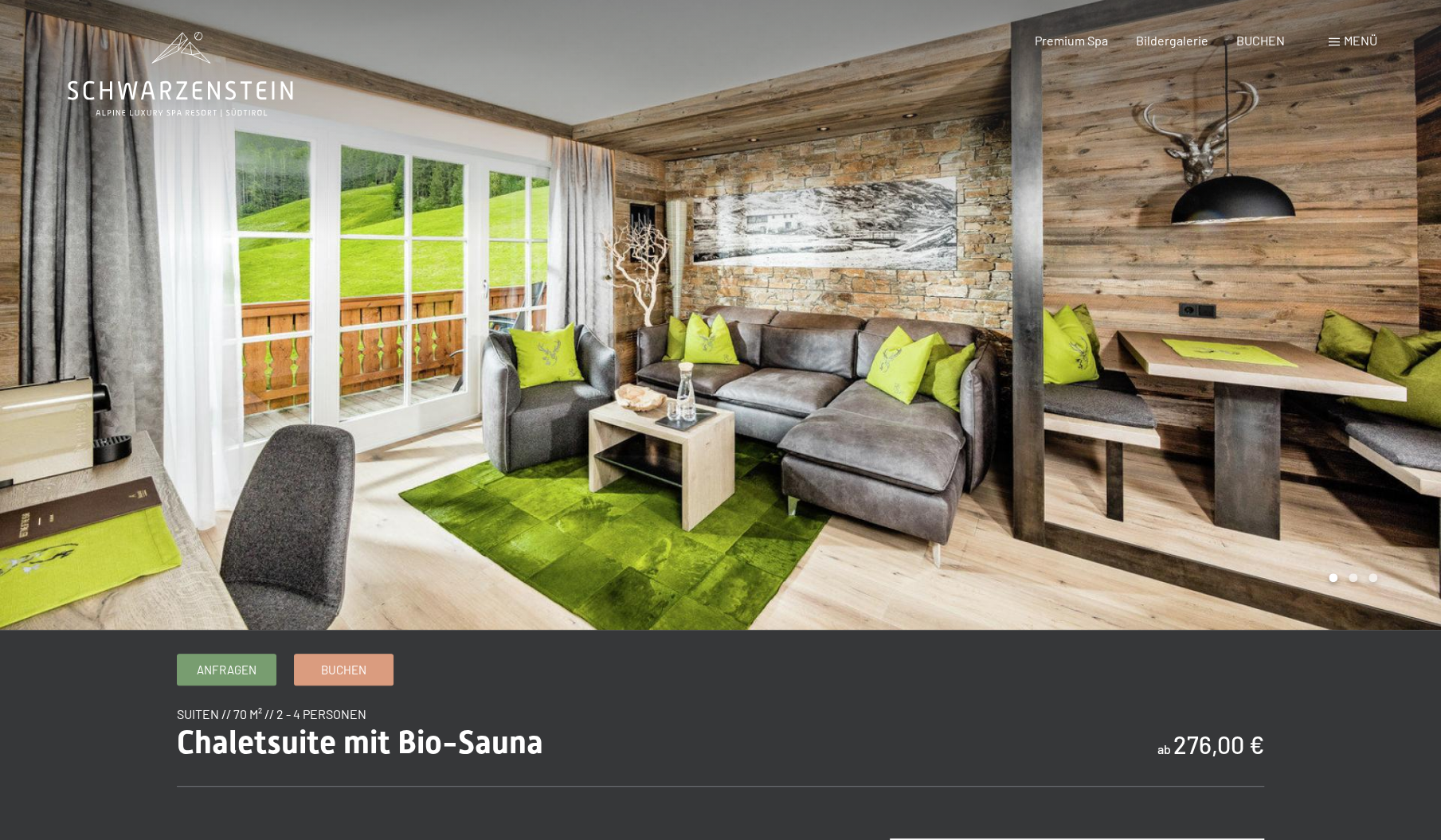
click at [738, 261] on div at bounding box center [1081, 315] width 721 height 630
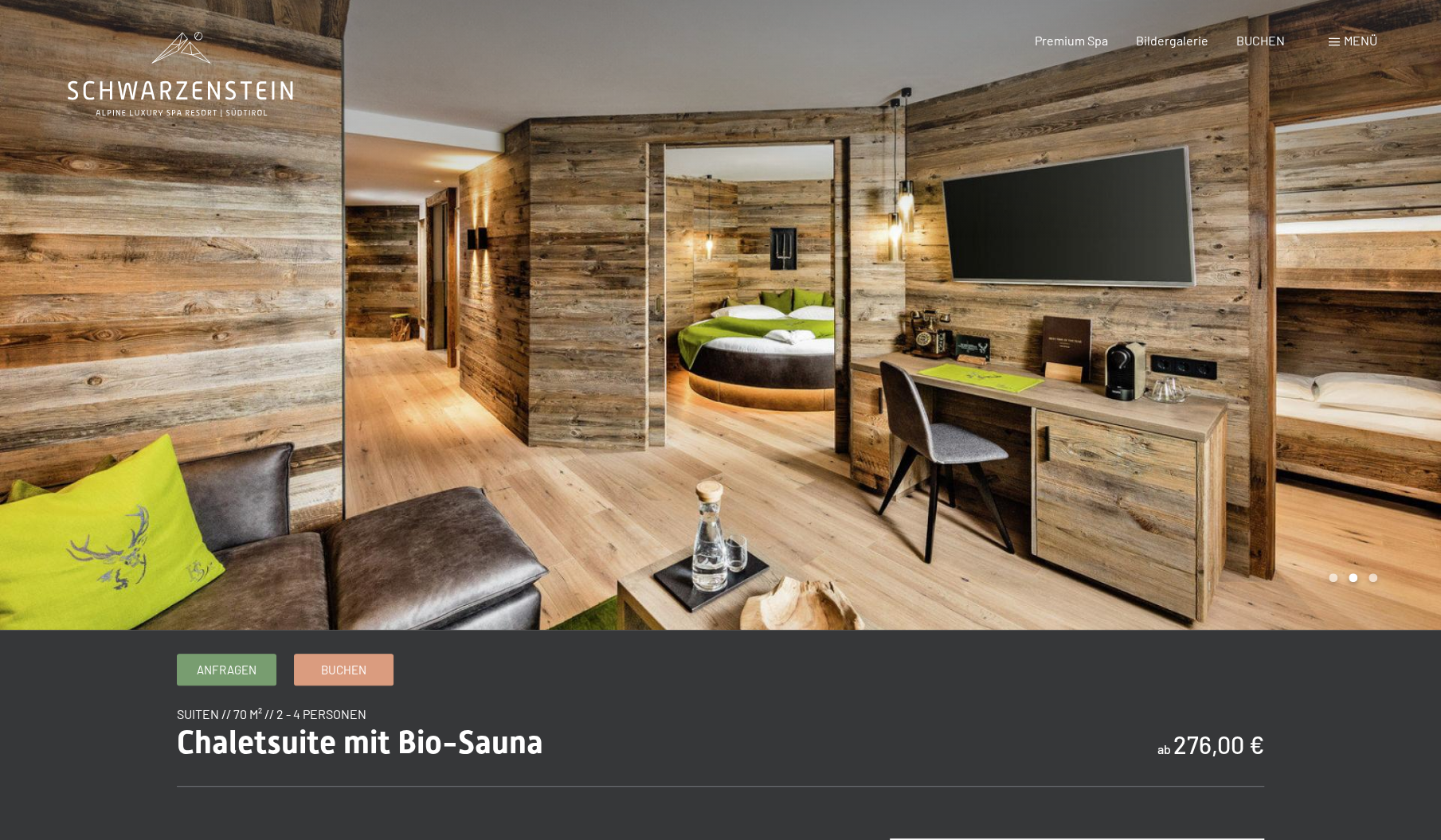
click at [1196, 250] on div at bounding box center [1081, 315] width 721 height 630
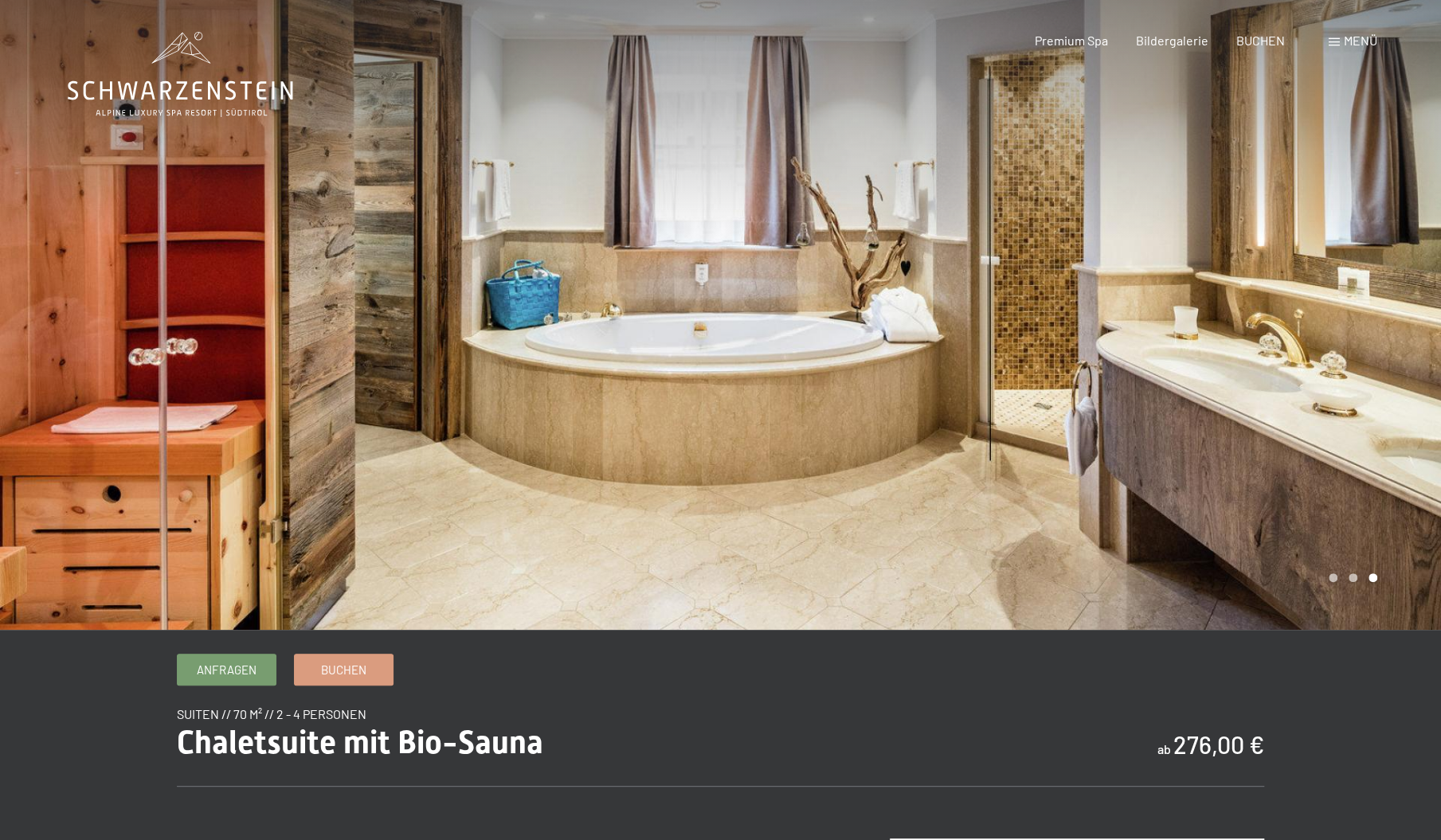
click at [769, 402] on div at bounding box center [1081, 315] width 721 height 630
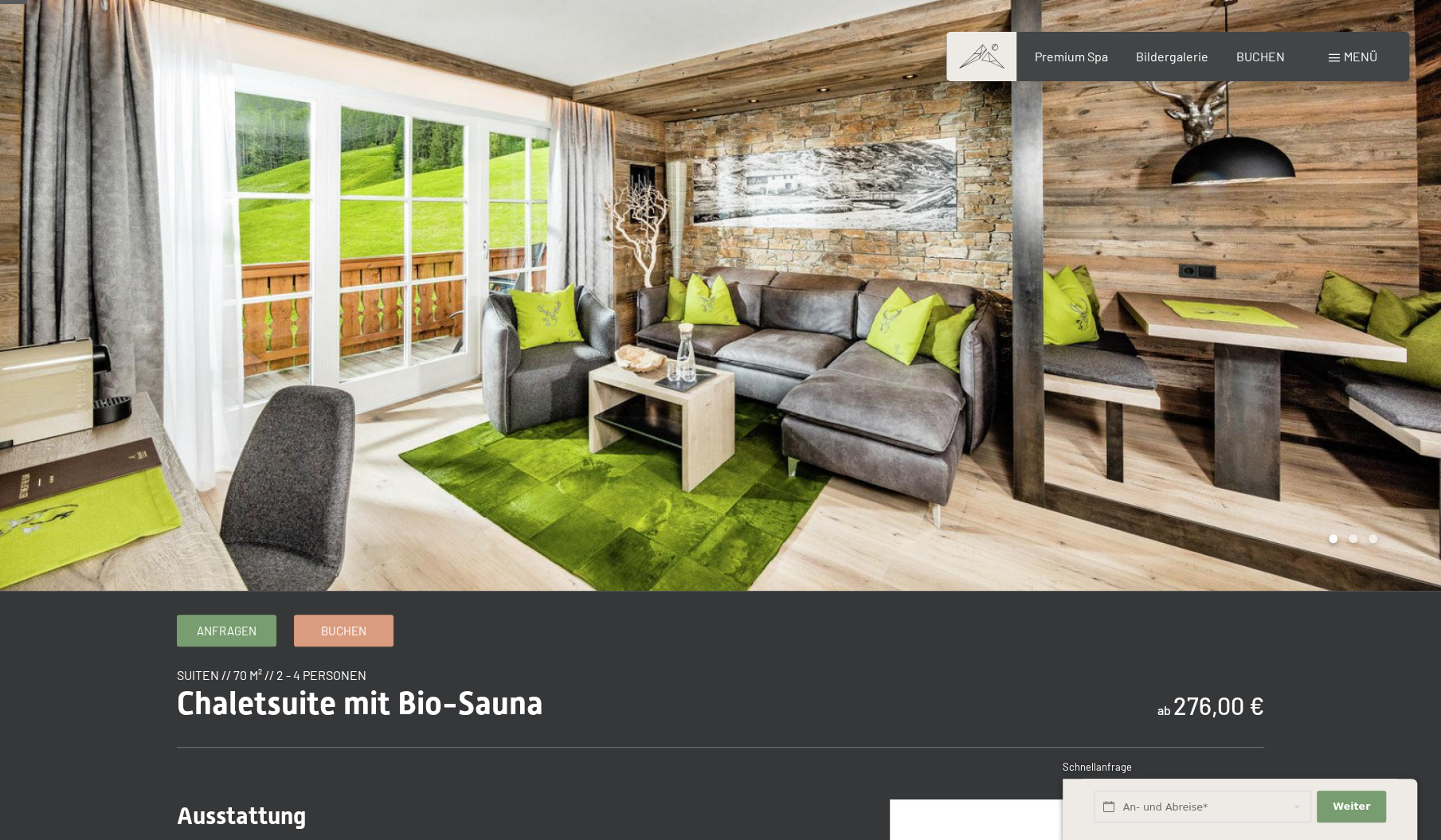
scroll to position [40, 0]
click at [923, 357] on div at bounding box center [1081, 275] width 721 height 630
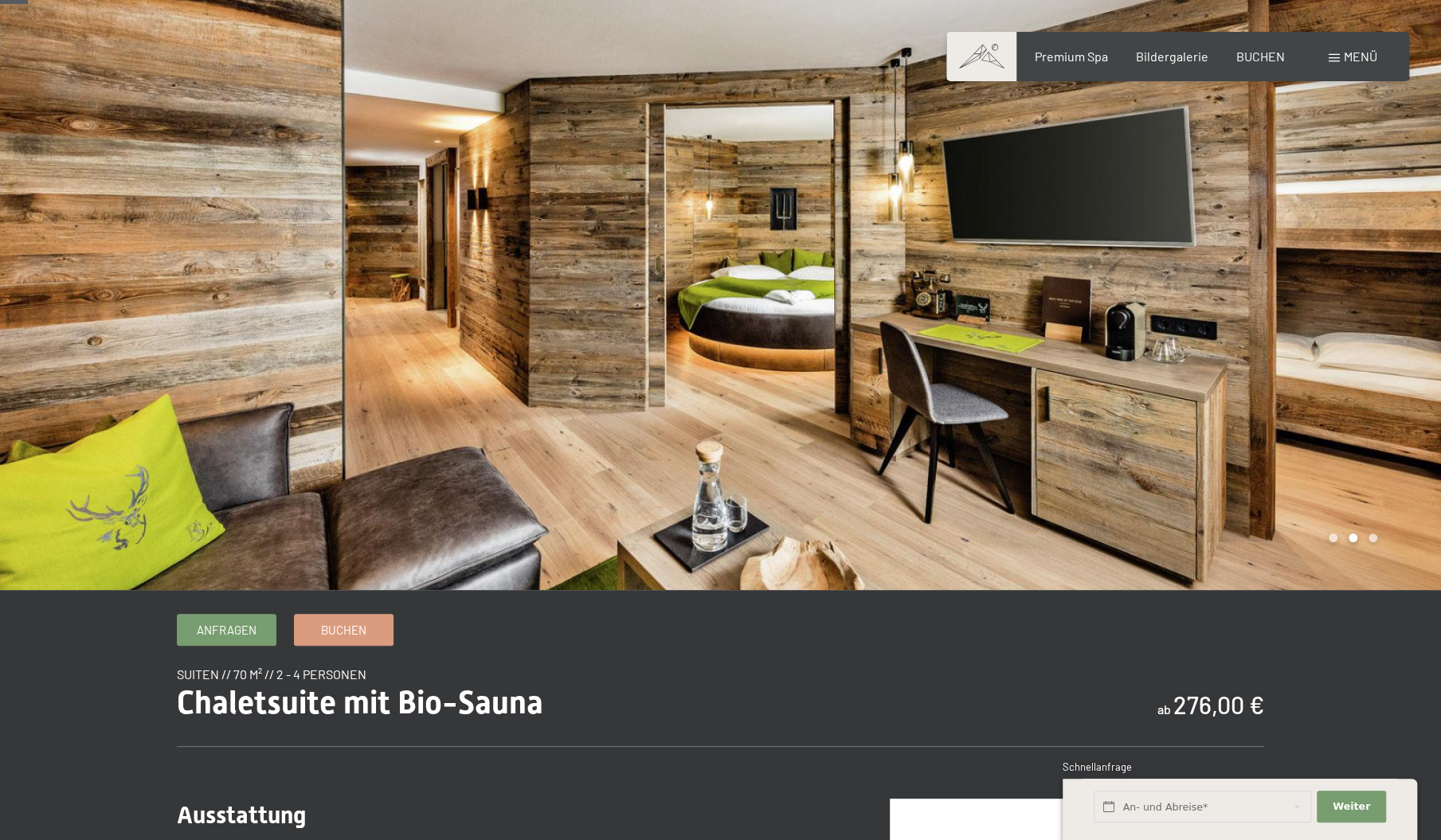
click at [923, 357] on div at bounding box center [1081, 275] width 721 height 630
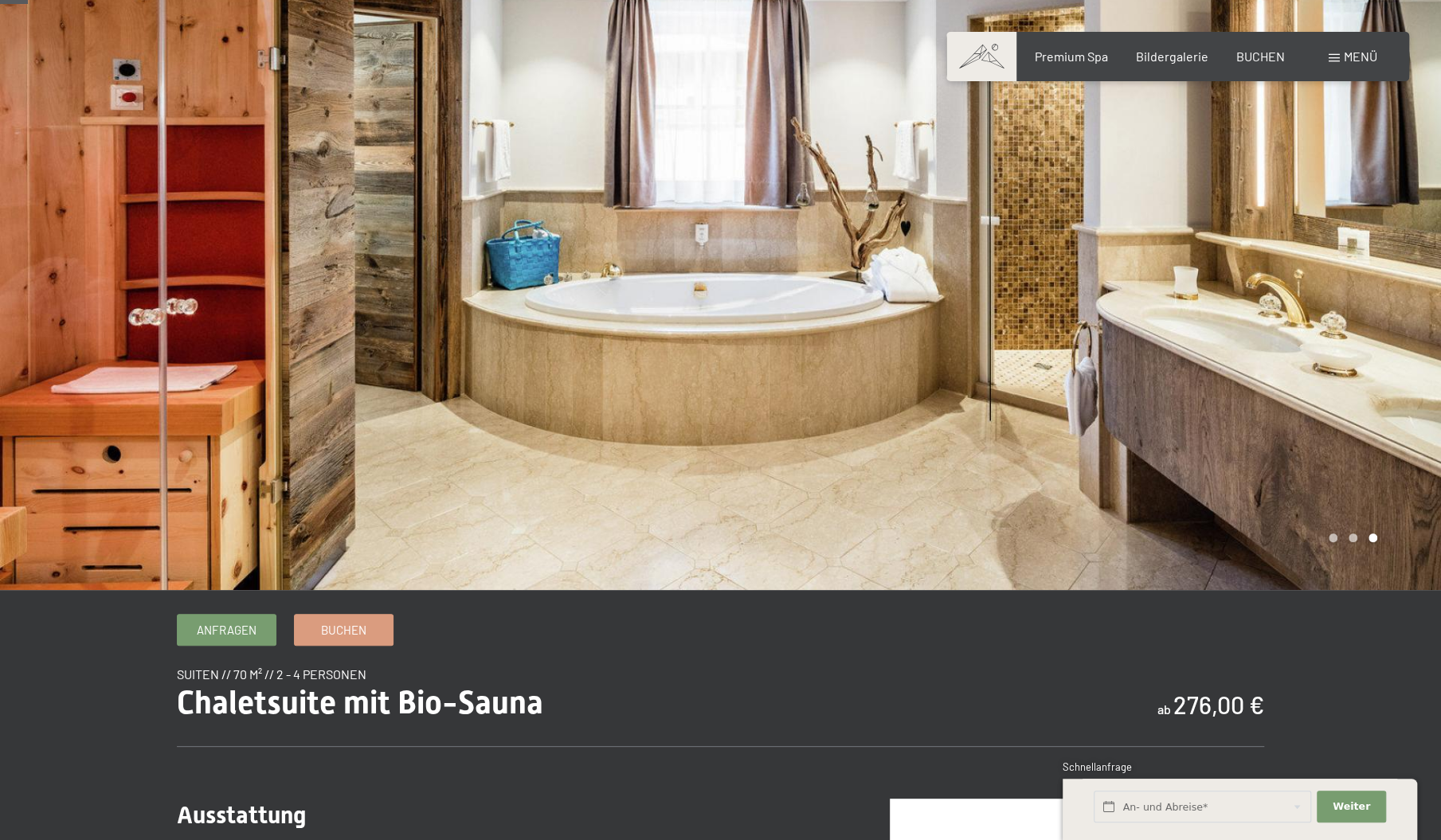
click at [378, 336] on div at bounding box center [360, 275] width 721 height 630
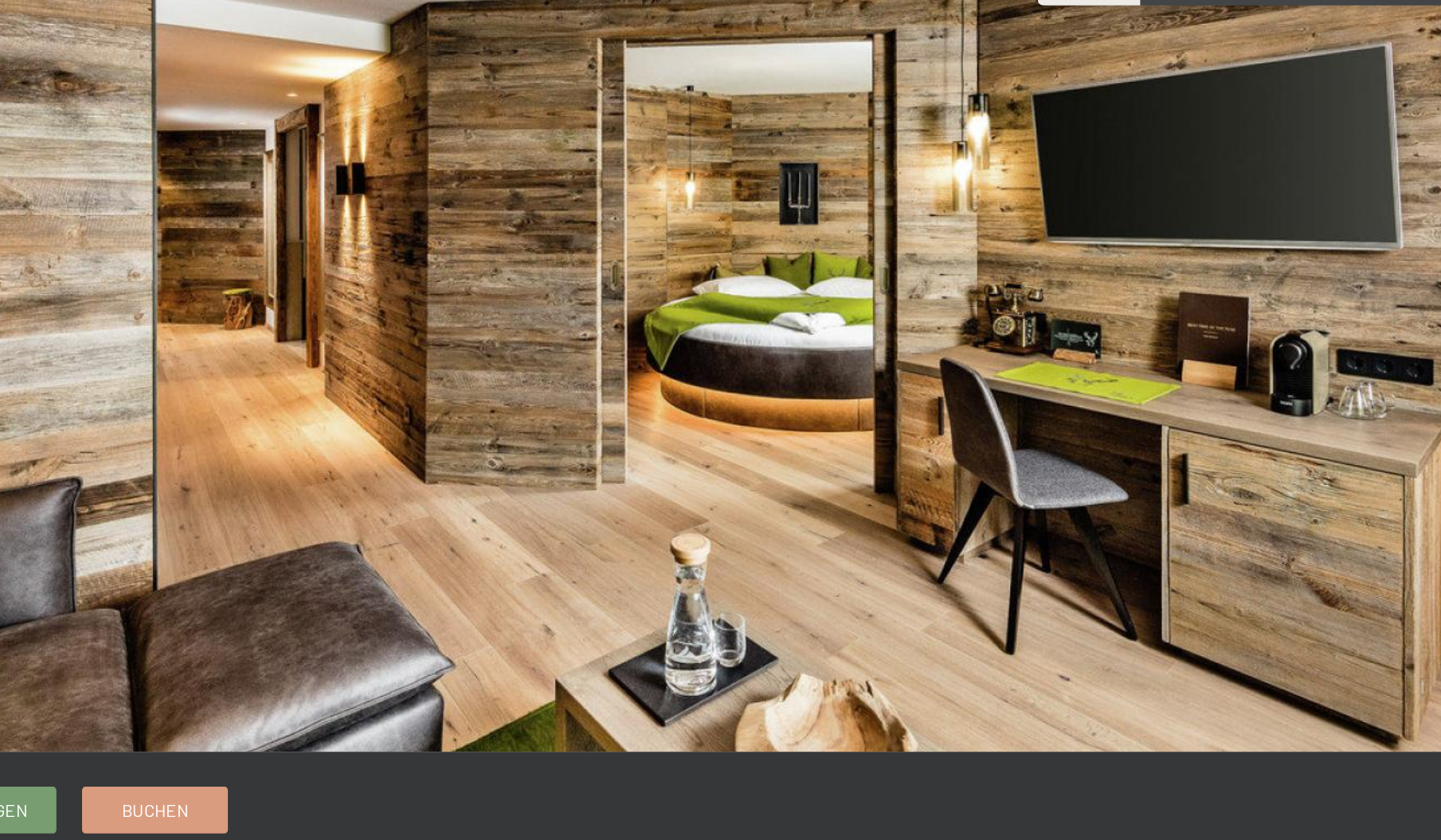
scroll to position [39, 0]
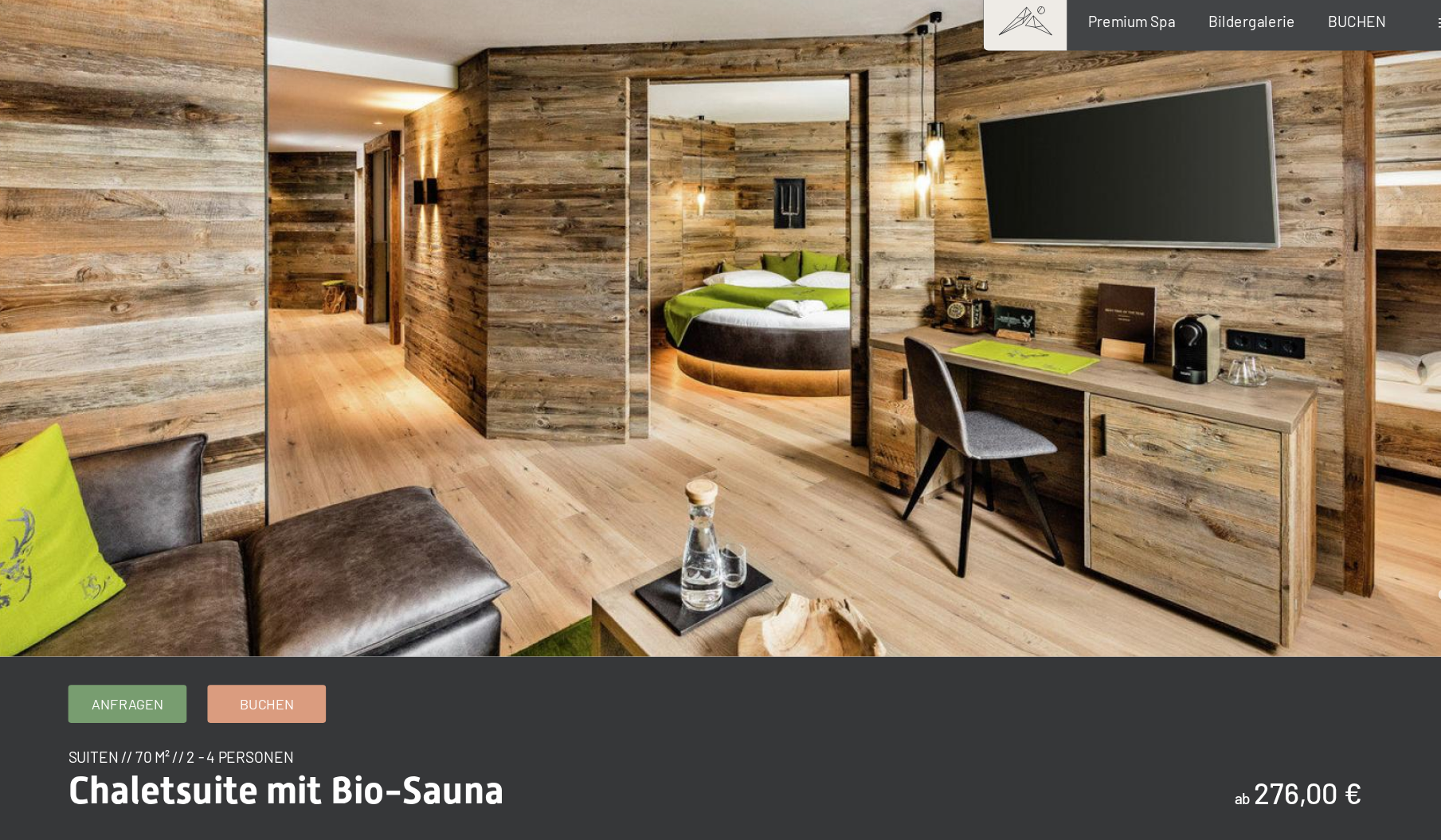
click at [786, 211] on div at bounding box center [1081, 276] width 721 height 630
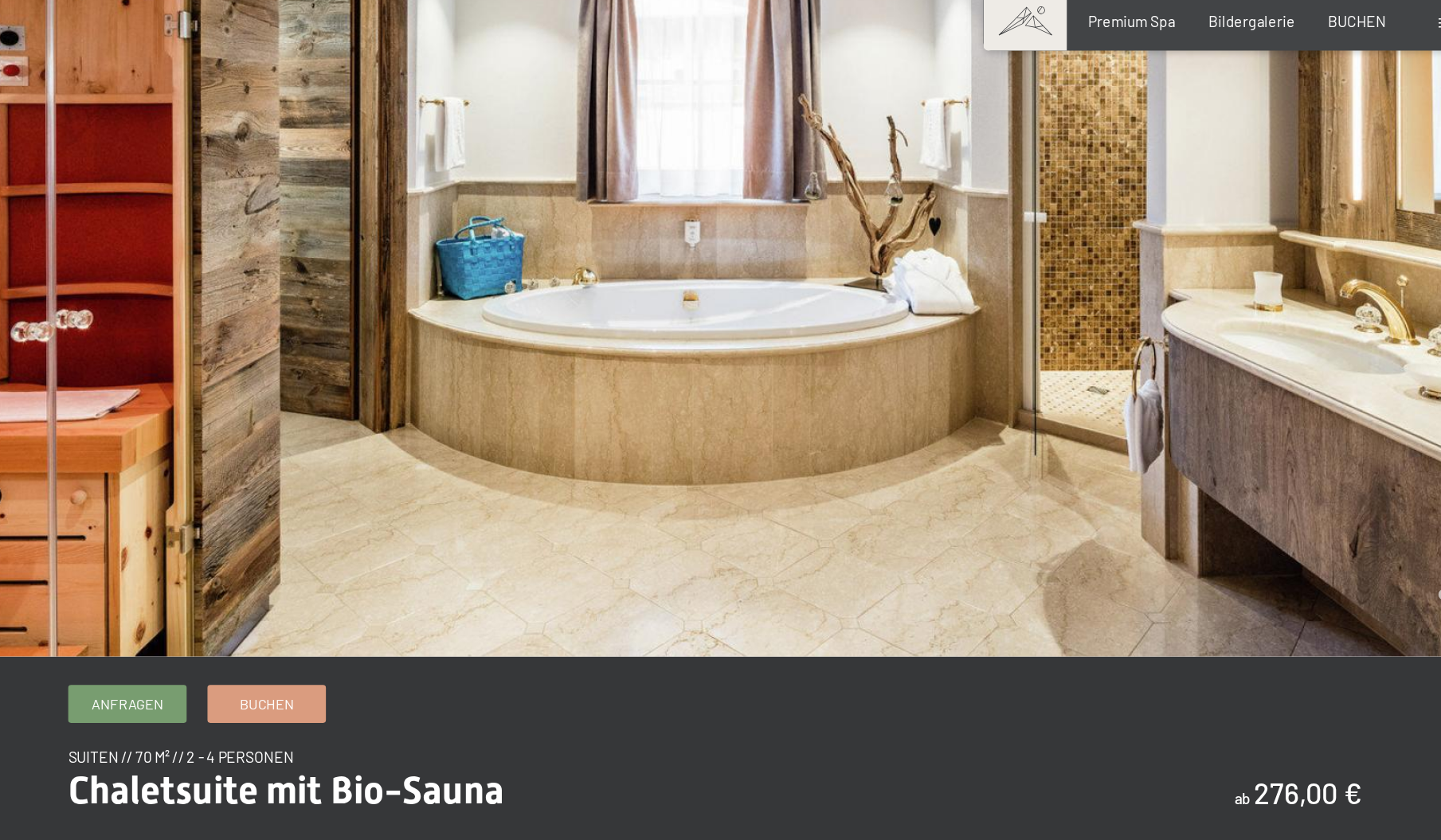
scroll to position [0, 0]
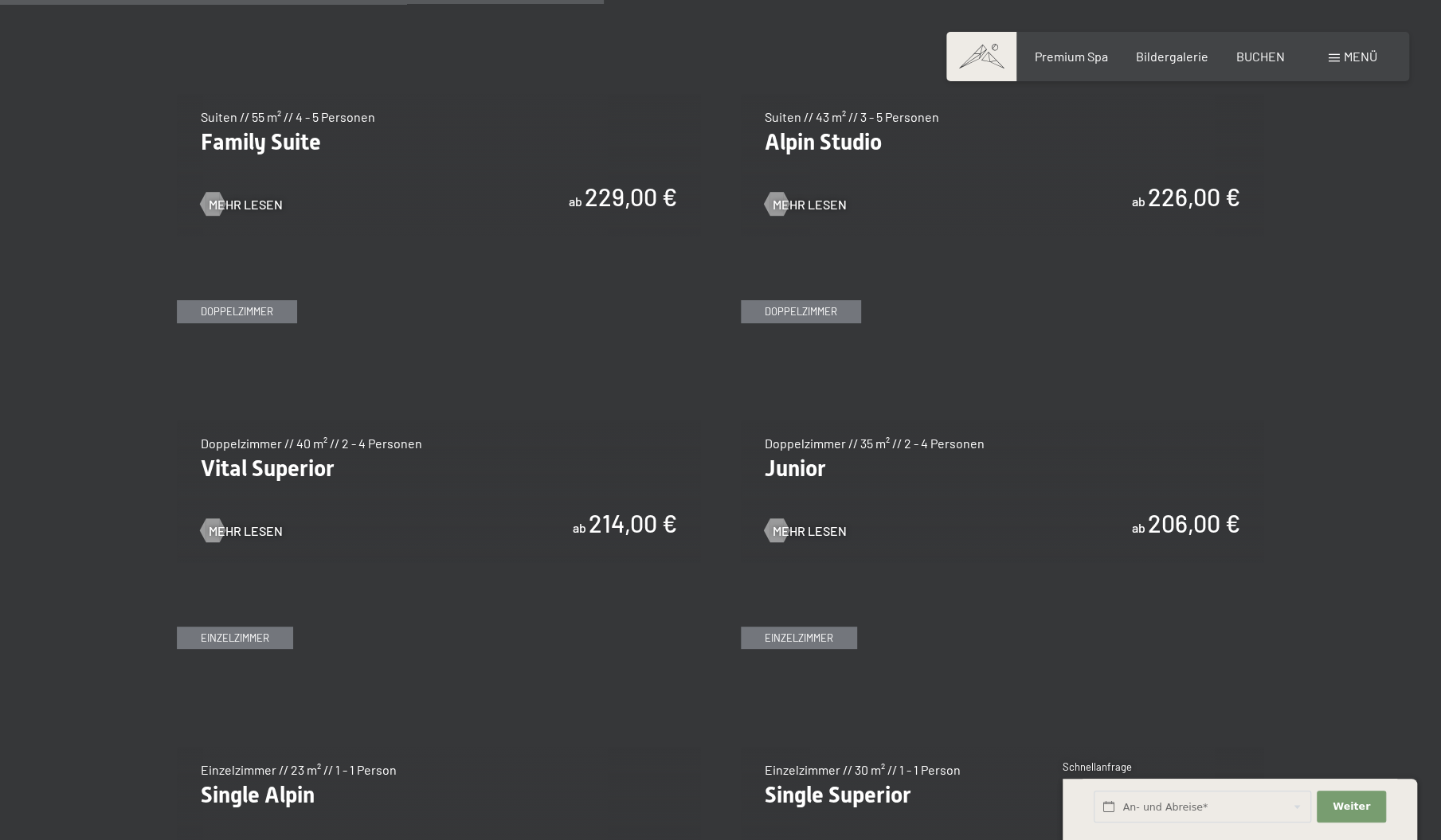
scroll to position [2118, 0]
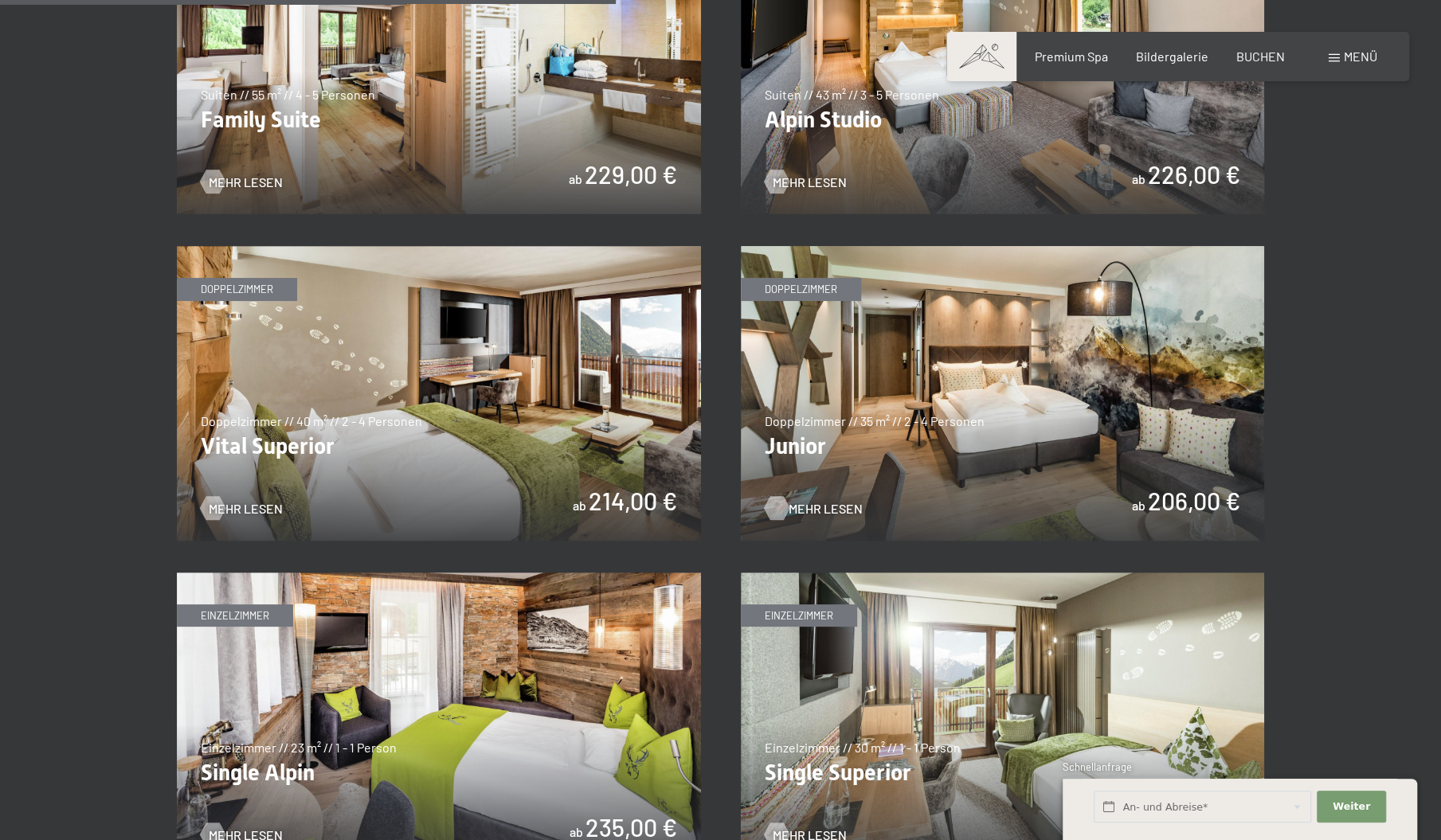
click at [795, 504] on span "Mehr Lesen" at bounding box center [826, 508] width 74 height 18
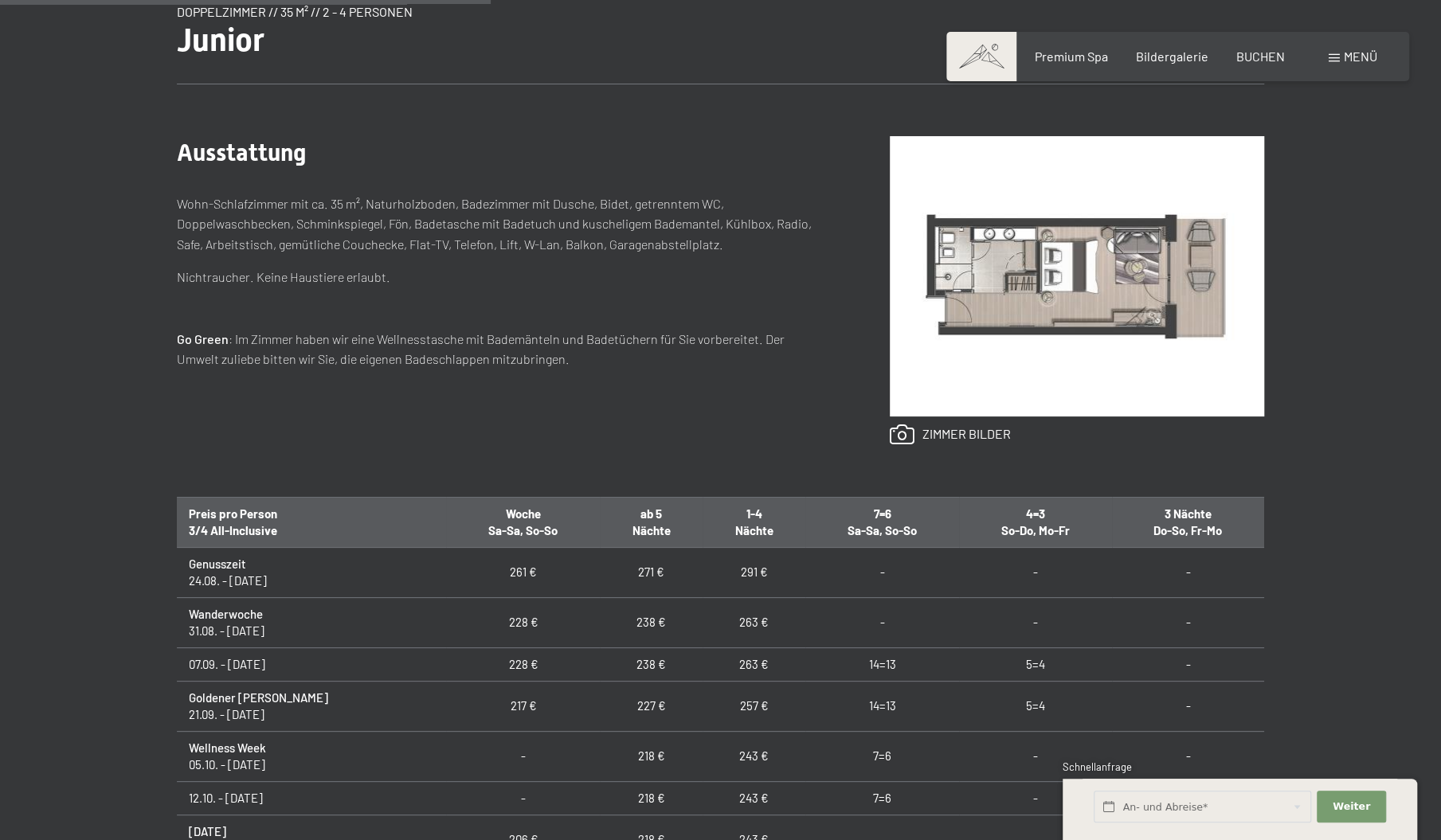
scroll to position [739, 0]
